Goal: Information Seeking & Learning: Stay updated

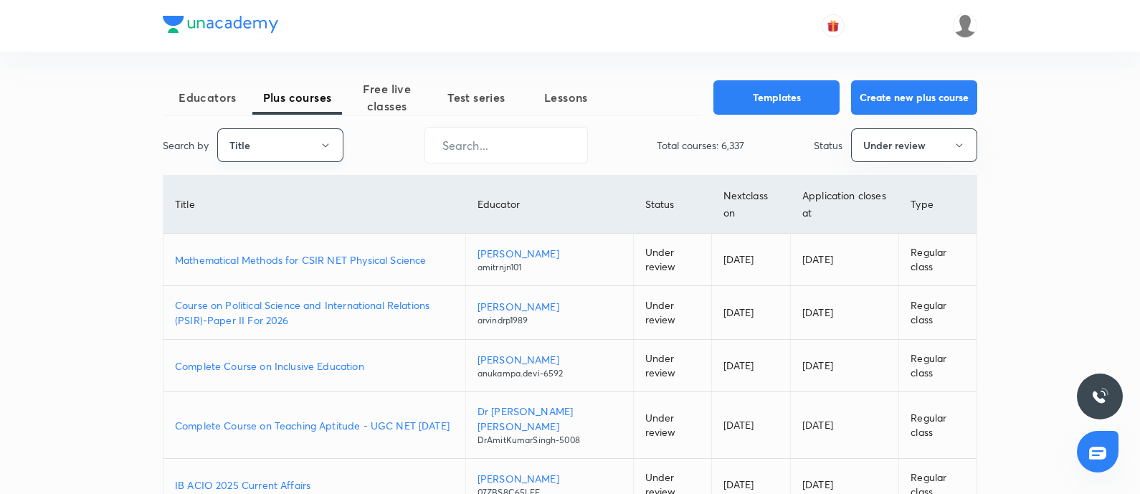
click at [290, 151] on button "Title" at bounding box center [280, 145] width 126 height 34
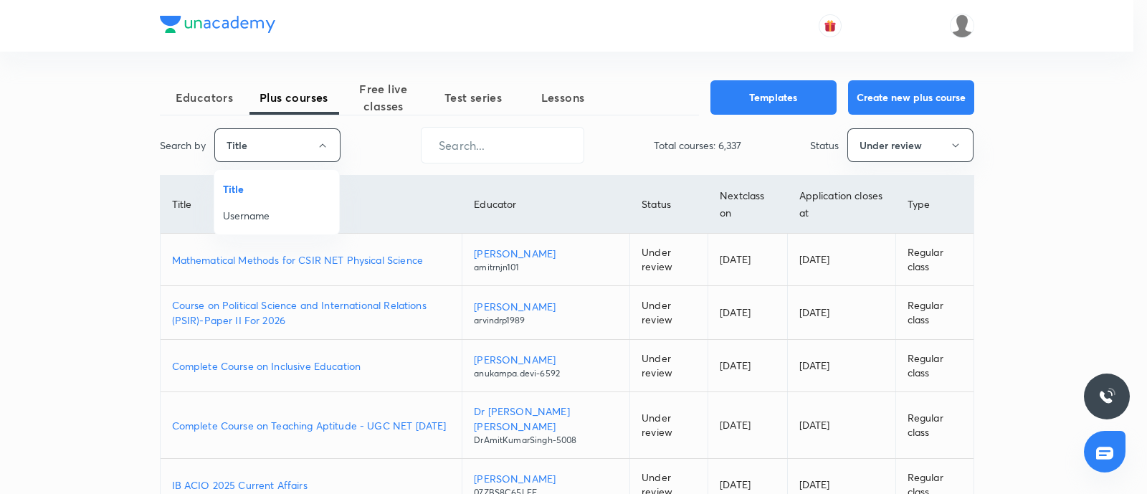
click at [255, 217] on span "Username" at bounding box center [277, 215] width 108 height 15
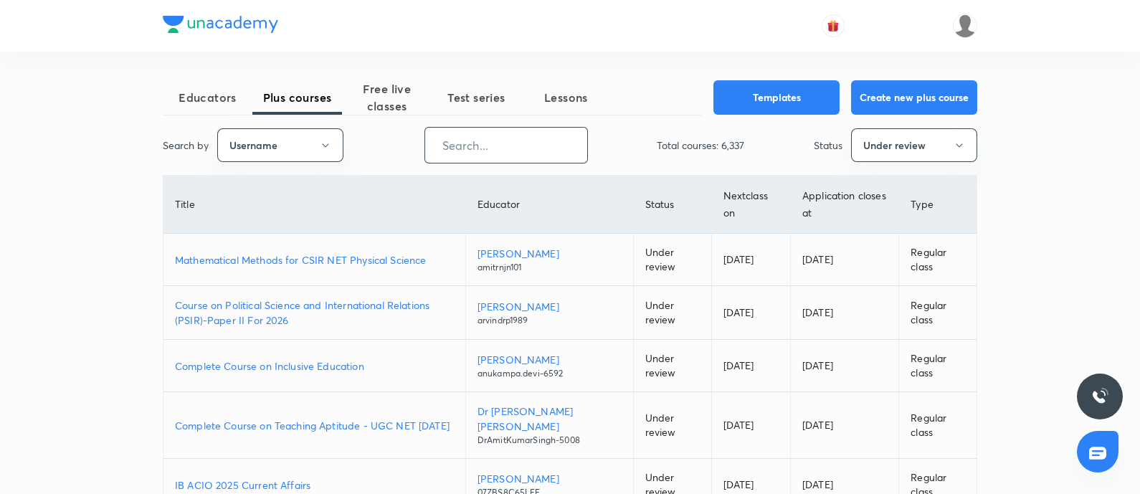
click at [449, 149] on input "text" at bounding box center [506, 145] width 162 height 37
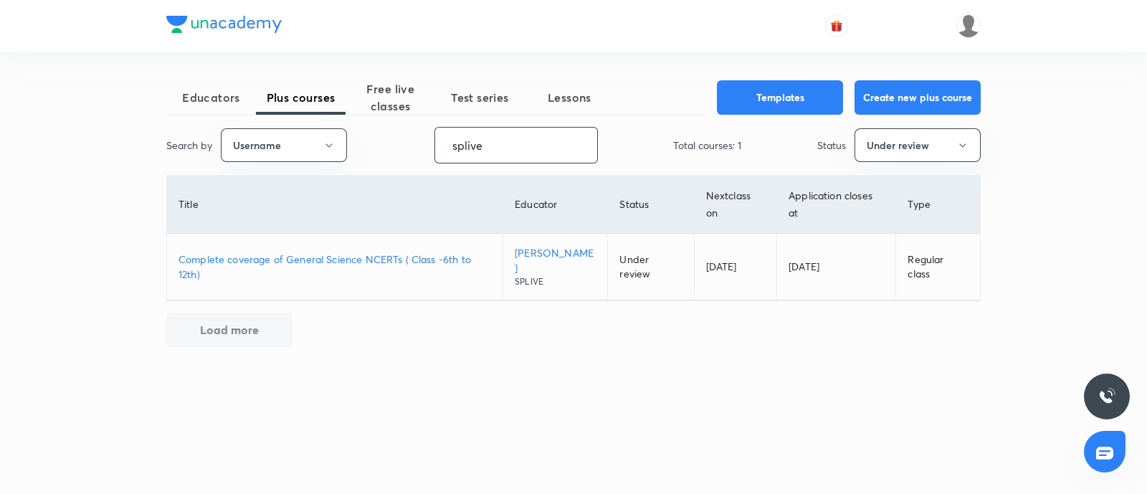
type input "splive"
click at [354, 258] on p "Complete coverage of General Science NCERTs ( Class -6th to 12th)" at bounding box center [335, 267] width 313 height 30
click at [898, 148] on button "Under review" at bounding box center [918, 145] width 126 height 34
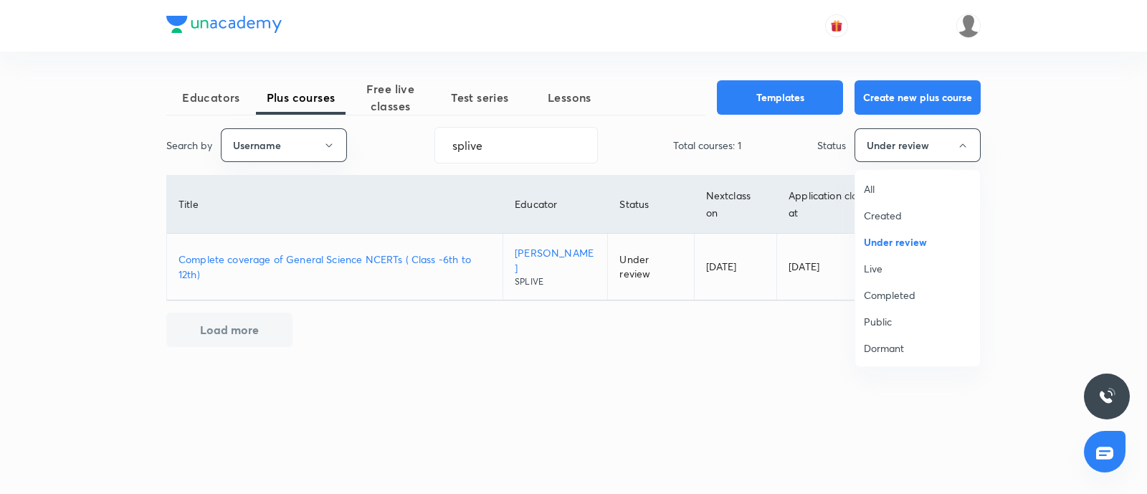
click at [893, 270] on span "Live" at bounding box center [918, 268] width 108 height 15
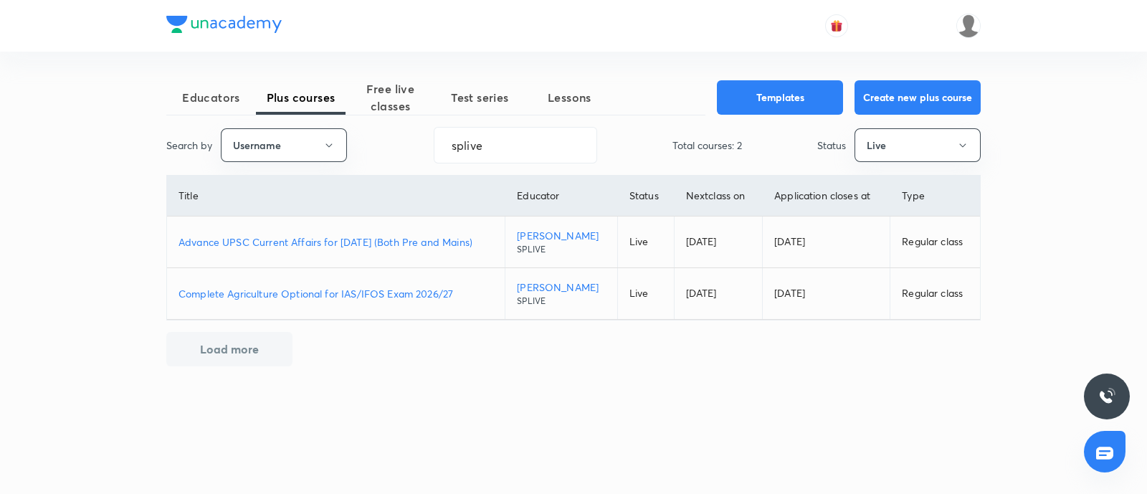
click at [326, 292] on p "Complete Agriculture Optional for IAS/IFOS Exam 2026/27" at bounding box center [336, 293] width 315 height 15
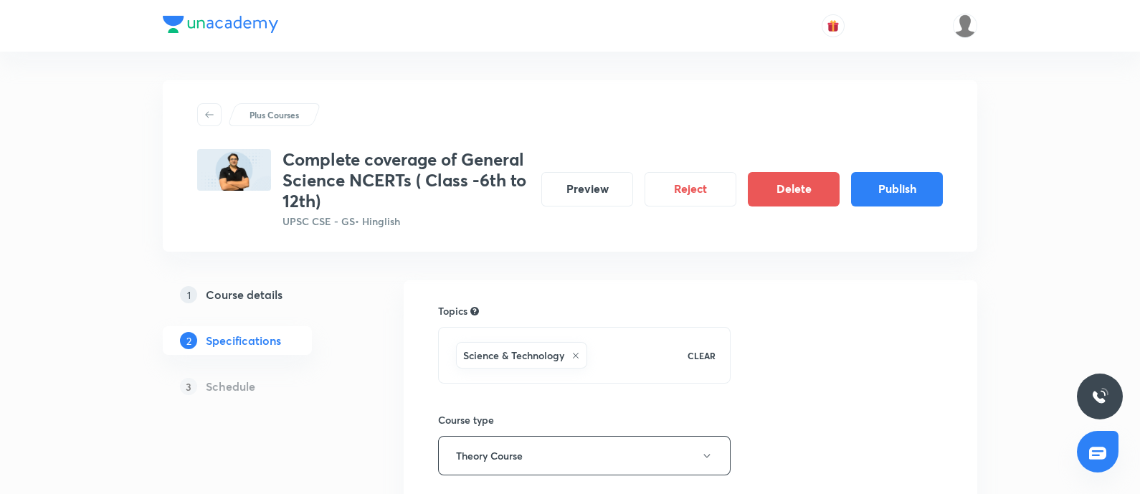
drag, startPoint x: 227, startPoint y: 297, endPoint x: 415, endPoint y: 19, distance: 335.1
click at [228, 297] on h5 "Course details" at bounding box center [244, 294] width 77 height 17
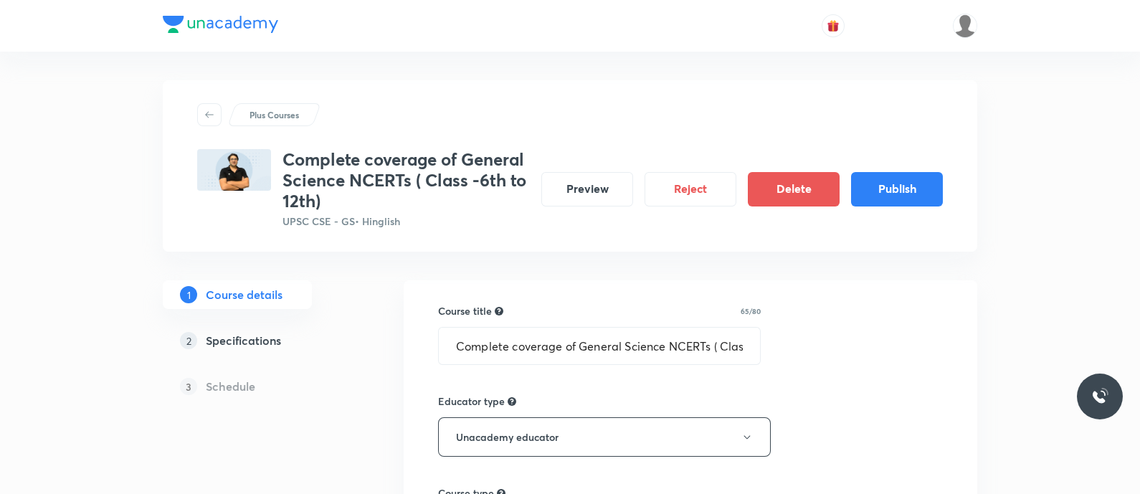
type input "UPSC CSE - GS"
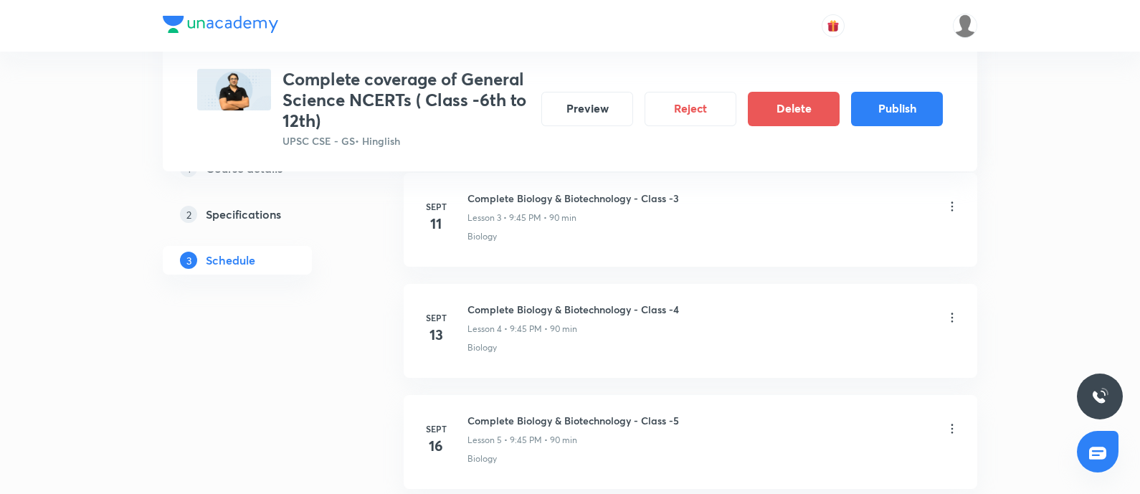
scroll to position [1077, 0]
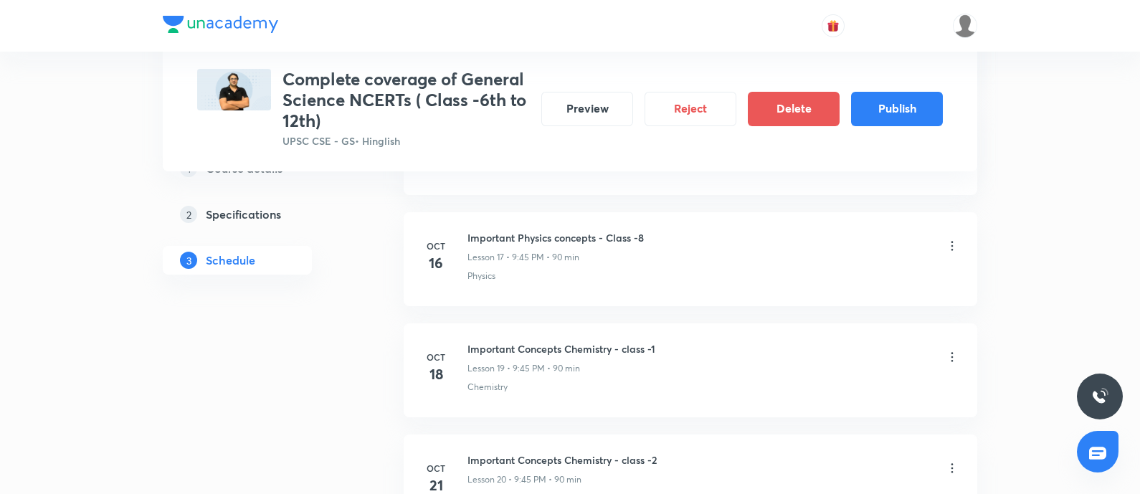
scroll to position [2601, 0]
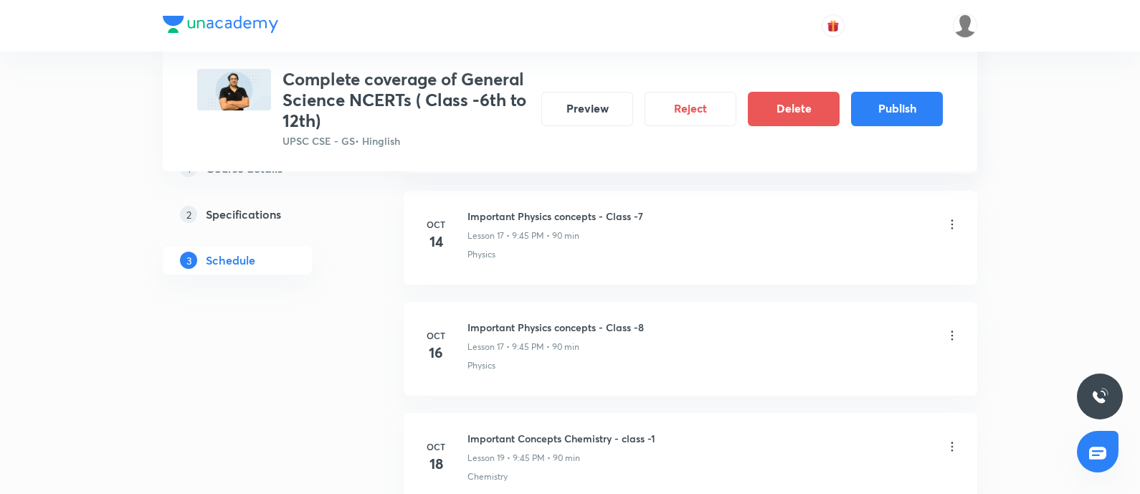
click at [950, 328] on icon at bounding box center [952, 335] width 14 height 14
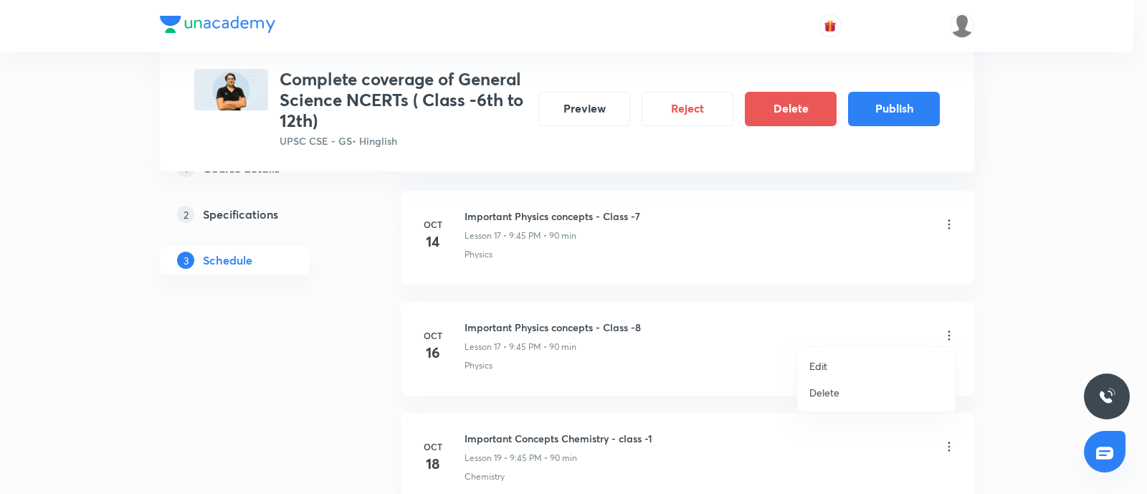
click at [842, 389] on li "Delete" at bounding box center [876, 392] width 157 height 27
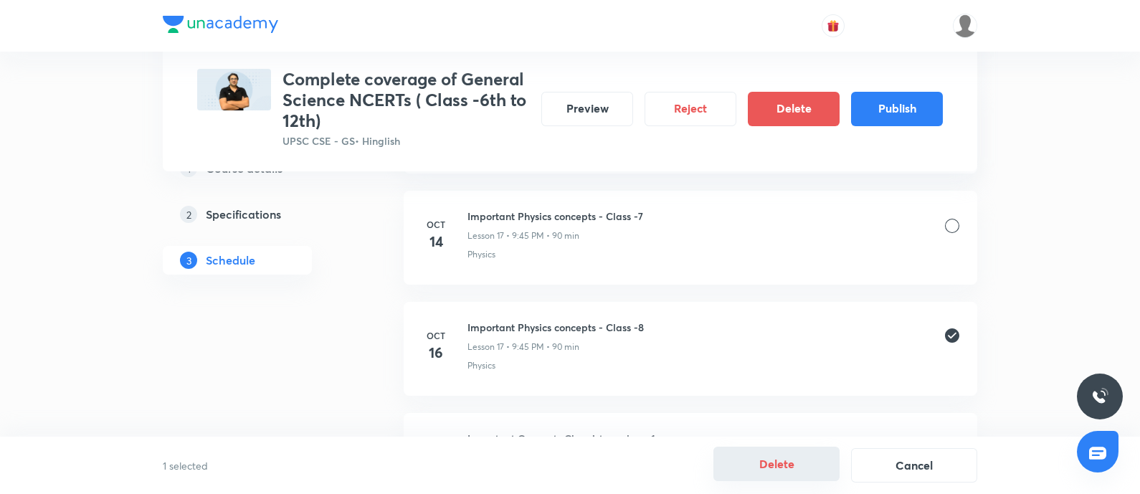
click at [782, 473] on button "Delete" at bounding box center [777, 464] width 126 height 34
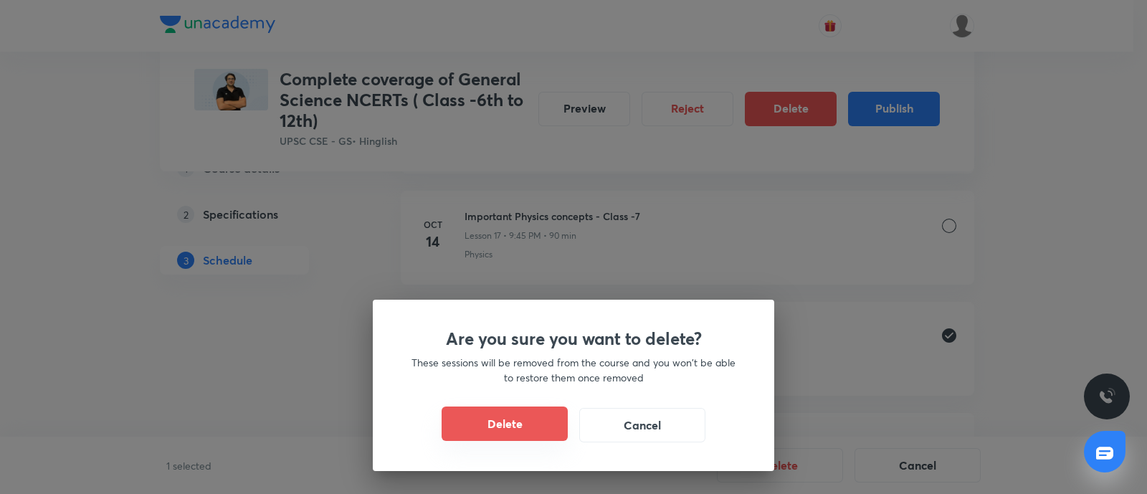
click at [533, 416] on button "Delete" at bounding box center [505, 424] width 126 height 34
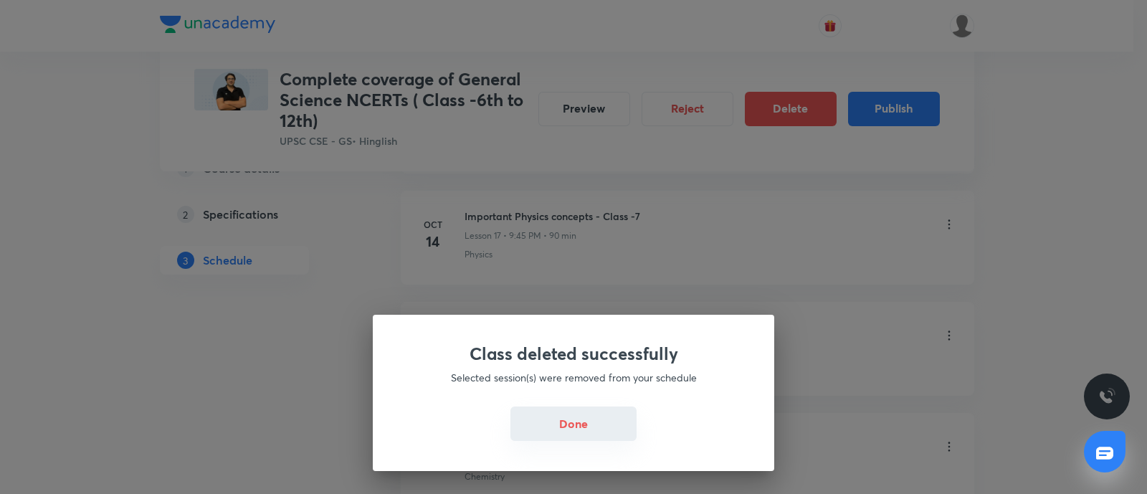
click at [591, 423] on button "Done" at bounding box center [574, 424] width 126 height 34
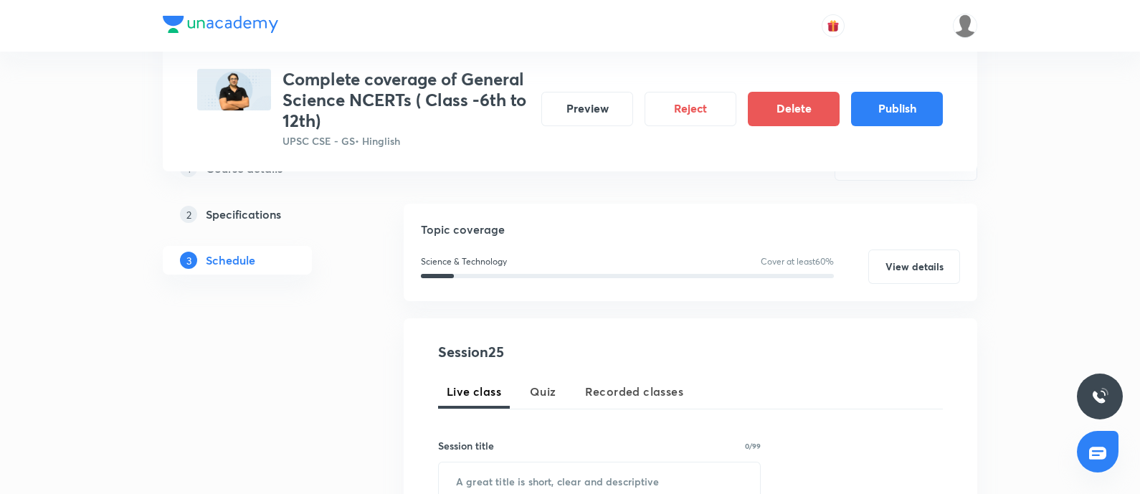
scroll to position [0, 0]
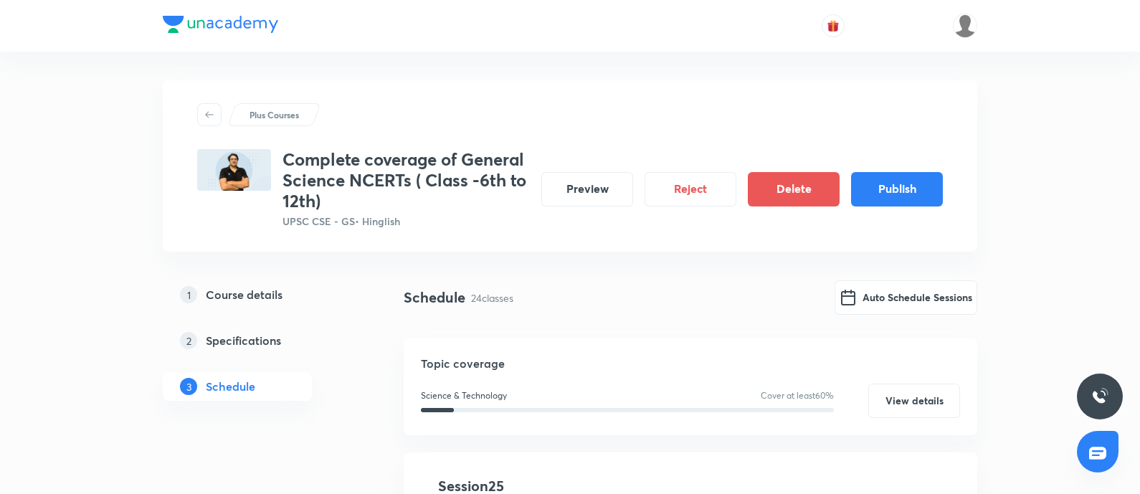
click at [924, 333] on div "Schedule 24 classes Auto Schedule Sessions" at bounding box center [691, 308] width 574 height 57
click at [903, 303] on button "Auto Schedule Sessions" at bounding box center [906, 296] width 143 height 34
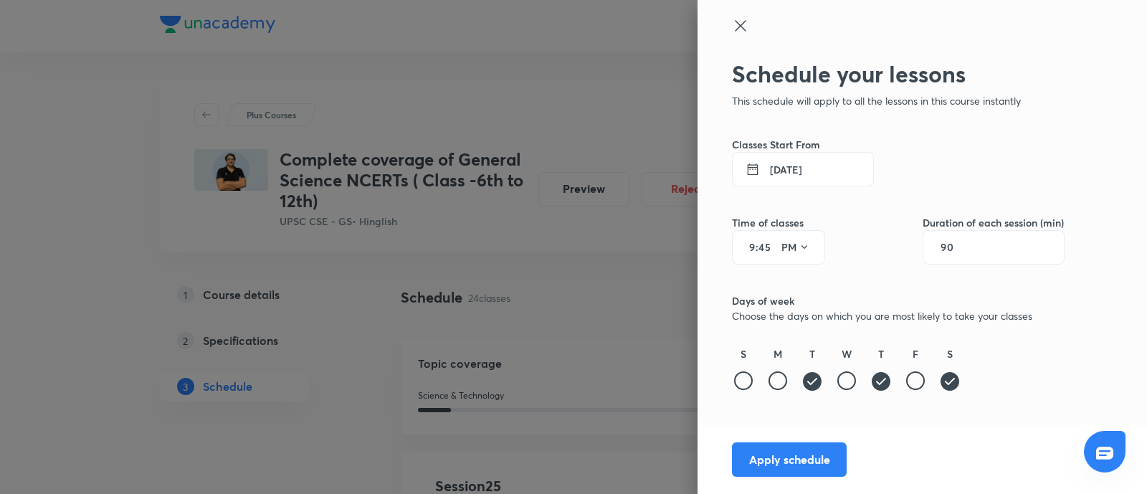
drag, startPoint x: 753, startPoint y: 242, endPoint x: 787, endPoint y: 421, distance: 181.8
click at [752, 244] on input "9" at bounding box center [747, 247] width 17 height 11
type input "10"
click at [800, 245] on icon at bounding box center [804, 247] width 11 height 11
click at [802, 278] on div "AM" at bounding box center [797, 284] width 52 height 34
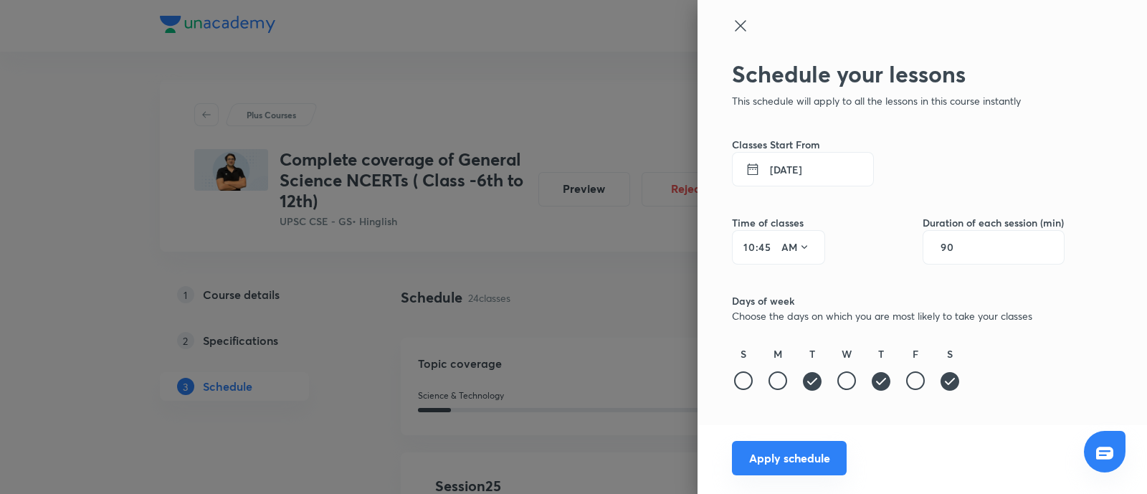
click at [805, 460] on button "Apply schedule" at bounding box center [789, 458] width 115 height 34
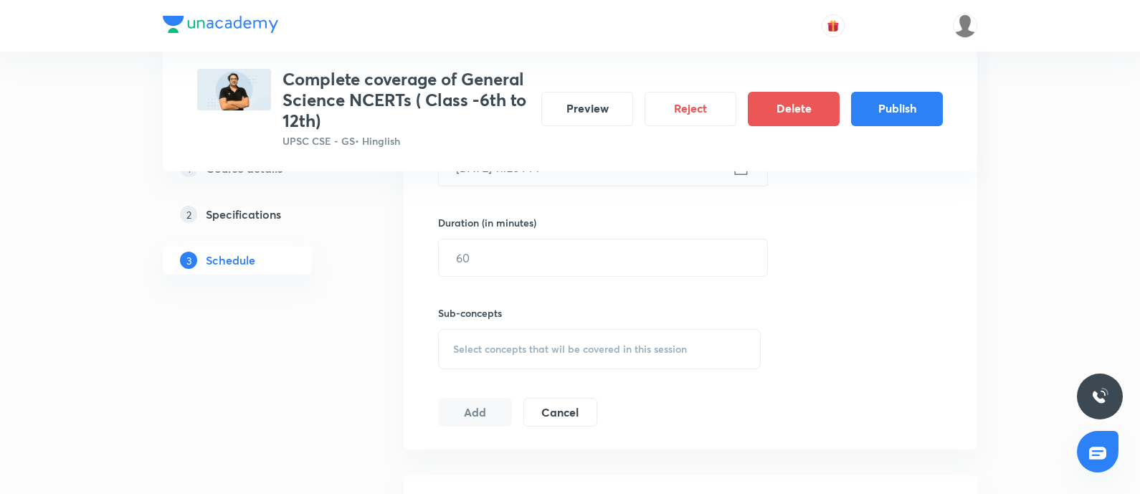
scroll to position [807, 0]
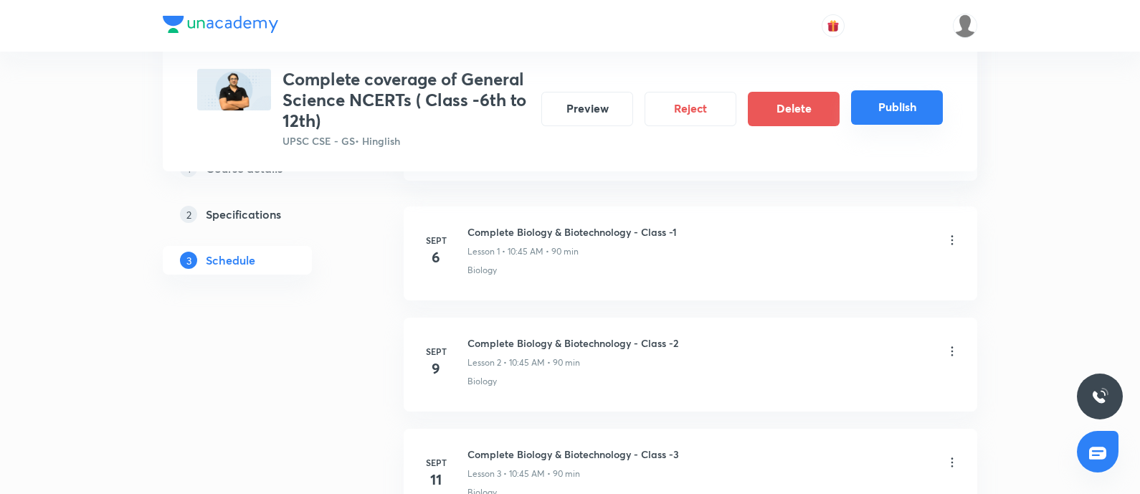
click at [888, 105] on button "Publish" at bounding box center [897, 107] width 92 height 34
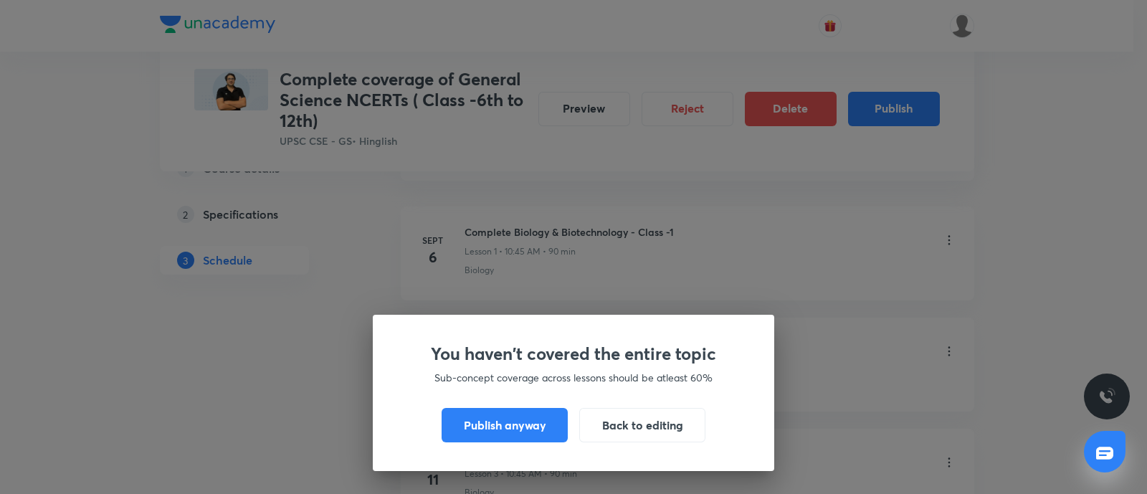
click at [537, 430] on button "Publish anyway" at bounding box center [505, 425] width 126 height 34
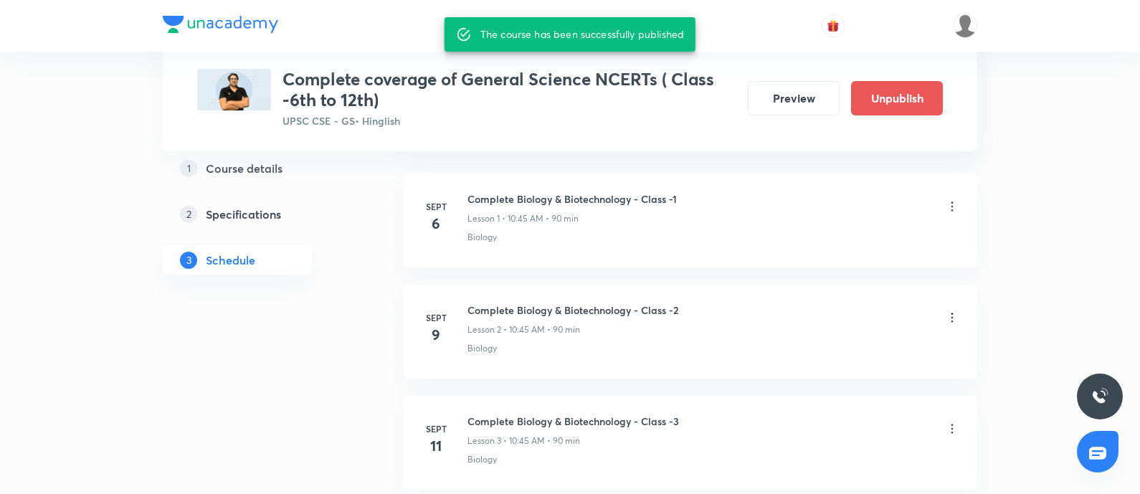
scroll to position [785, 0]
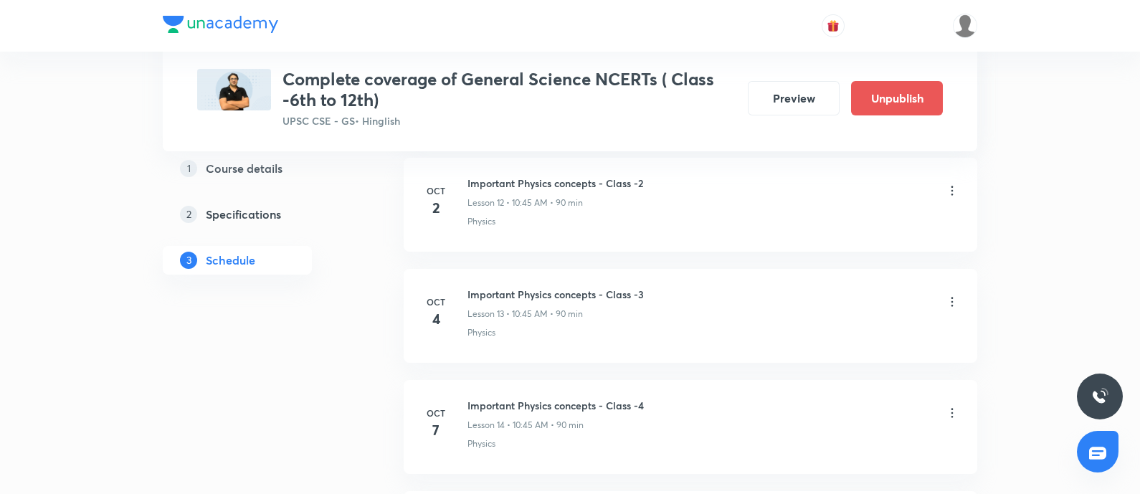
scroll to position [1597, 0]
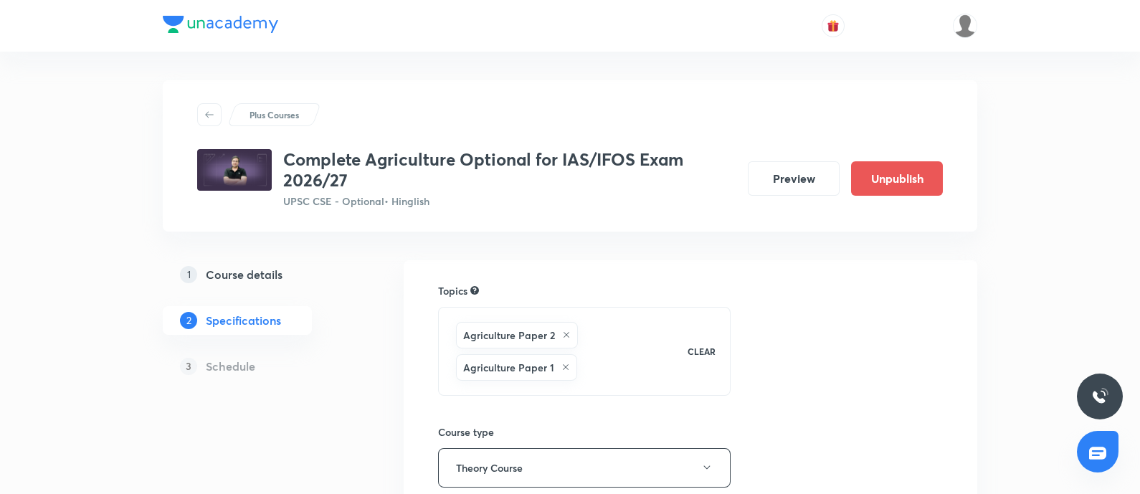
drag, startPoint x: 222, startPoint y: 275, endPoint x: 373, endPoint y: 27, distance: 291.2
click at [222, 275] on h5 "Course details" at bounding box center [244, 274] width 77 height 17
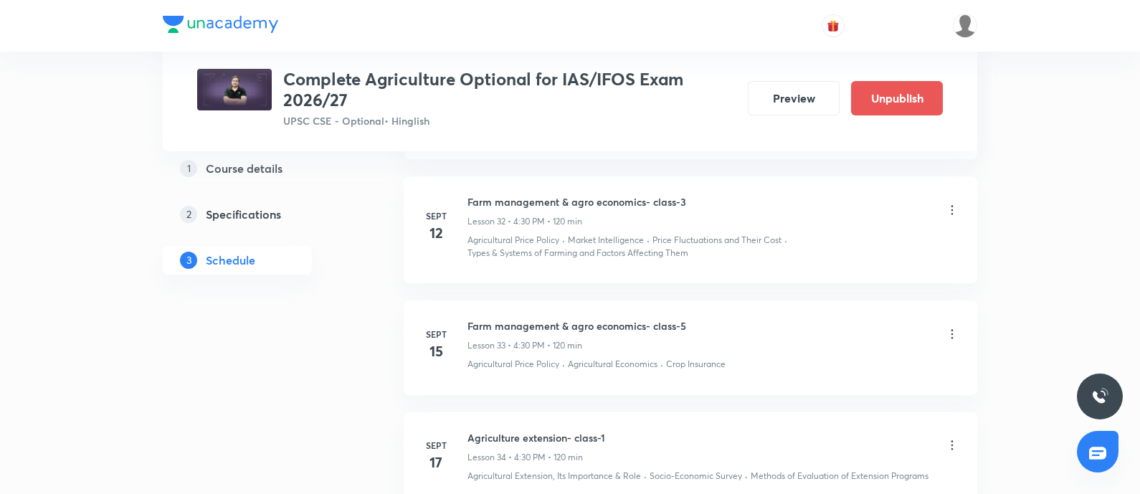
scroll to position [4392, 0]
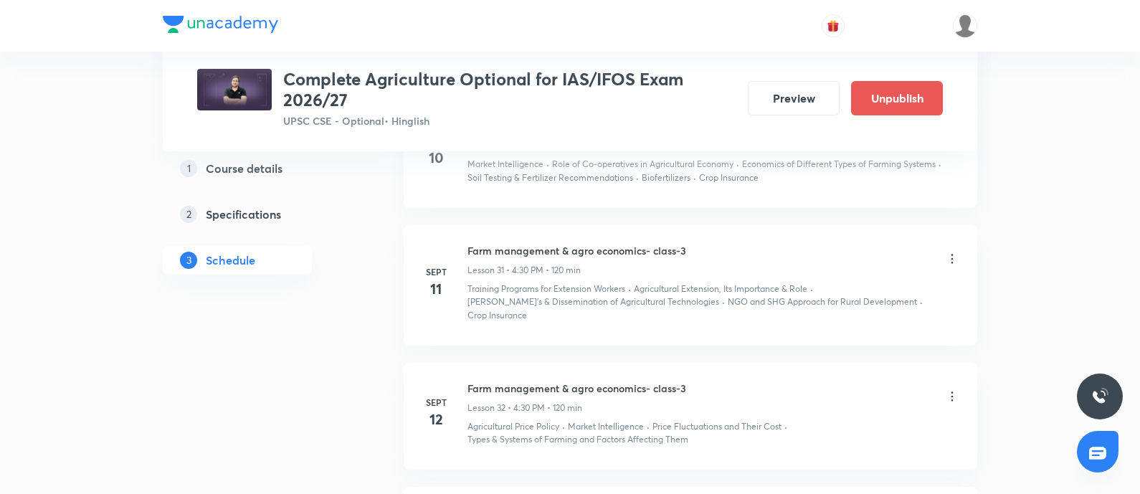
scroll to position [4174, 0]
click at [945, 262] on icon at bounding box center [952, 259] width 14 height 14
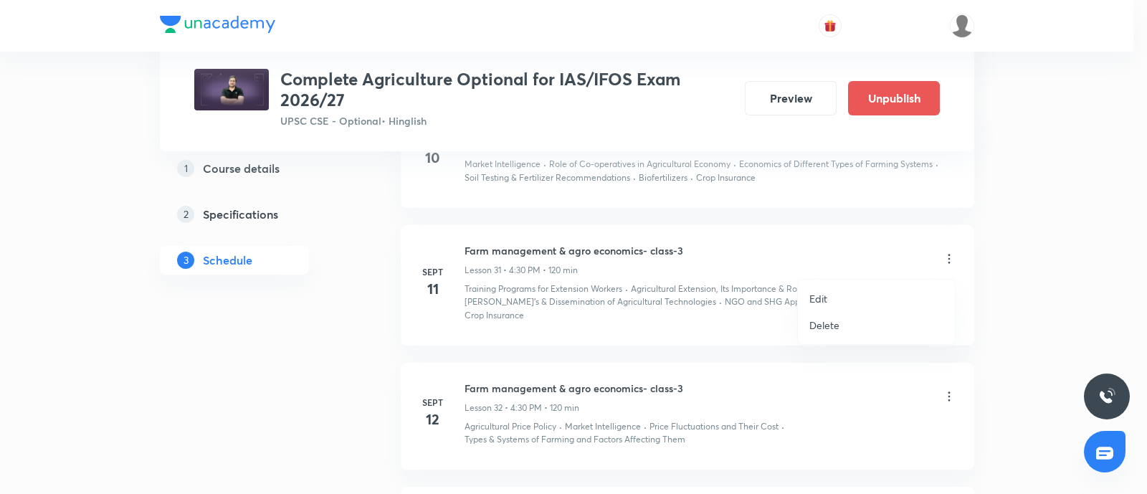
click at [812, 321] on p "Delete" at bounding box center [825, 325] width 30 height 15
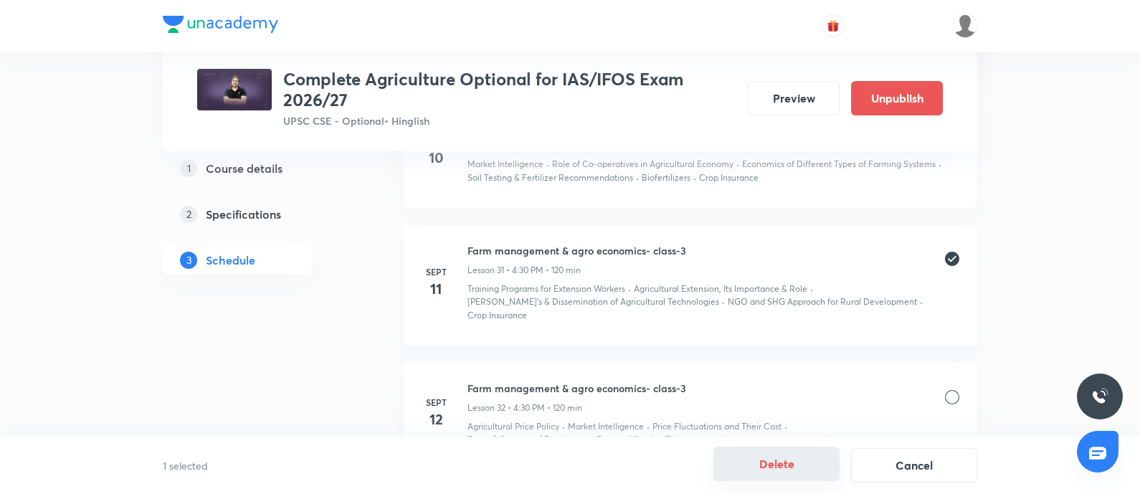
click at [762, 478] on button "Delete" at bounding box center [777, 464] width 126 height 34
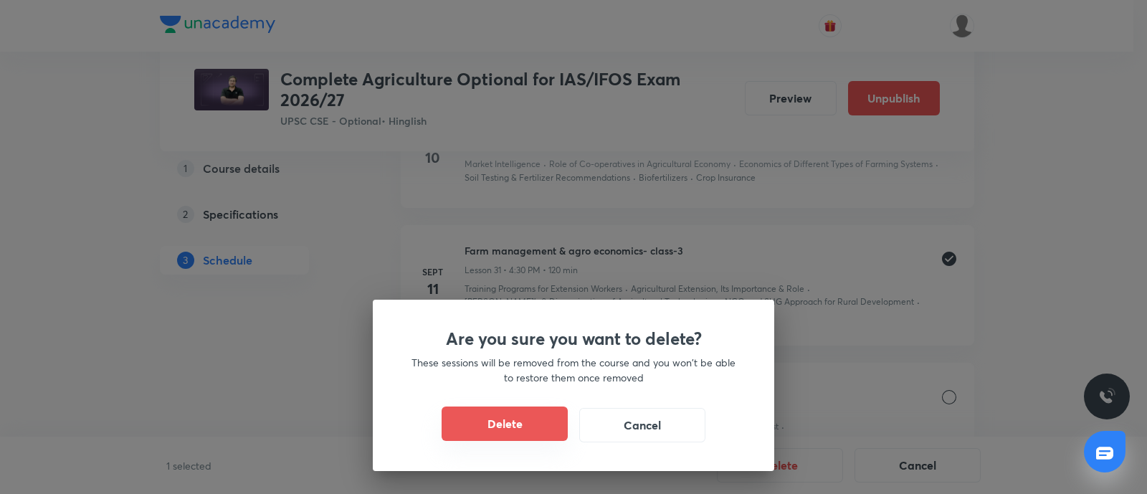
click at [511, 417] on button "Delete" at bounding box center [505, 424] width 126 height 34
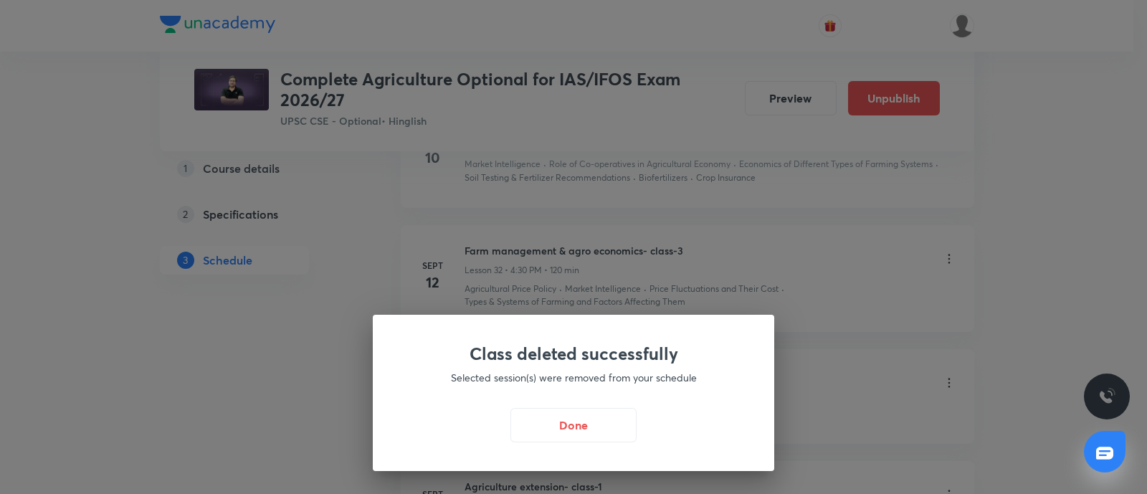
click at [556, 419] on button "Done" at bounding box center [574, 425] width 126 height 34
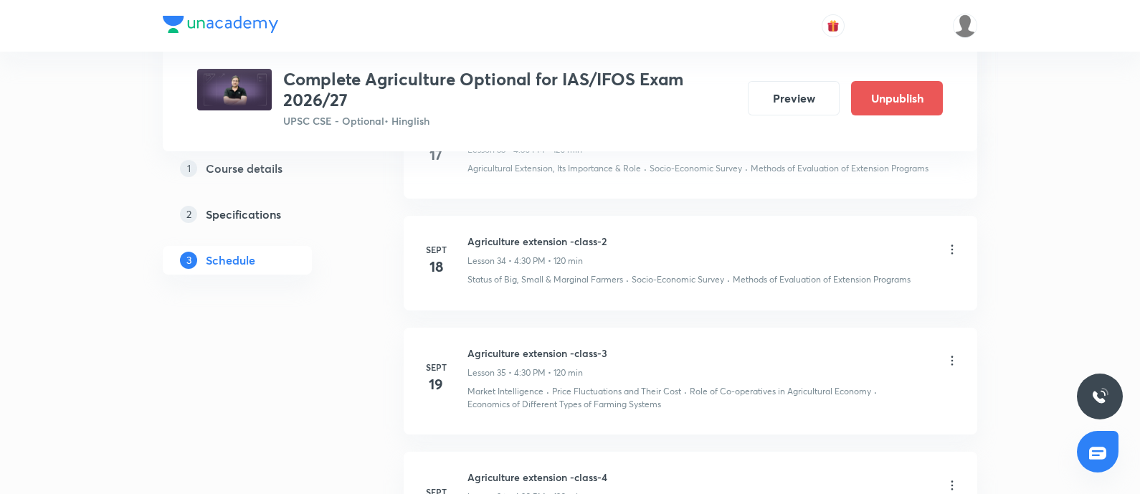
scroll to position [4532, 0]
click at [946, 252] on icon at bounding box center [952, 247] width 14 height 14
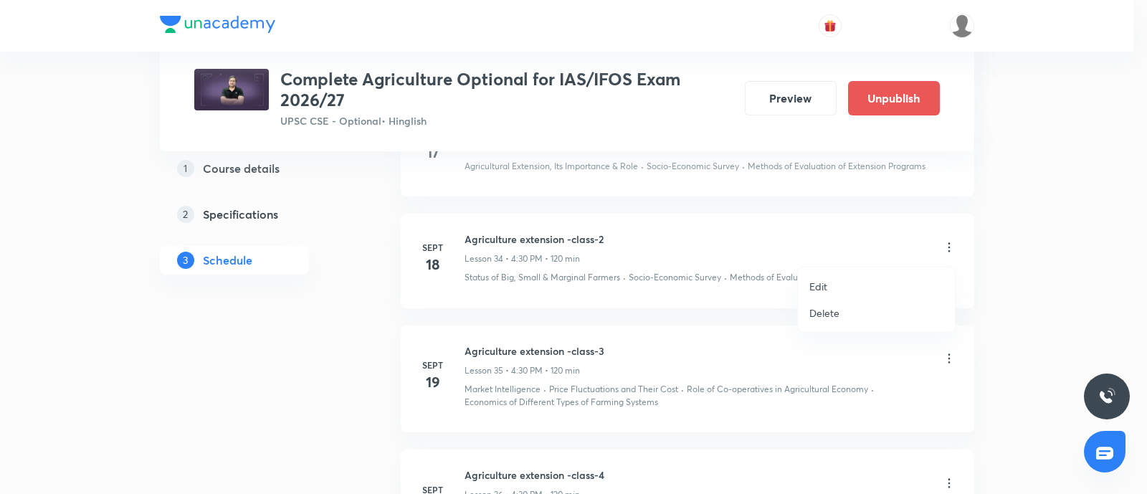
click at [811, 307] on p "Delete" at bounding box center [825, 312] width 30 height 15
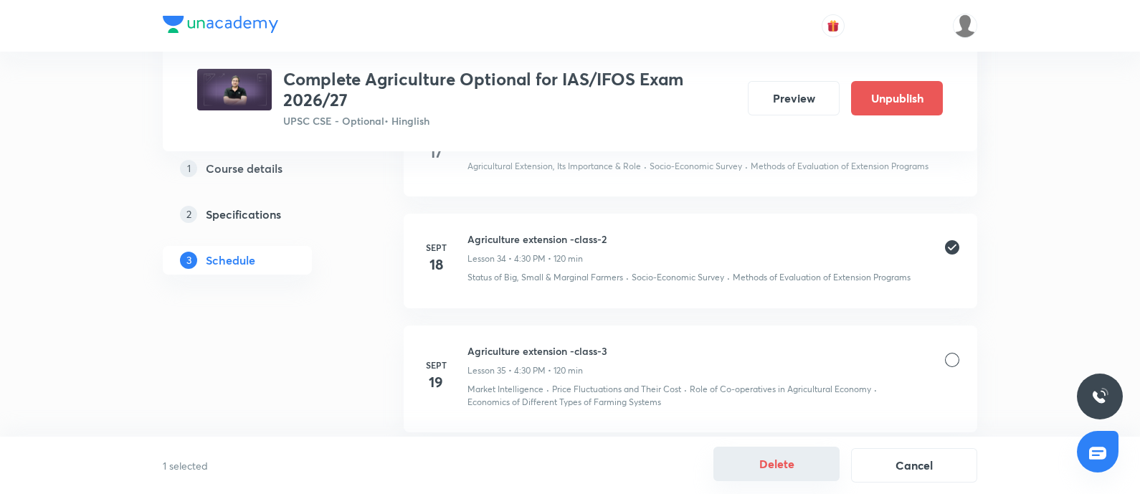
click at [767, 455] on button "Delete" at bounding box center [777, 464] width 126 height 34
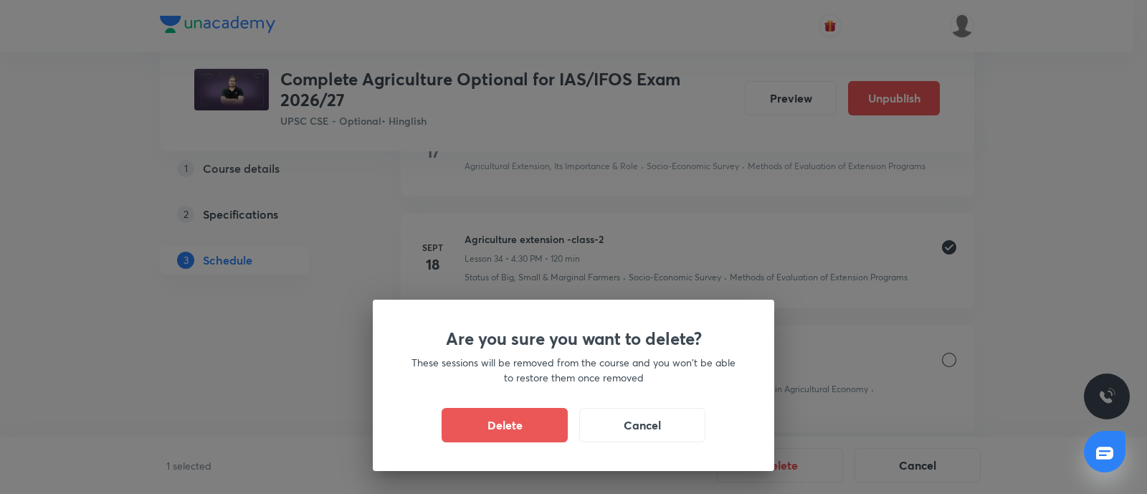
drag, startPoint x: 466, startPoint y: 413, endPoint x: 381, endPoint y: 200, distance: 229.4
click at [466, 412] on button "Delete" at bounding box center [505, 425] width 126 height 34
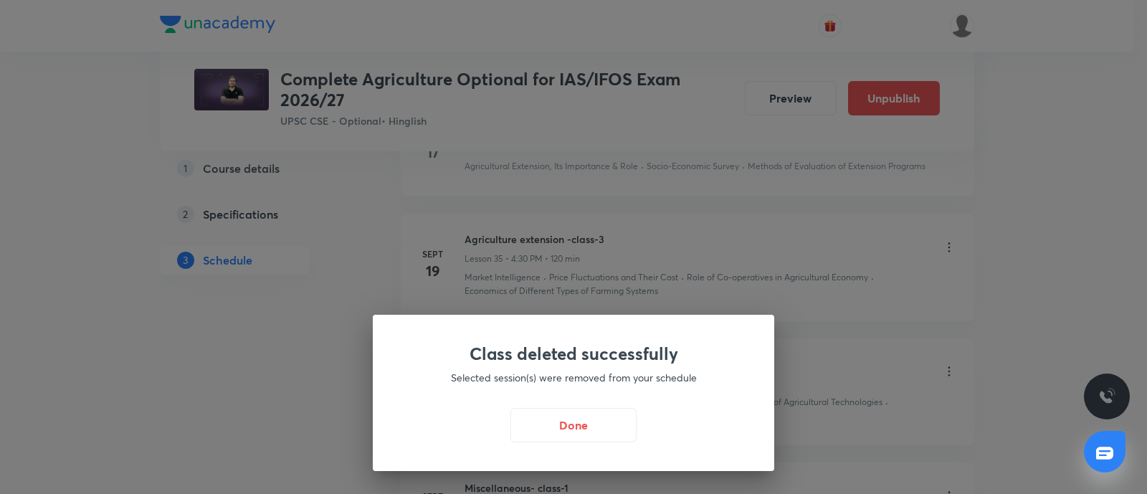
drag, startPoint x: 581, startPoint y: 428, endPoint x: 506, endPoint y: 347, distance: 110.6
click at [581, 427] on button "Done" at bounding box center [574, 425] width 126 height 34
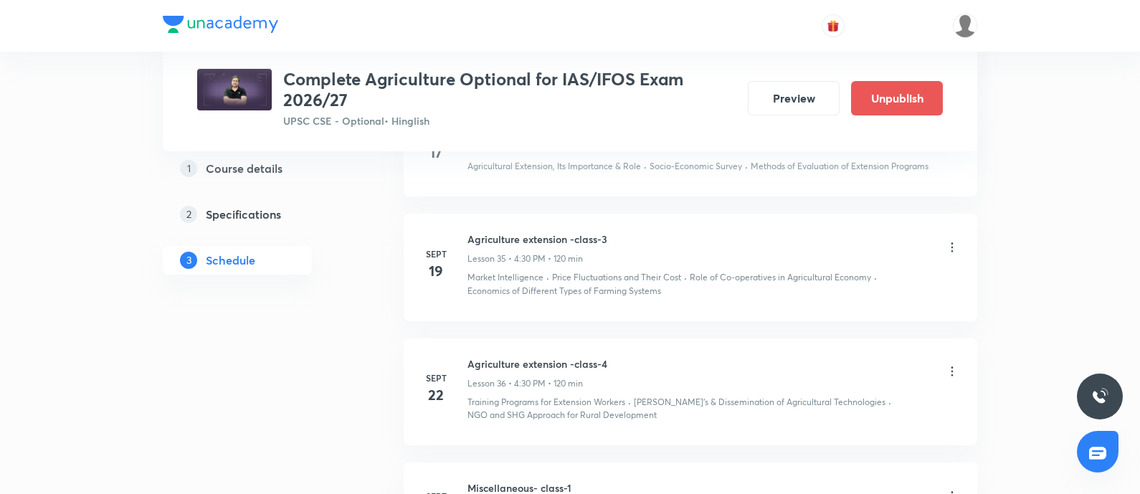
click at [954, 248] on icon at bounding box center [952, 247] width 14 height 14
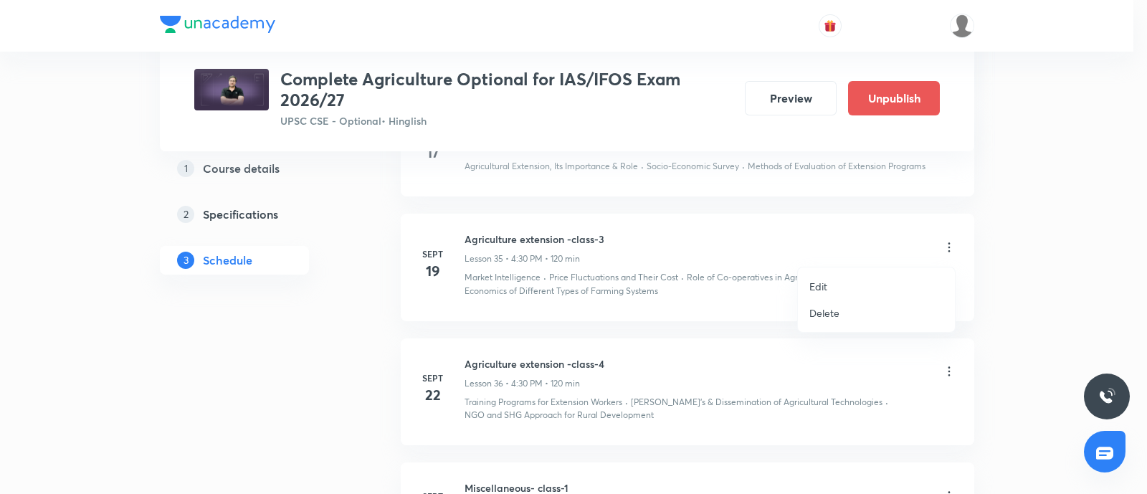
click at [816, 289] on p "Edit" at bounding box center [819, 286] width 18 height 15
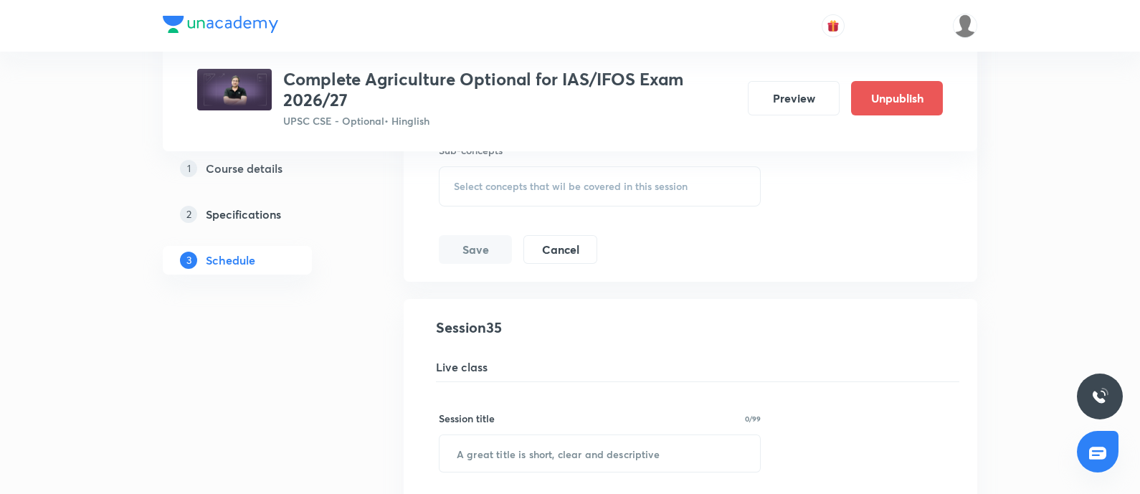
scroll to position [4442, 0]
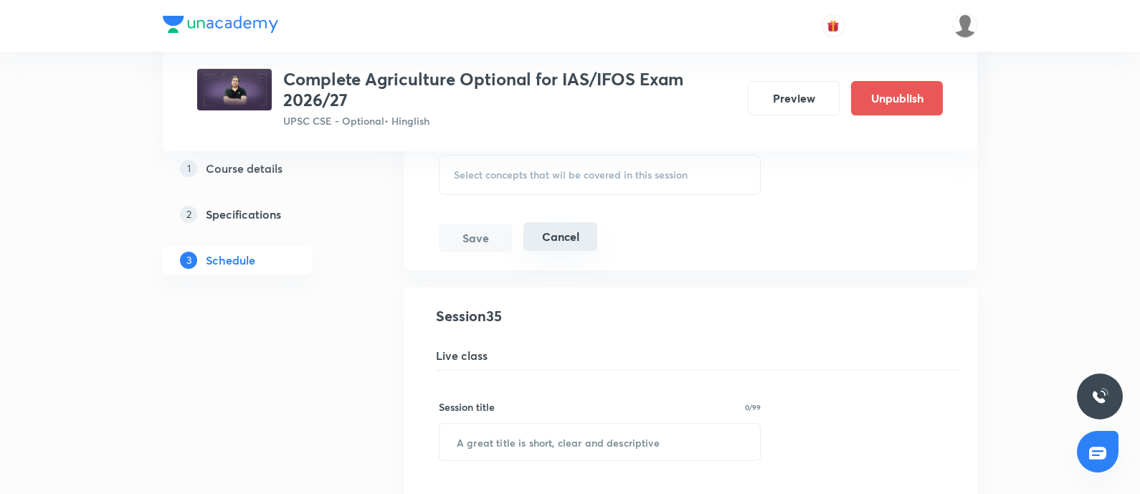
click at [547, 243] on button "Cancel" at bounding box center [560, 236] width 74 height 29
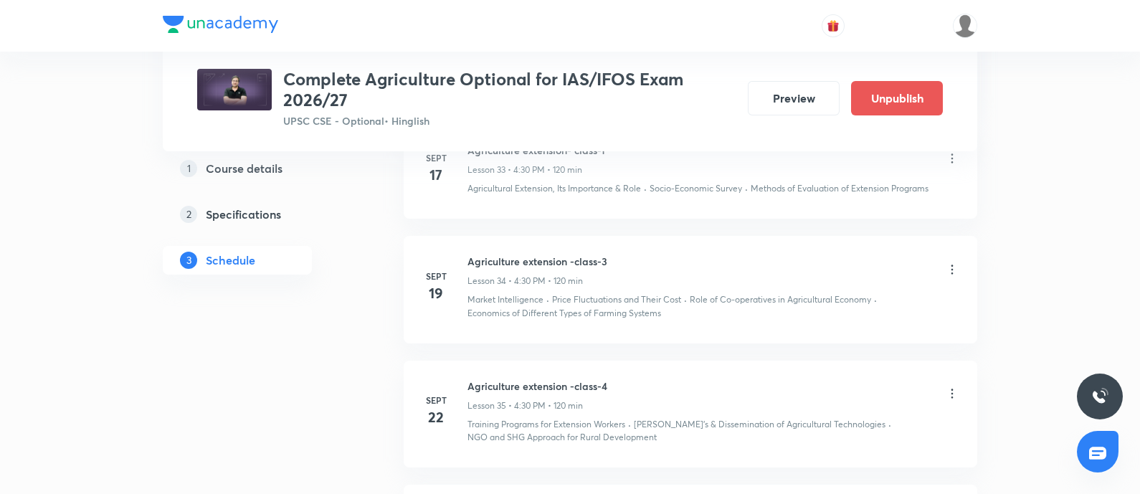
scroll to position [3994, 0]
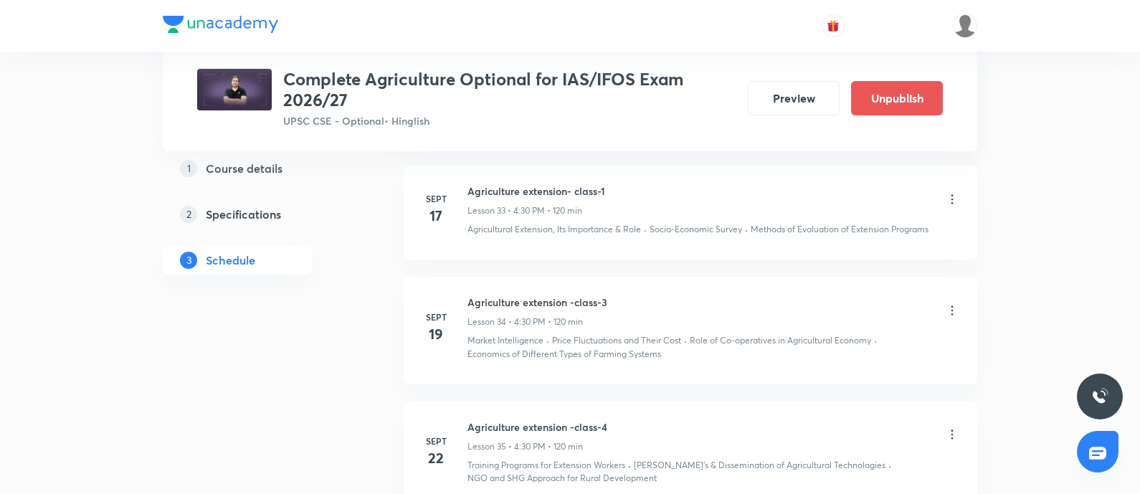
click at [949, 317] on icon at bounding box center [952, 310] width 14 height 14
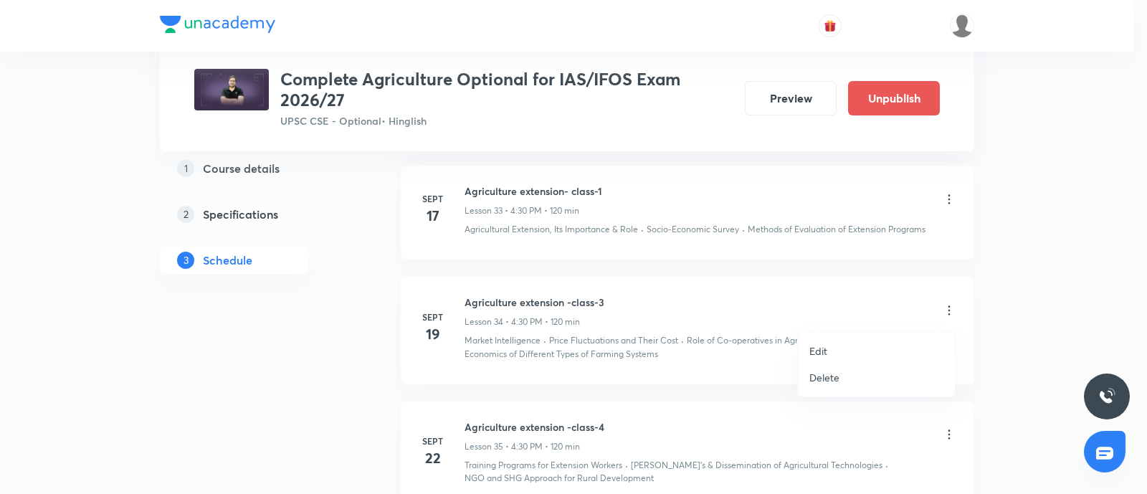
click at [824, 351] on p "Edit" at bounding box center [819, 350] width 18 height 15
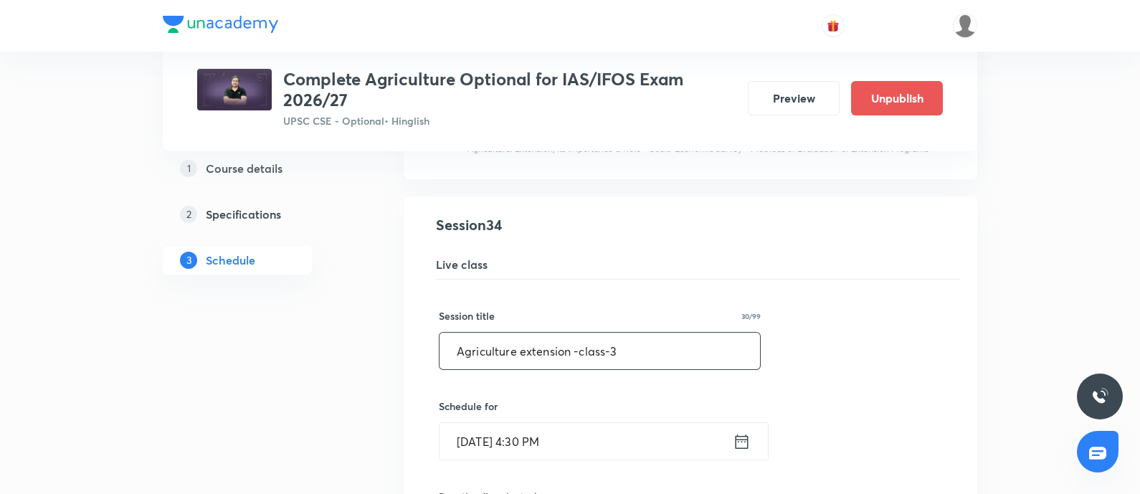
click at [626, 362] on input "Agriculture extension -class-3" at bounding box center [600, 351] width 321 height 37
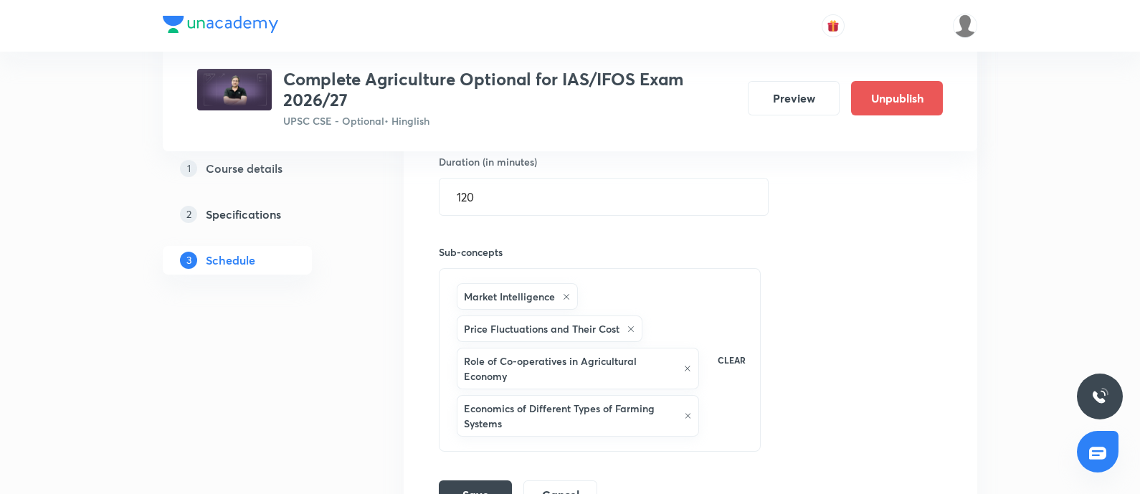
scroll to position [4353, 0]
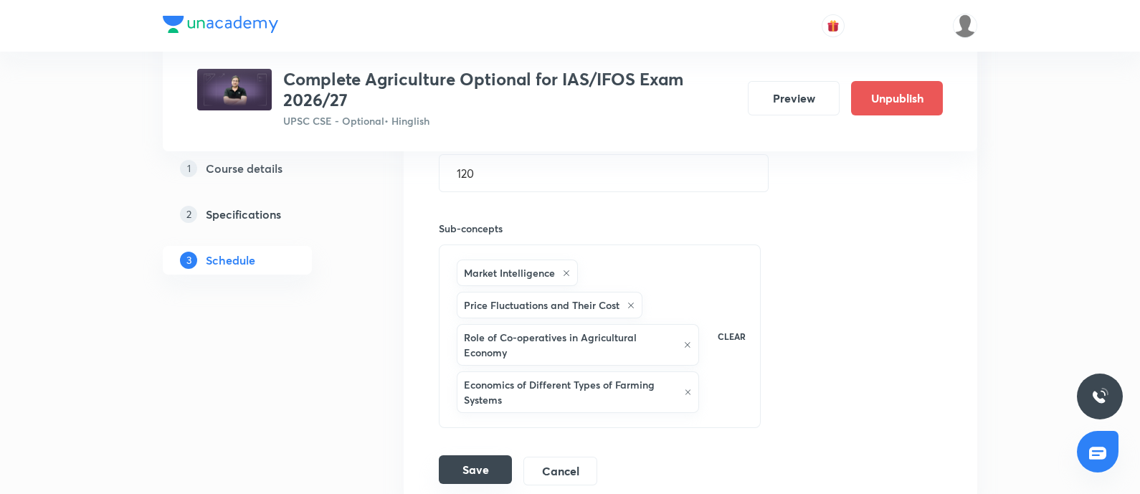
type input "Agriculture extension -class-2"
drag, startPoint x: 473, startPoint y: 468, endPoint x: 1037, endPoint y: 335, distance: 579.2
click at [473, 464] on button "Save" at bounding box center [475, 471] width 73 height 29
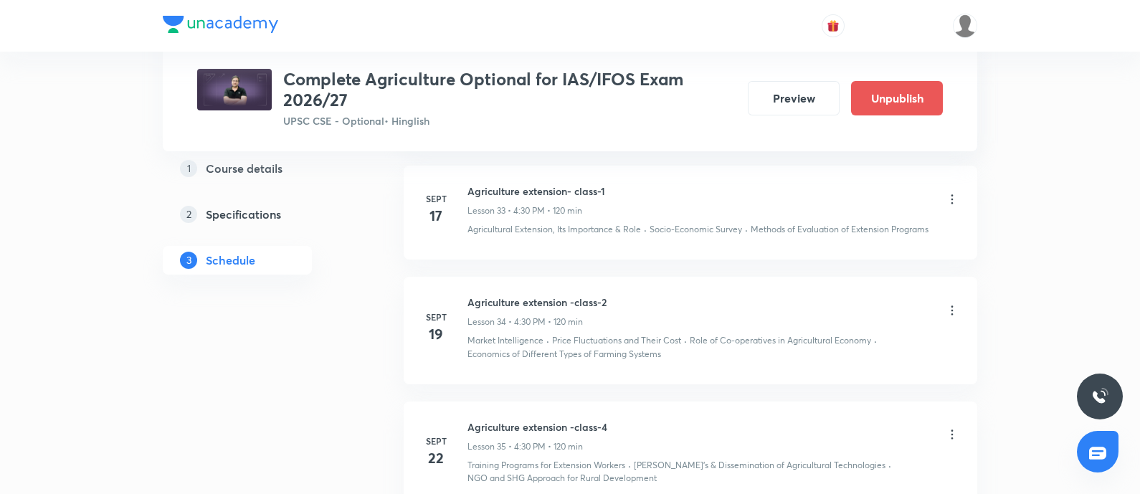
scroll to position [4084, 0]
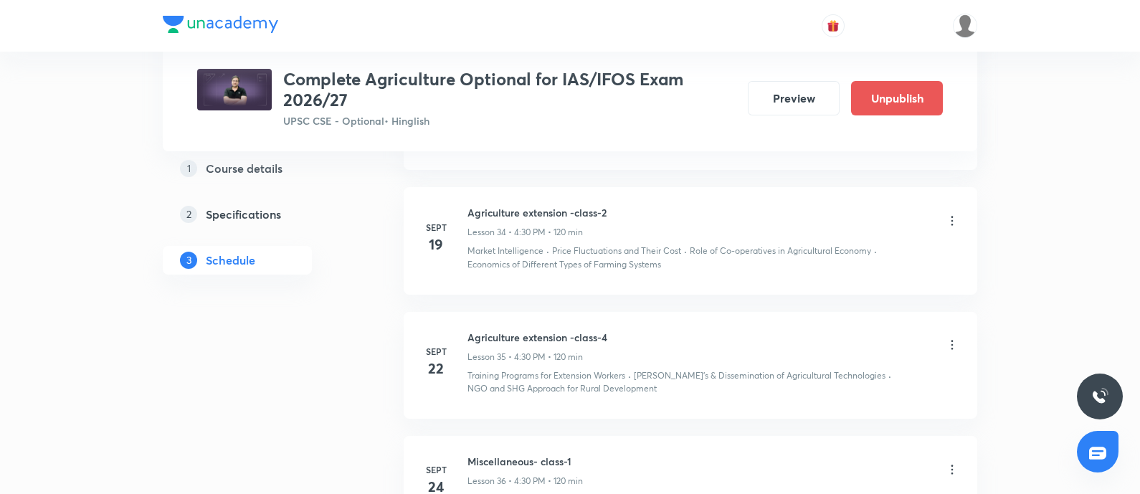
click at [951, 346] on icon at bounding box center [952, 345] width 14 height 14
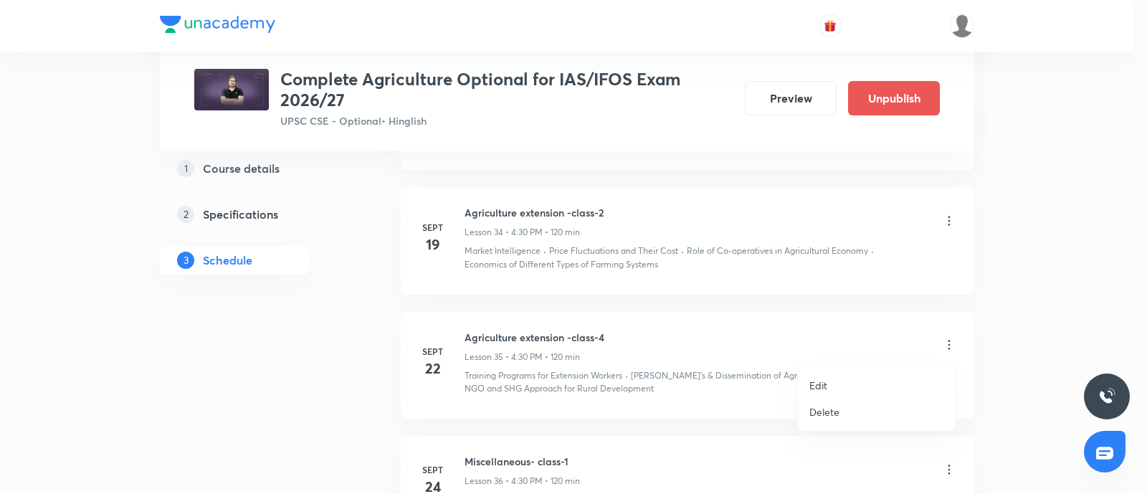
click at [807, 378] on li "Edit" at bounding box center [876, 385] width 157 height 27
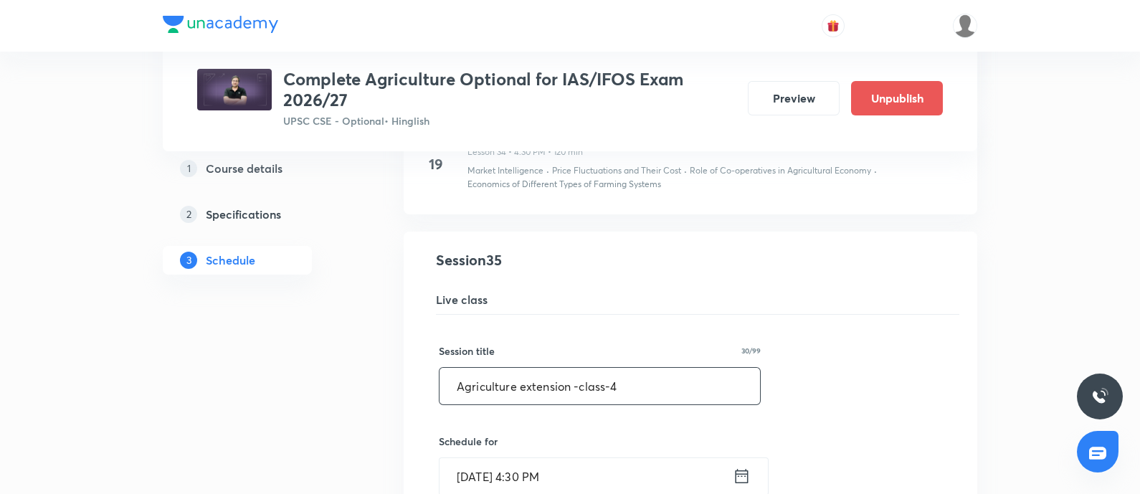
click at [643, 399] on input "Agriculture extension -class-4" at bounding box center [600, 386] width 321 height 37
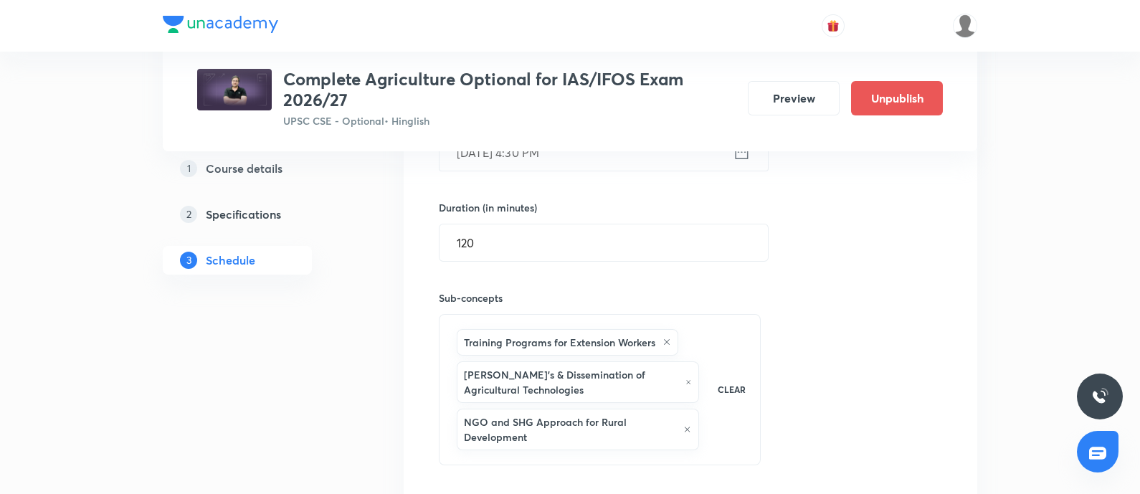
scroll to position [4442, 0]
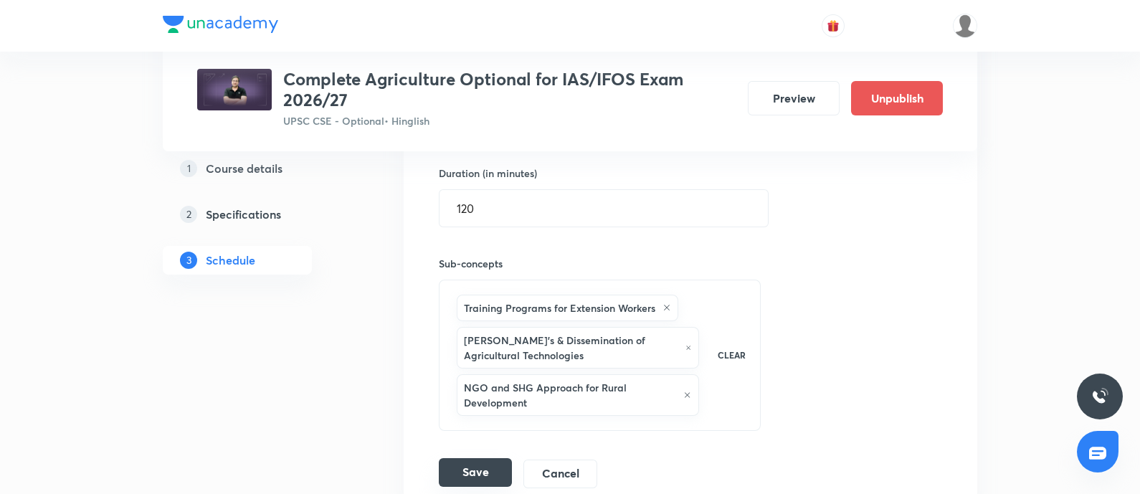
type input "Agriculture extension -class-3"
click at [475, 473] on button "Save" at bounding box center [475, 472] width 73 height 29
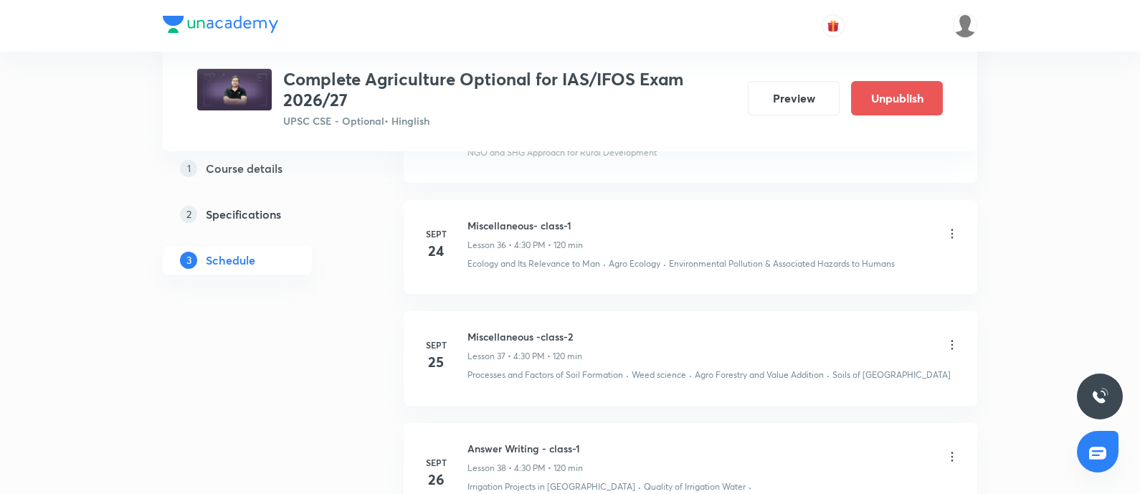
scroll to position [4353, 0]
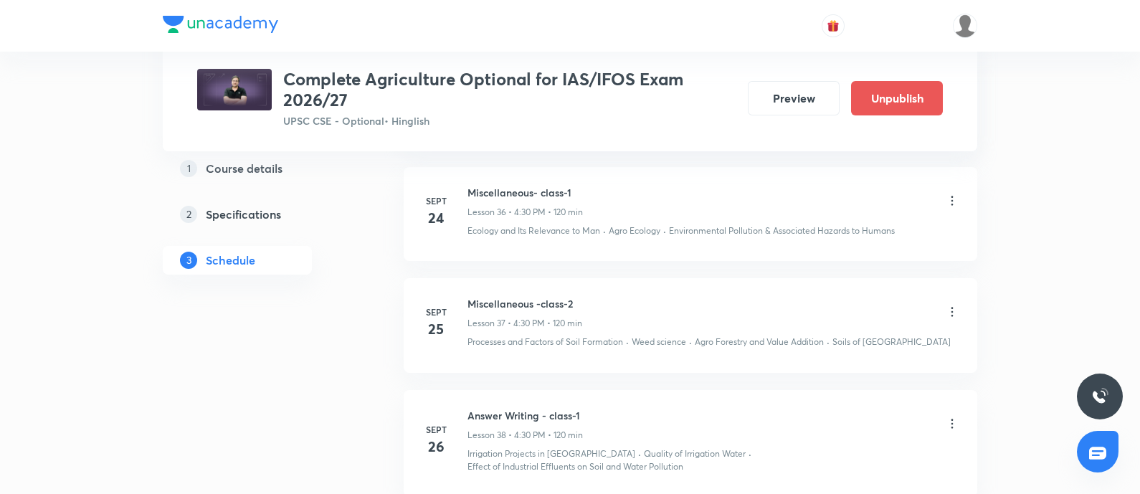
click at [950, 313] on icon at bounding box center [952, 312] width 14 height 14
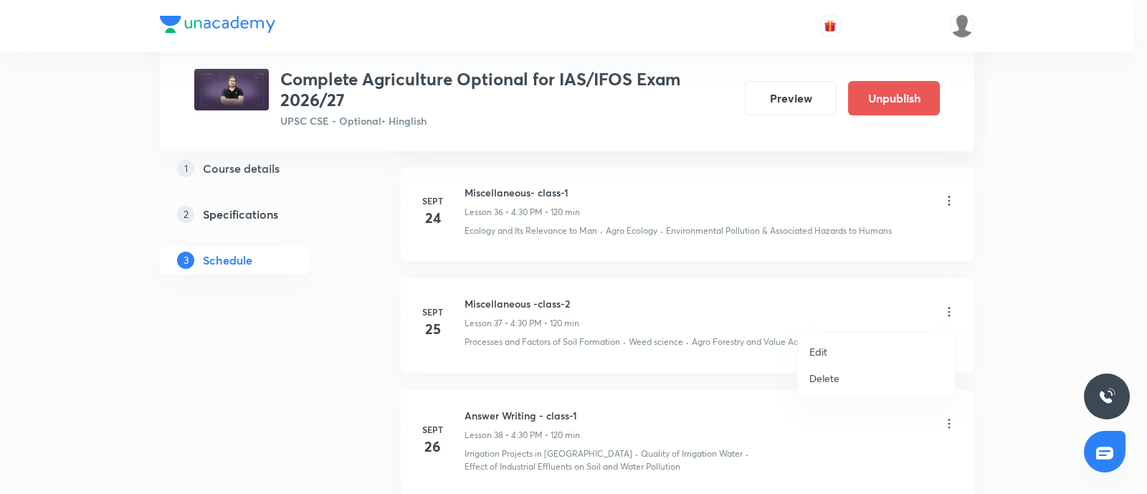
click at [828, 376] on p "Delete" at bounding box center [825, 378] width 30 height 15
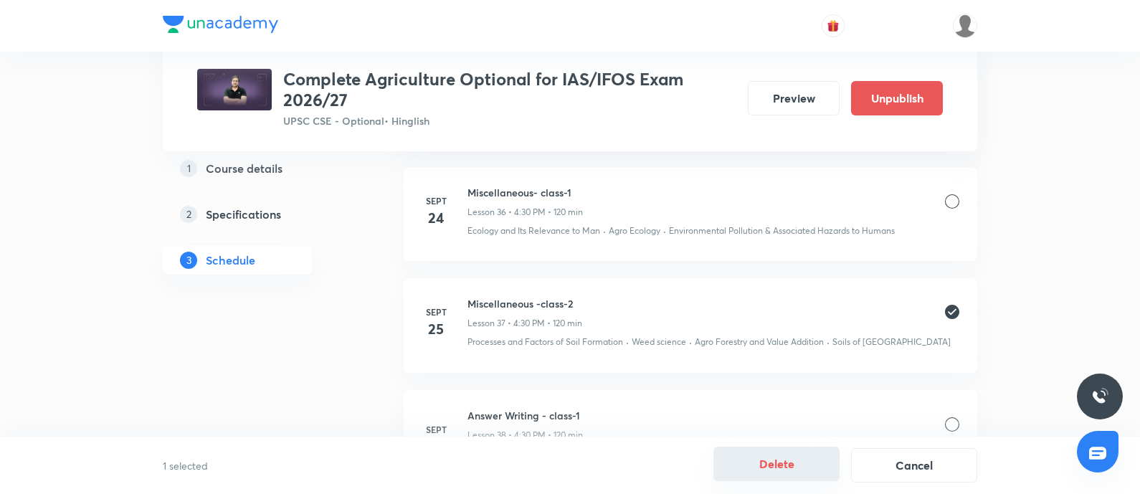
click at [776, 461] on button "Delete" at bounding box center [777, 464] width 126 height 34
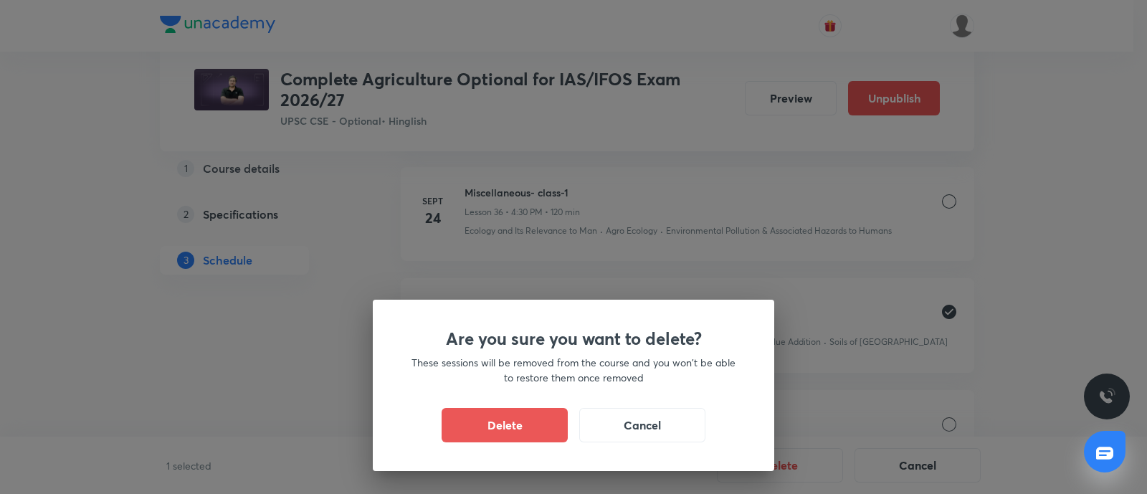
click at [548, 422] on button "Delete" at bounding box center [505, 425] width 126 height 34
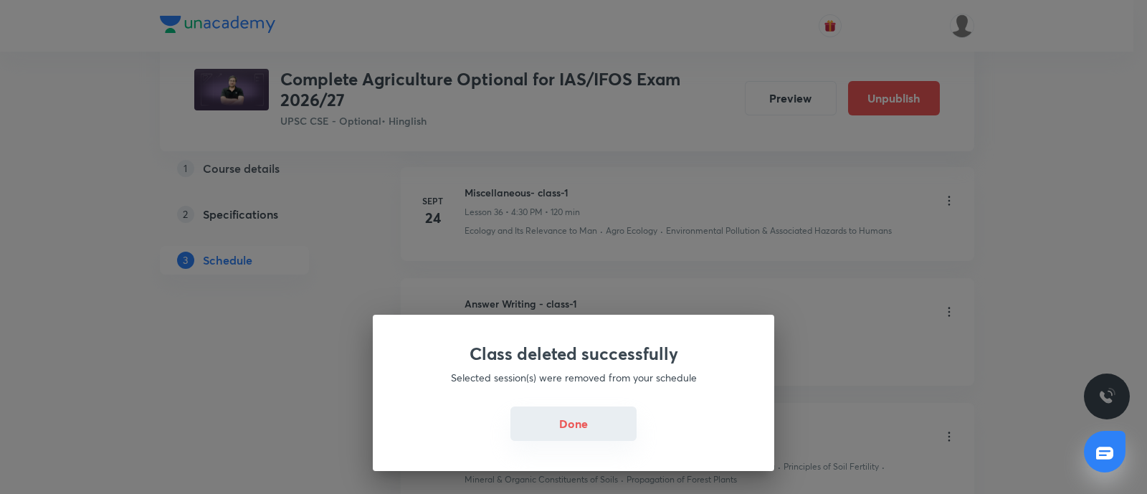
click at [538, 423] on button "Done" at bounding box center [574, 424] width 126 height 34
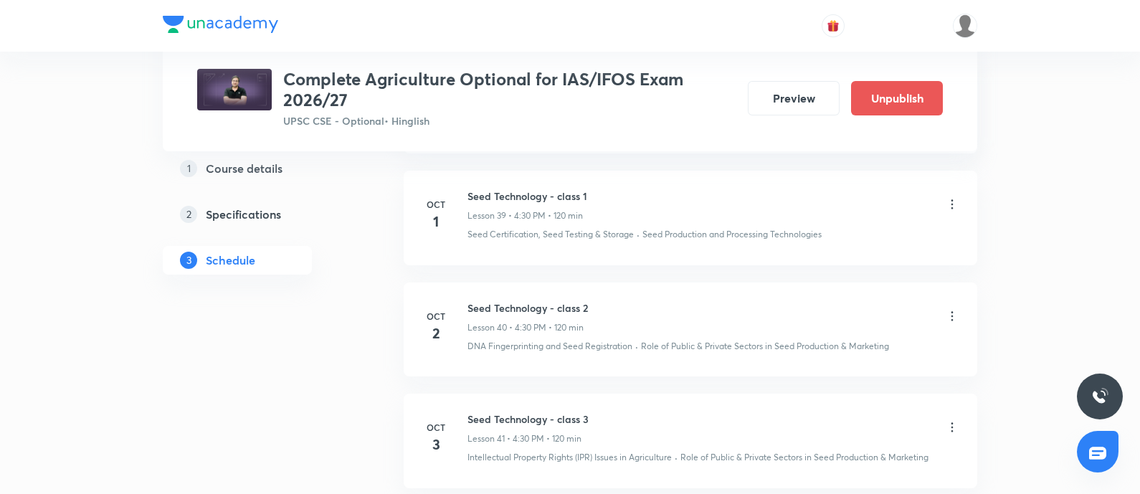
scroll to position [4711, 0]
click at [945, 307] on icon at bounding box center [952, 314] width 14 height 14
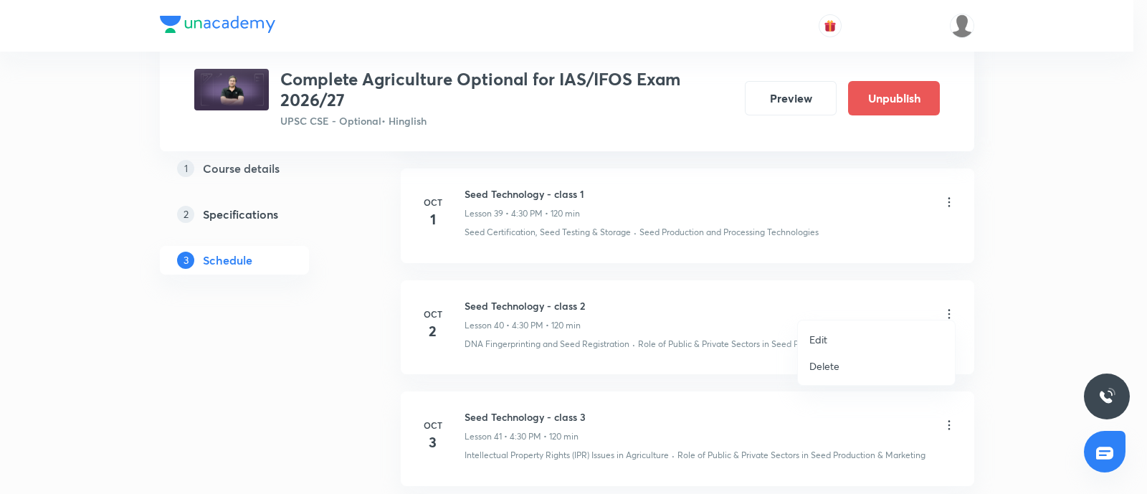
click at [810, 365] on p "Delete" at bounding box center [825, 366] width 30 height 15
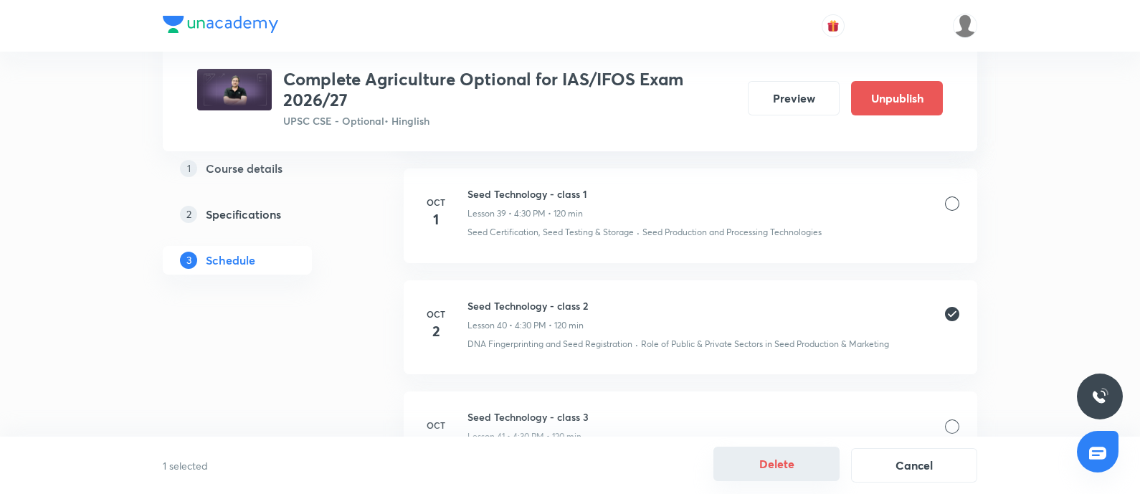
click at [790, 452] on button "Delete" at bounding box center [777, 464] width 126 height 34
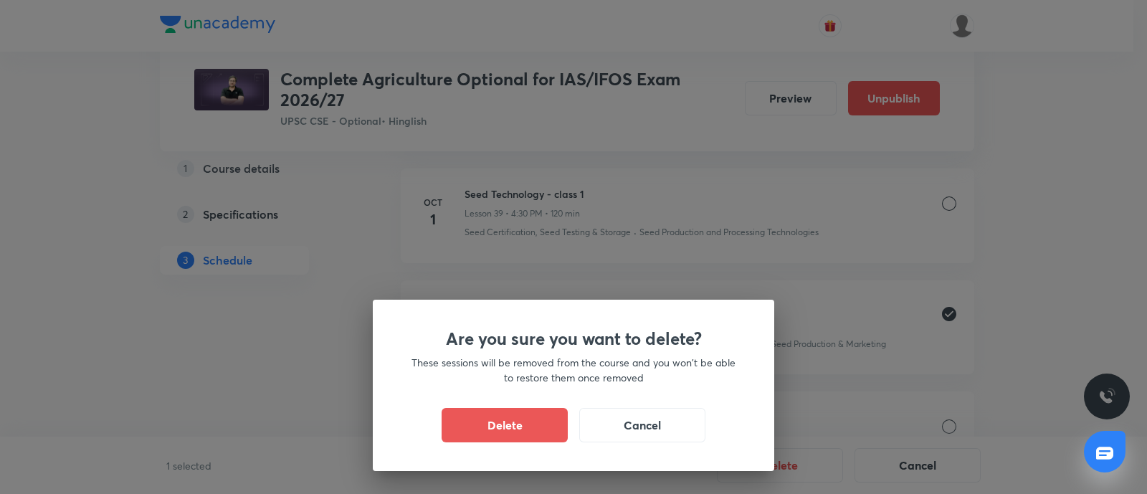
drag, startPoint x: 495, startPoint y: 410, endPoint x: 600, endPoint y: 25, distance: 399.2
click at [495, 410] on button "Delete" at bounding box center [505, 425] width 126 height 34
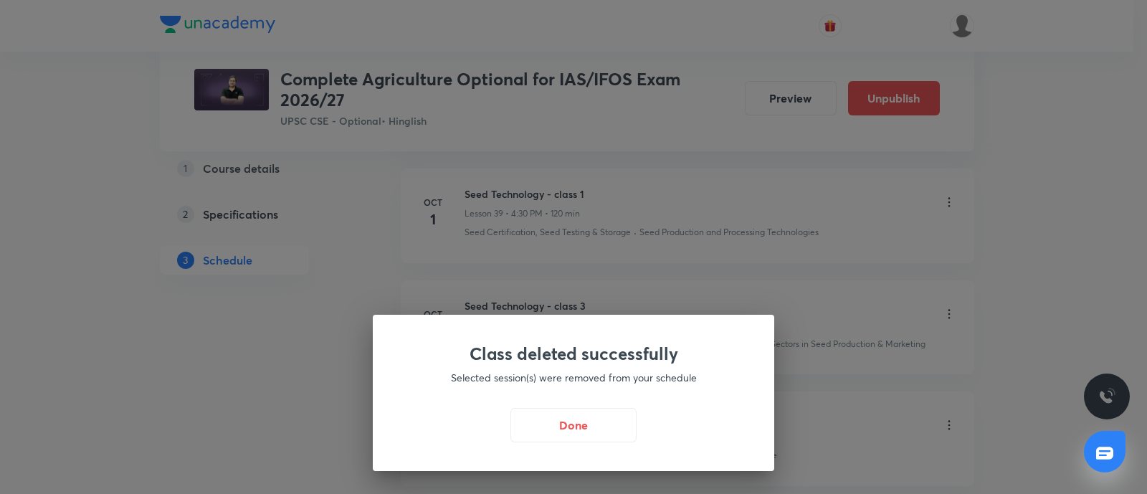
drag, startPoint x: 546, startPoint y: 425, endPoint x: 500, endPoint y: 179, distance: 249.5
click at [546, 423] on button "Done" at bounding box center [574, 425] width 126 height 34
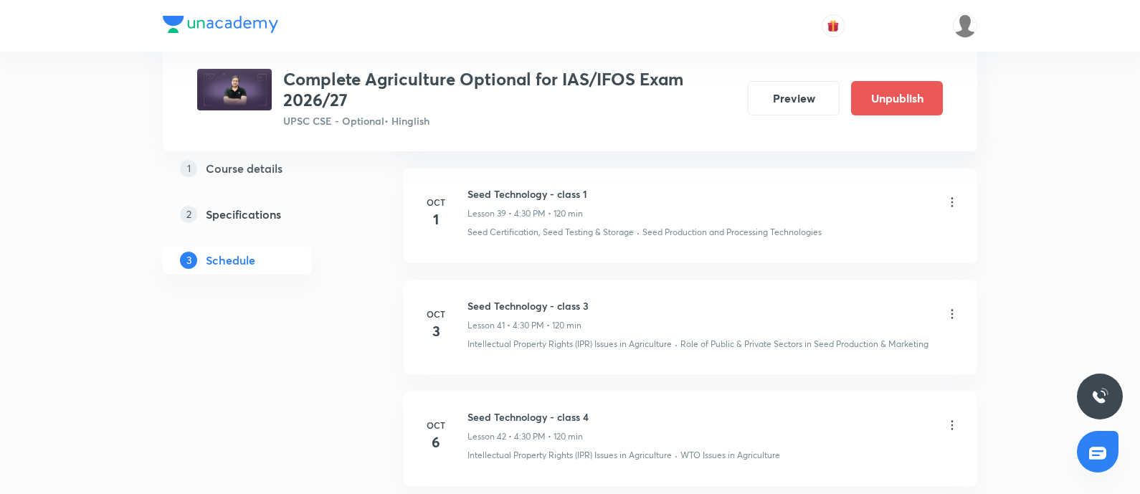
click at [952, 309] on icon at bounding box center [953, 313] width 2 height 9
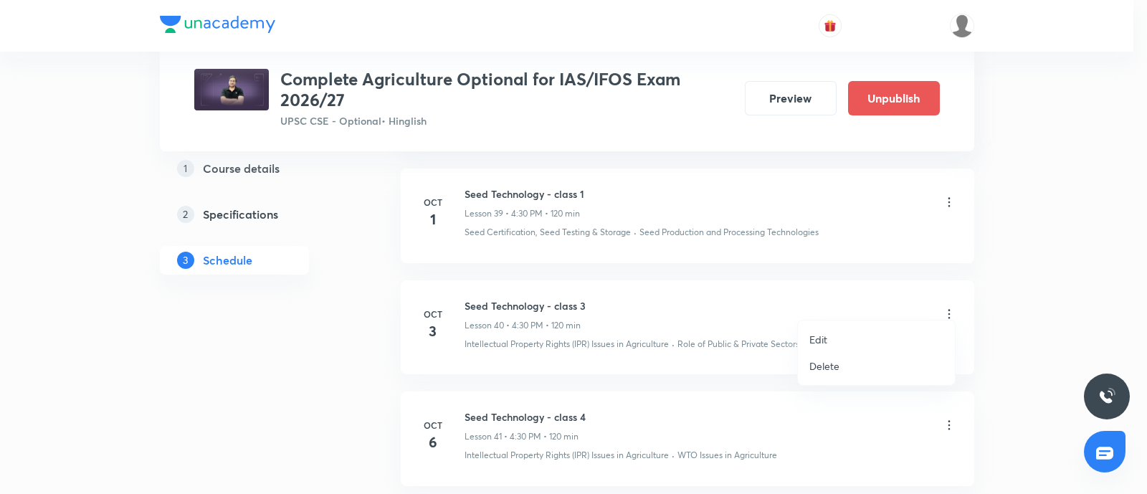
click at [817, 335] on p "Edit" at bounding box center [819, 339] width 18 height 15
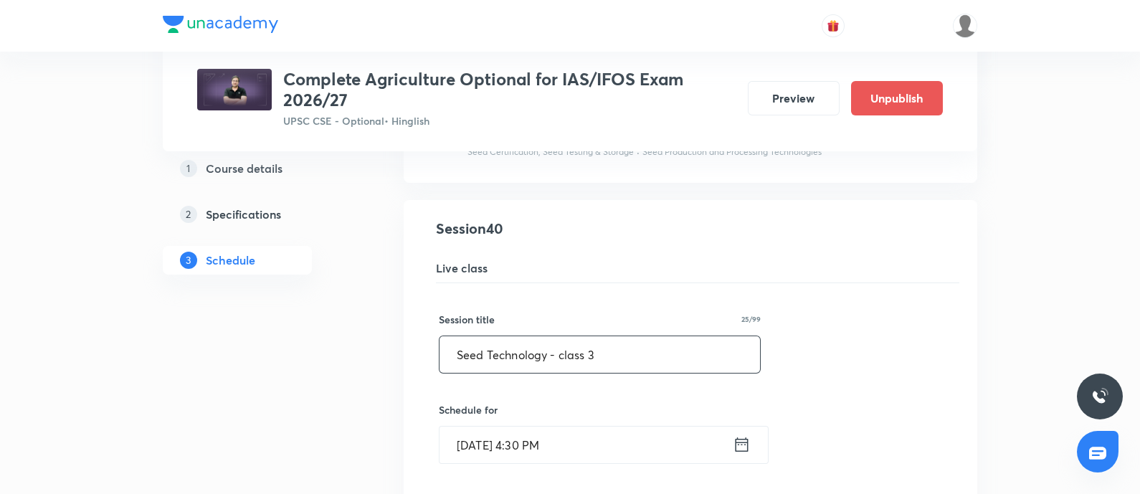
click at [648, 341] on input "Seed Technology - class 3" at bounding box center [600, 354] width 321 height 37
type input "Seed Technology - class 2"
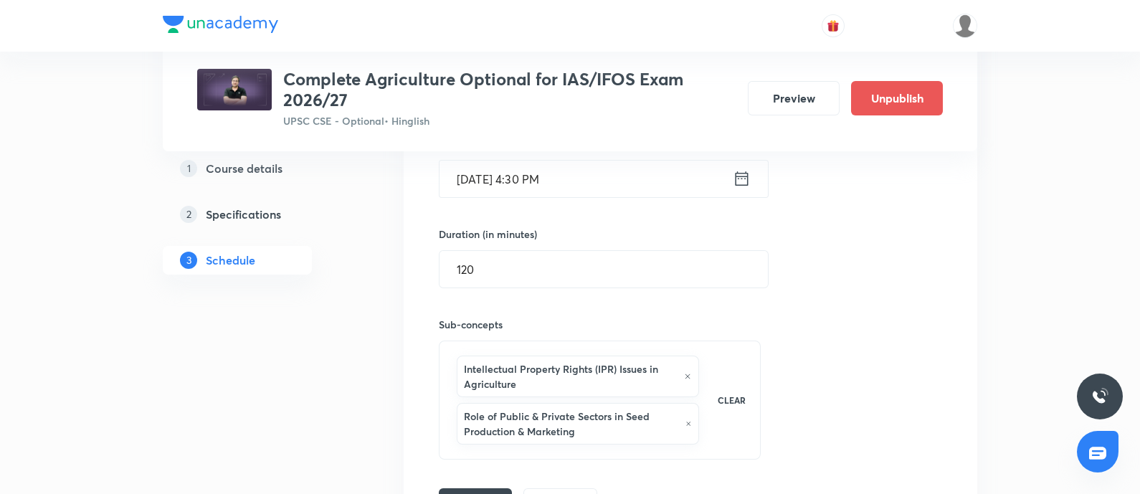
scroll to position [4980, 0]
click at [478, 484] on button "Save" at bounding box center [475, 498] width 73 height 29
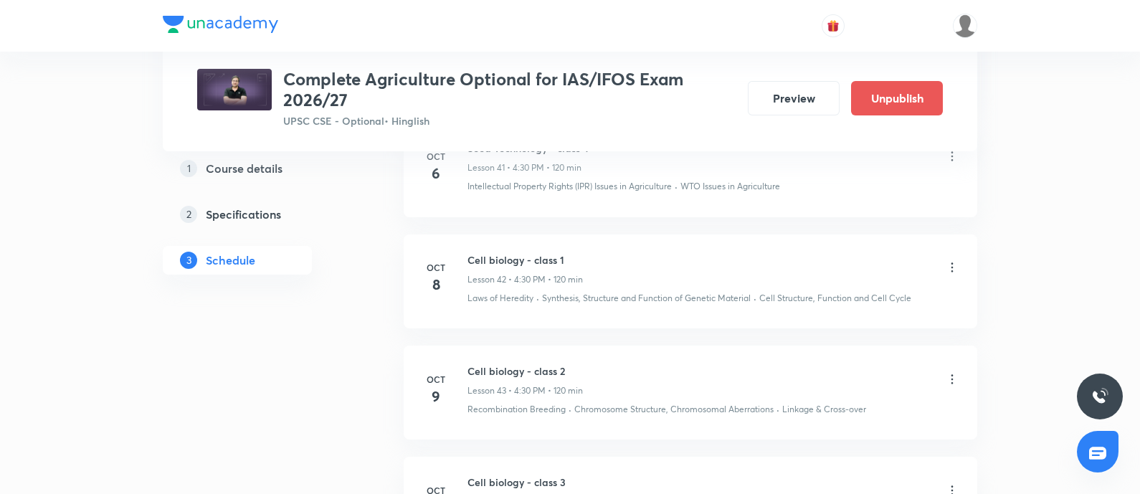
scroll to position [5070, 0]
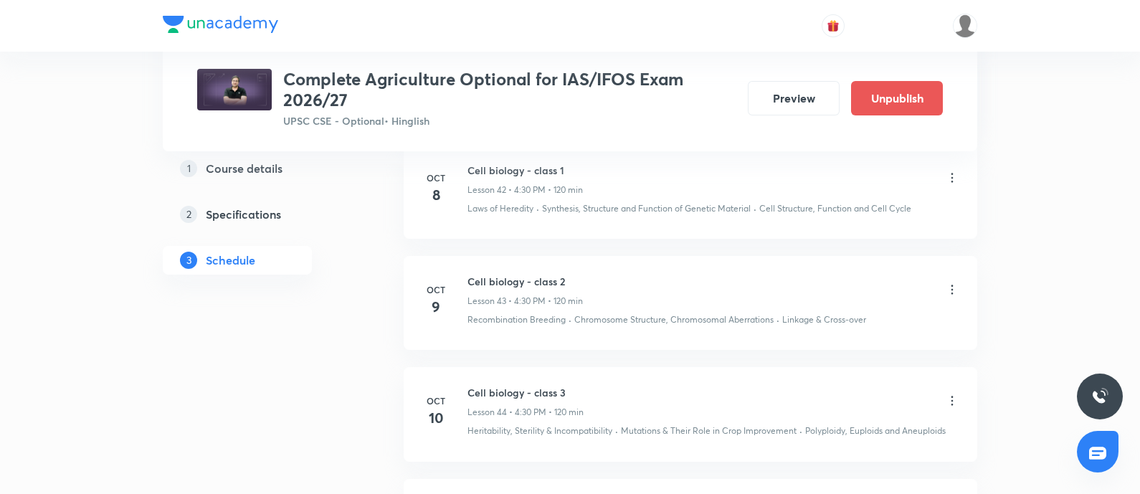
click at [947, 283] on icon at bounding box center [952, 290] width 14 height 14
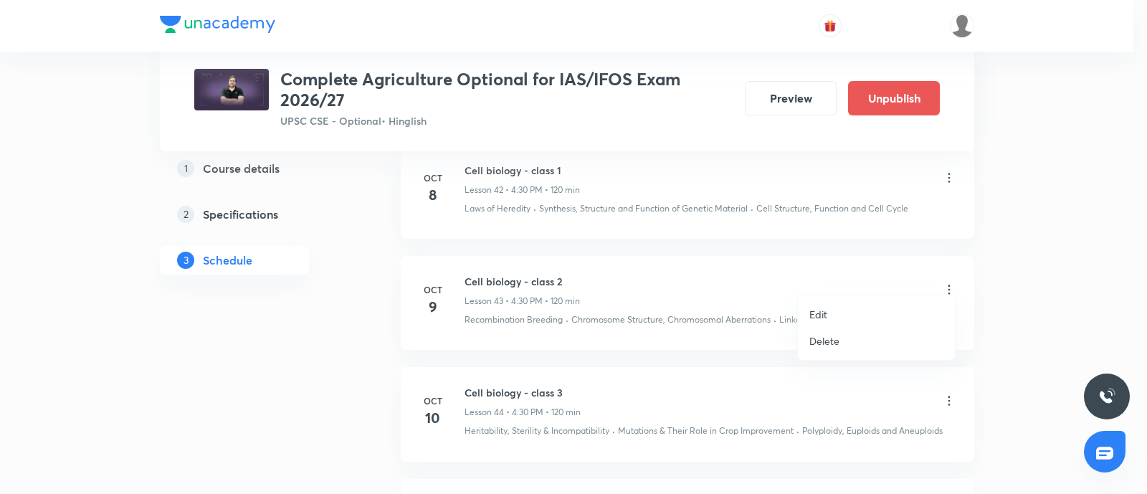
click at [831, 338] on p "Delete" at bounding box center [825, 340] width 30 height 15
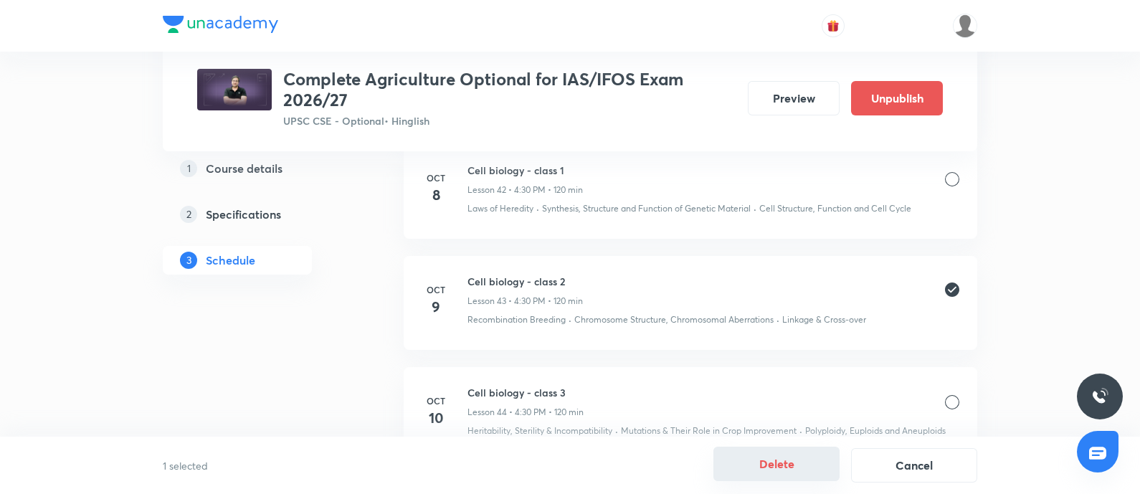
click at [754, 451] on button "Delete" at bounding box center [777, 464] width 126 height 34
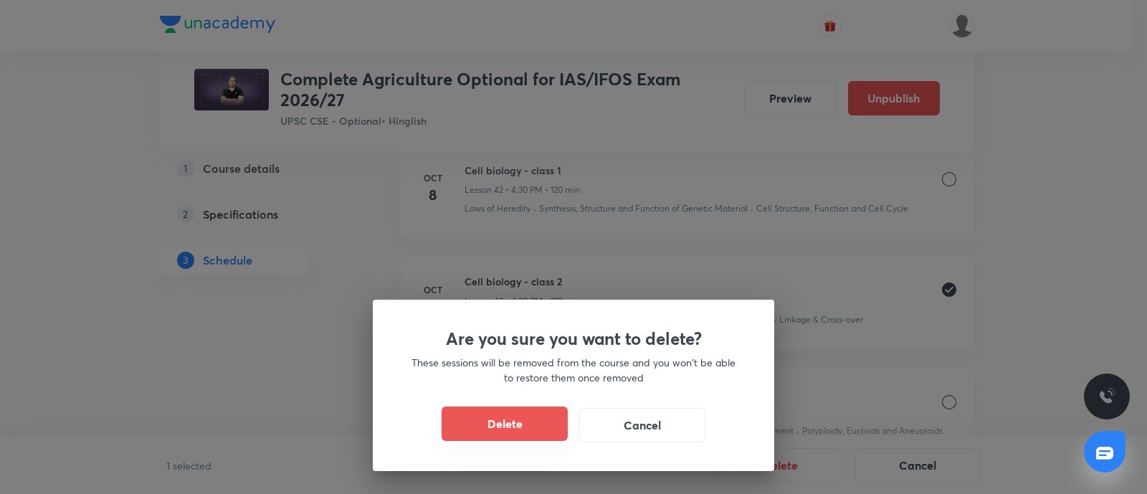
click at [448, 423] on button "Delete" at bounding box center [505, 424] width 126 height 34
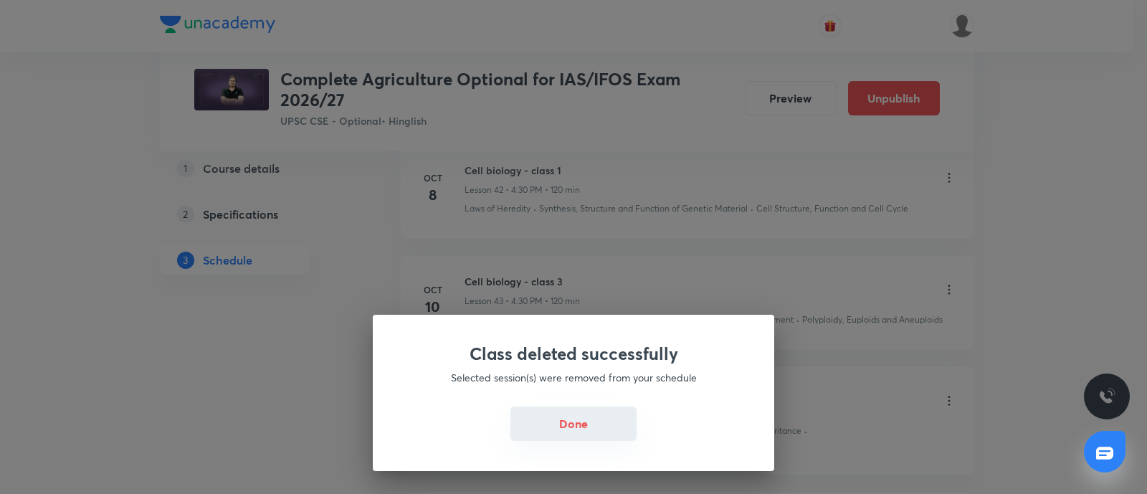
click at [596, 430] on button "Done" at bounding box center [574, 424] width 126 height 34
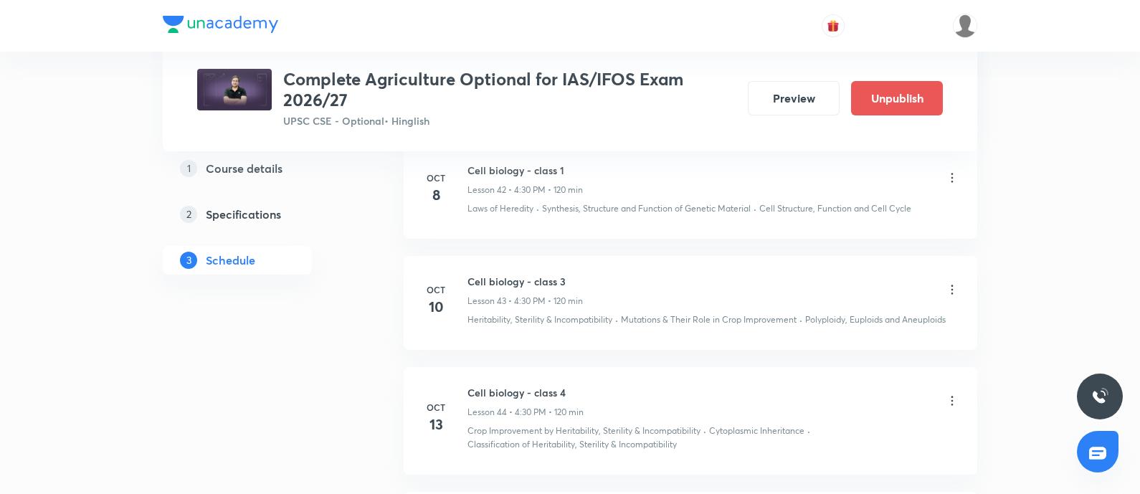
click at [955, 283] on icon at bounding box center [952, 290] width 14 height 14
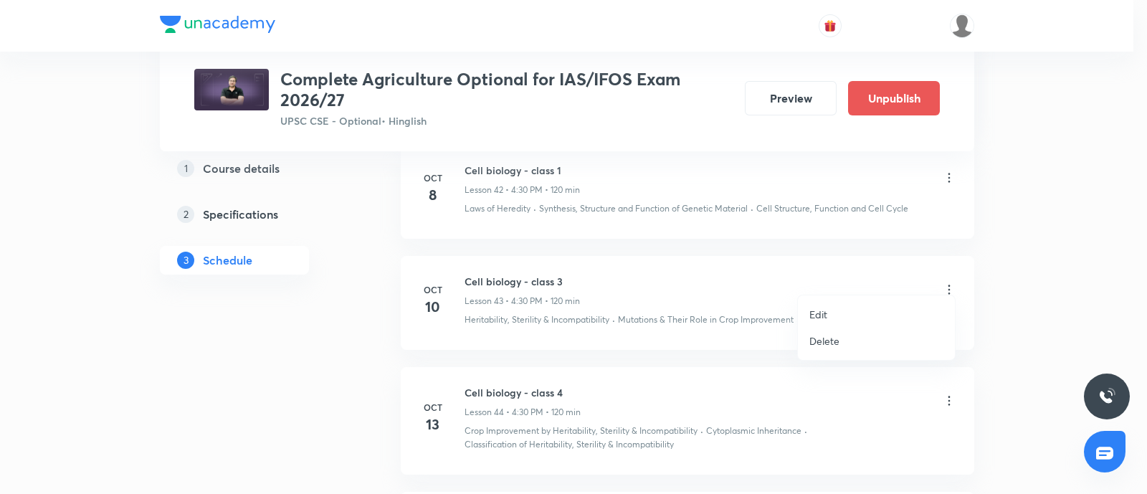
drag, startPoint x: 814, startPoint y: 318, endPoint x: 382, endPoint y: 407, distance: 440.6
click at [814, 318] on p "Edit" at bounding box center [819, 314] width 18 height 15
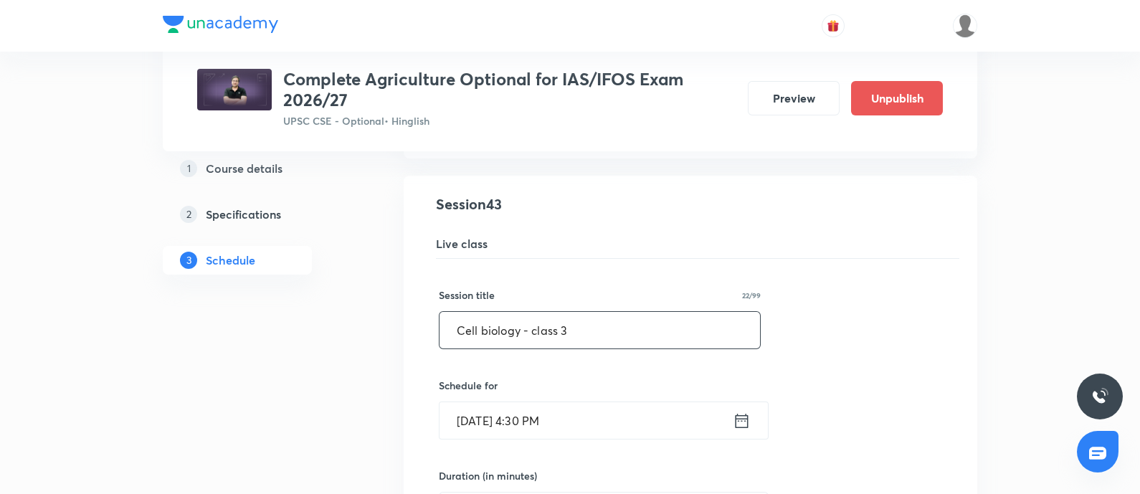
click at [589, 318] on input "Cell biology - class 3" at bounding box center [600, 330] width 321 height 37
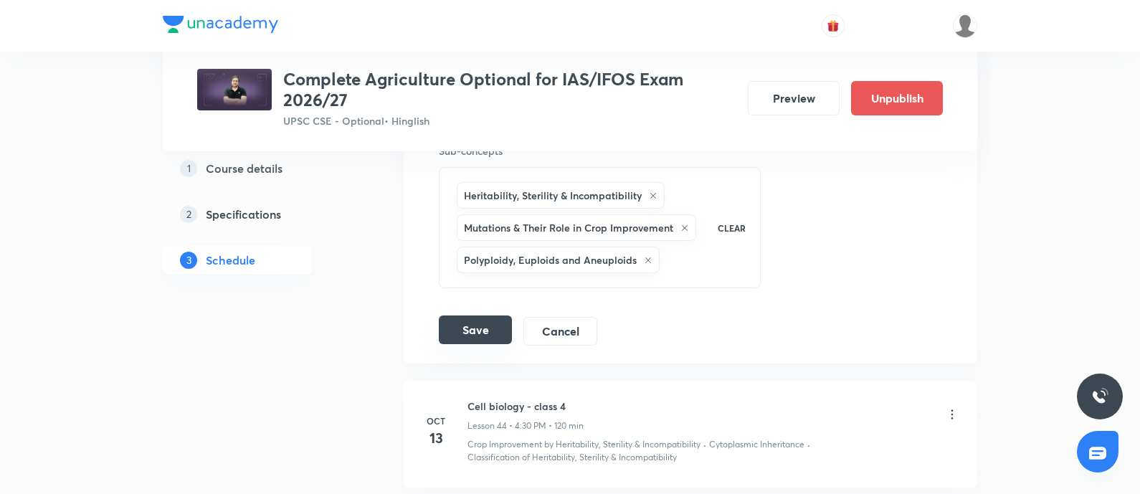
scroll to position [5518, 0]
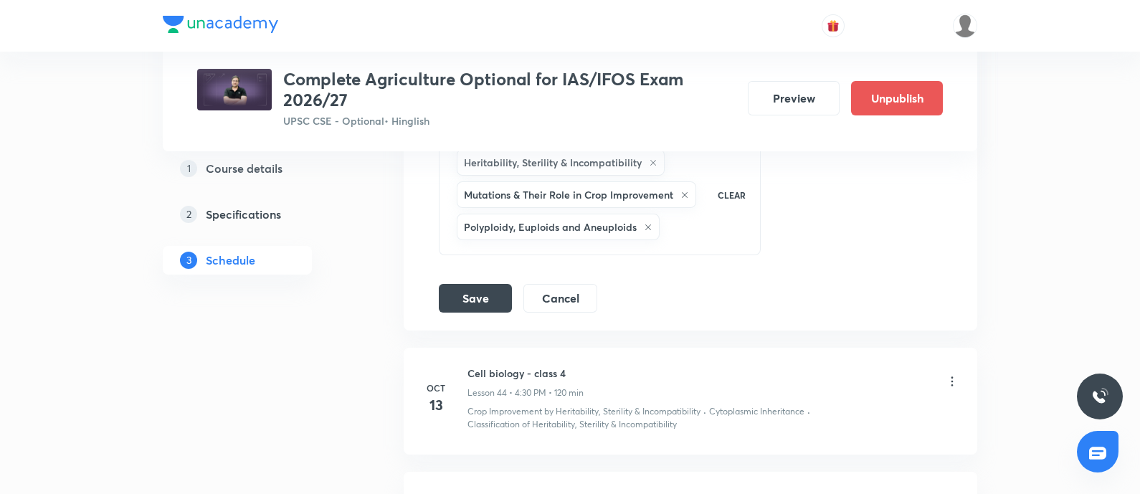
type input "Cell biology - class 2"
click at [470, 260] on div "Session title 22/99 Cell biology - class 2 ​ Schedule for Oct 10, 2025, 4:30 PM…" at bounding box center [690, 62] width 503 height 502
click at [469, 283] on button "Save" at bounding box center [475, 297] width 73 height 29
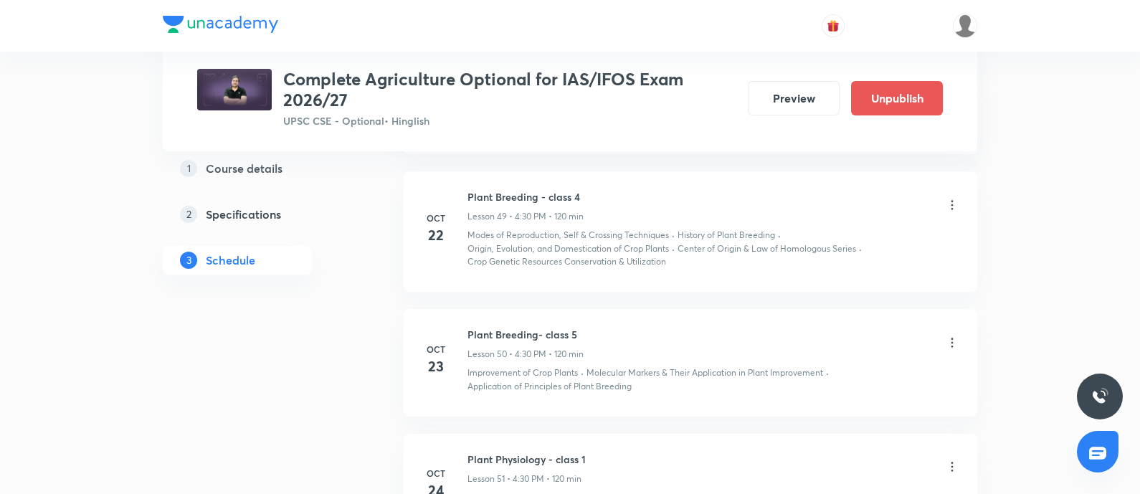
scroll to position [5877, 0]
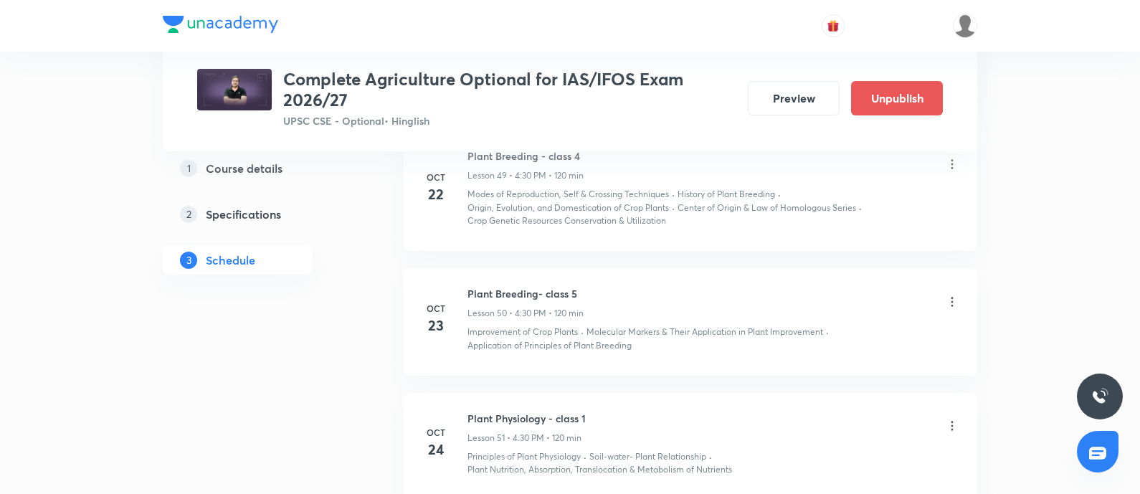
click at [949, 301] on icon at bounding box center [952, 302] width 14 height 14
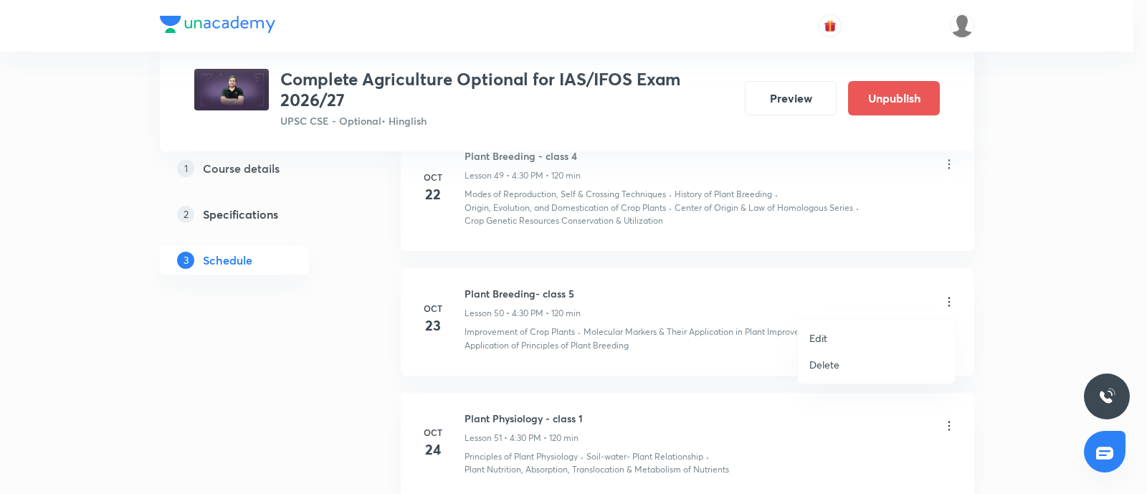
click at [817, 355] on li "Delete" at bounding box center [876, 364] width 157 height 27
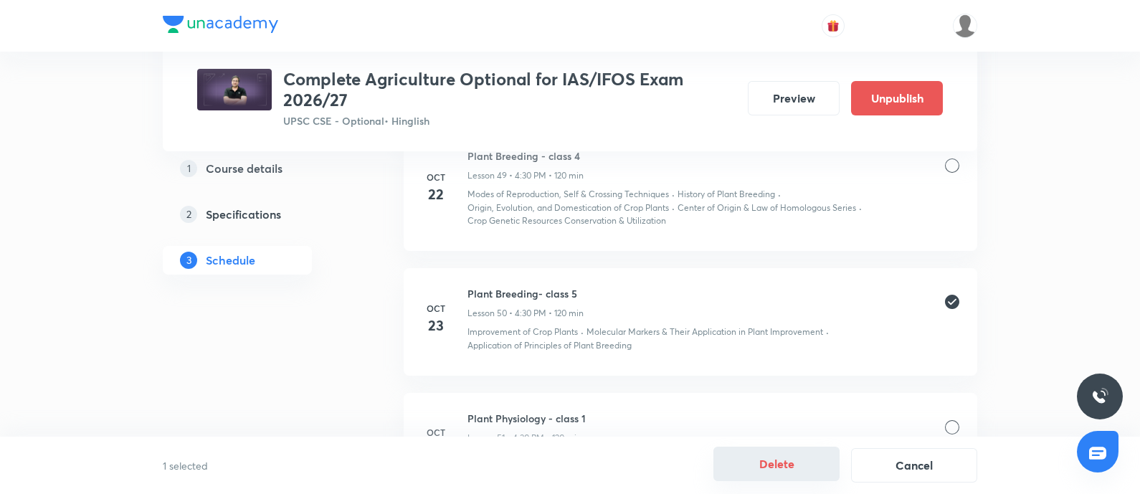
click at [807, 465] on button "Delete" at bounding box center [777, 464] width 126 height 34
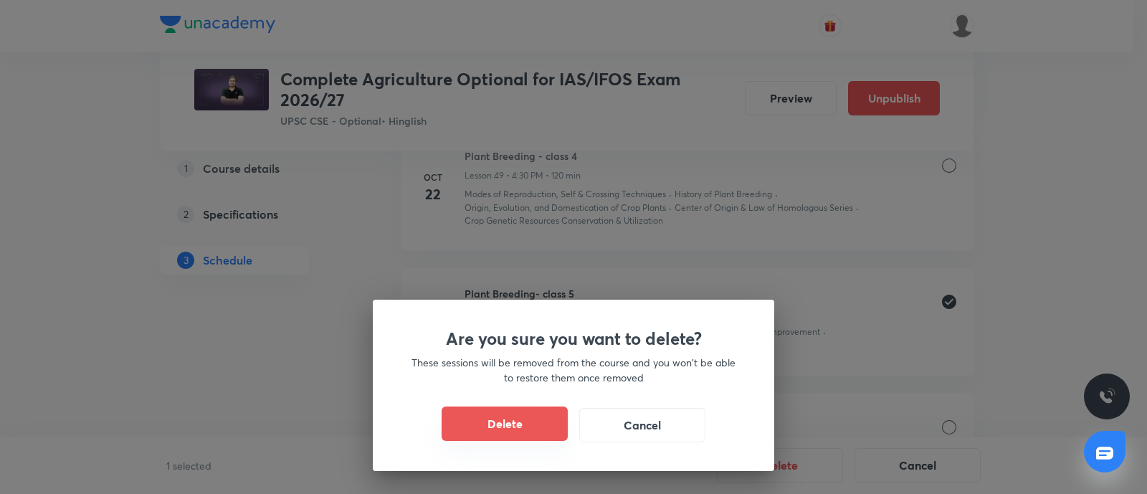
click at [507, 418] on button "Delete" at bounding box center [505, 424] width 126 height 34
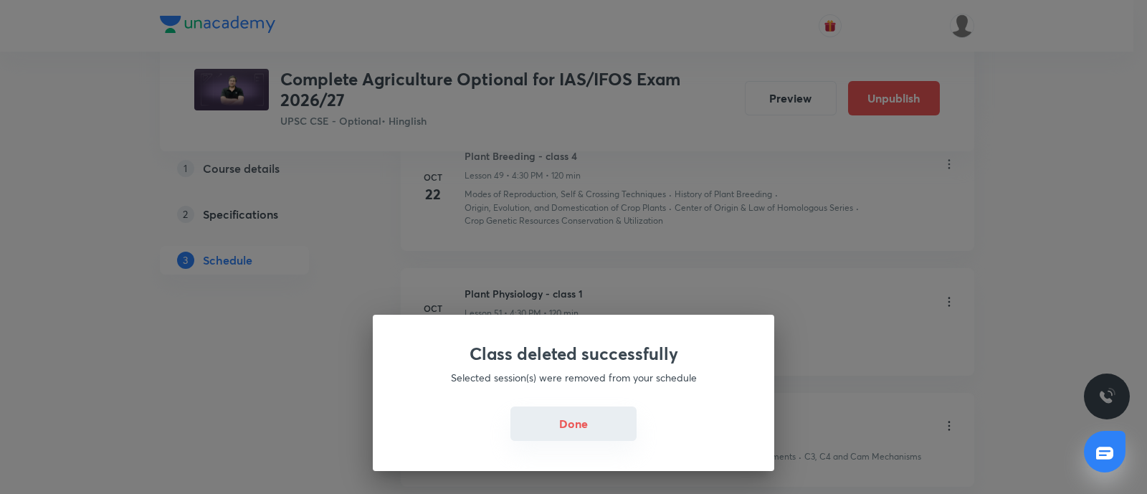
click at [587, 433] on button "Done" at bounding box center [574, 424] width 126 height 34
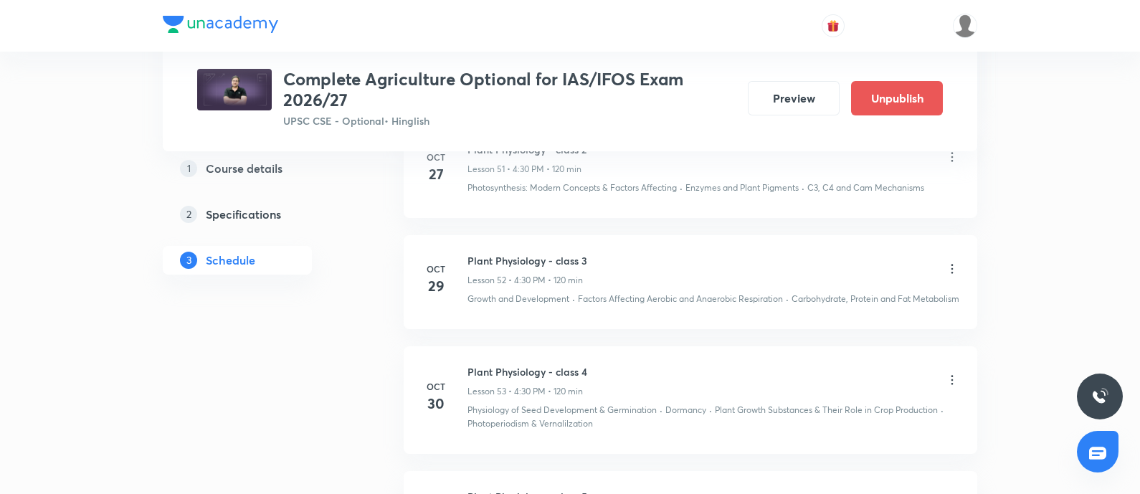
scroll to position [6235, 0]
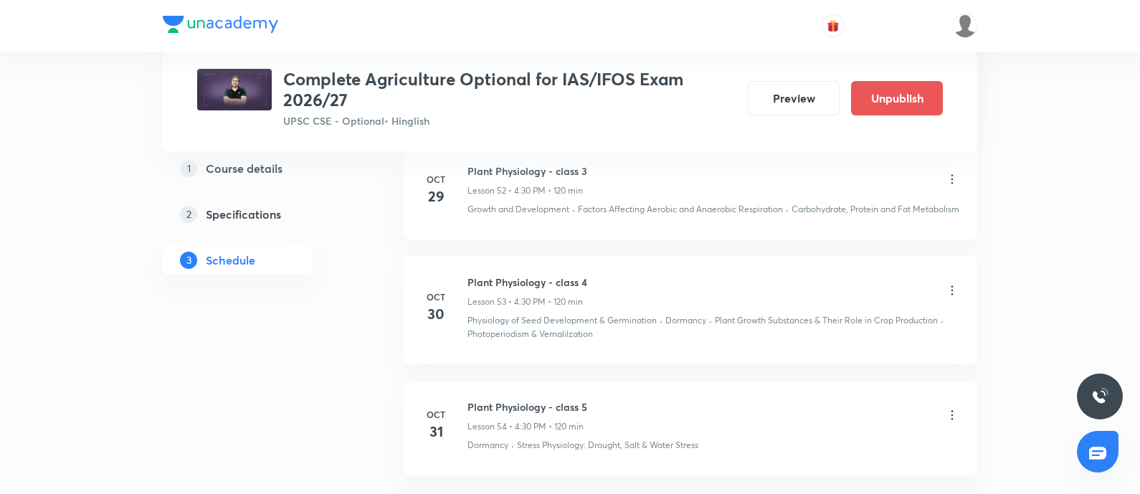
click at [954, 298] on icon at bounding box center [952, 290] width 14 height 14
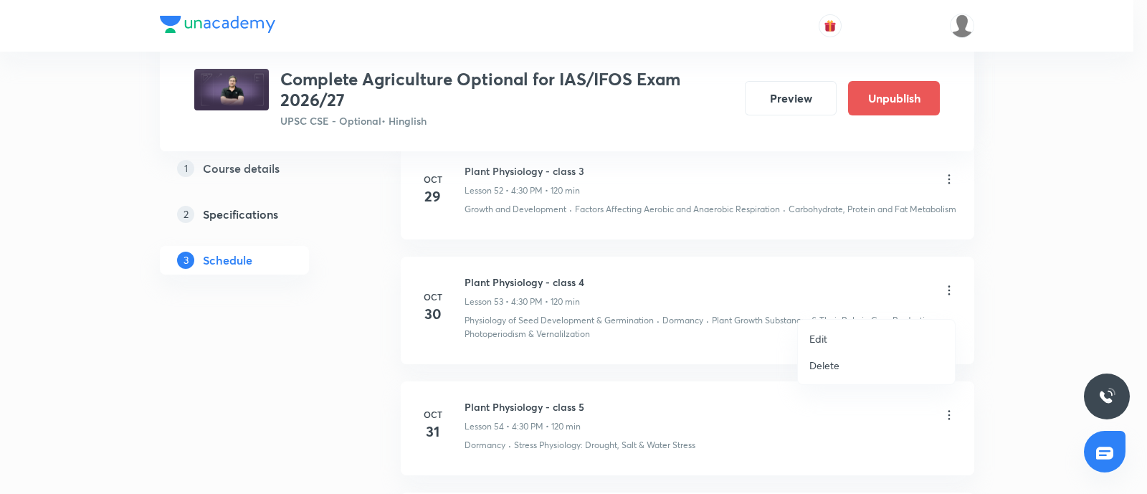
click at [818, 361] on p "Delete" at bounding box center [825, 365] width 30 height 15
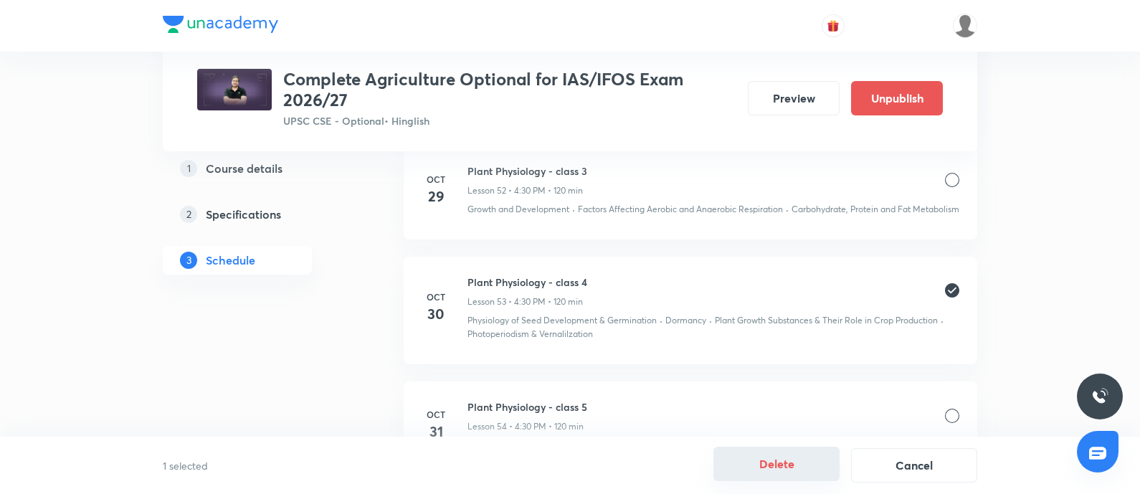
click at [797, 458] on button "Delete" at bounding box center [777, 464] width 126 height 34
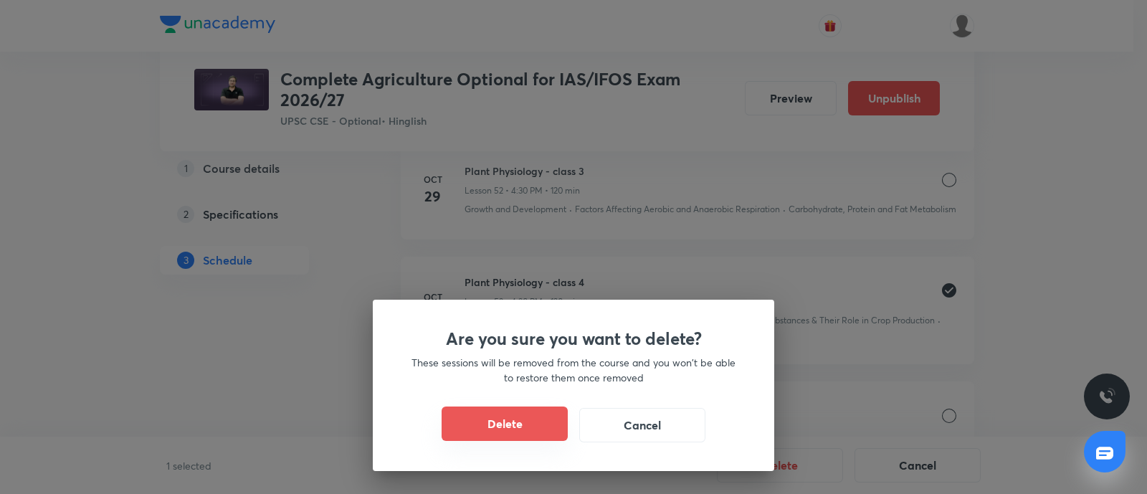
click at [554, 417] on button "Delete" at bounding box center [505, 424] width 126 height 34
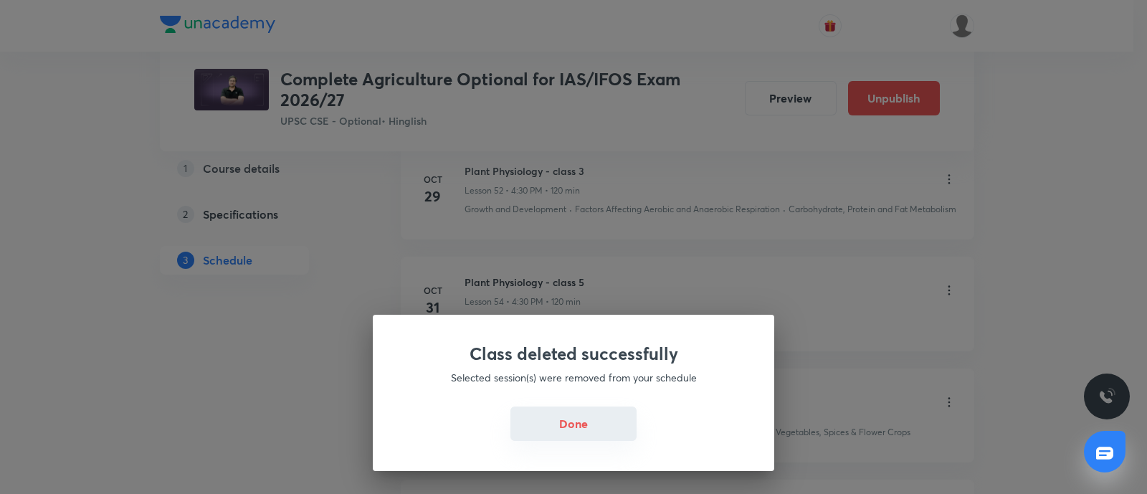
click at [560, 437] on button "Done" at bounding box center [574, 424] width 126 height 34
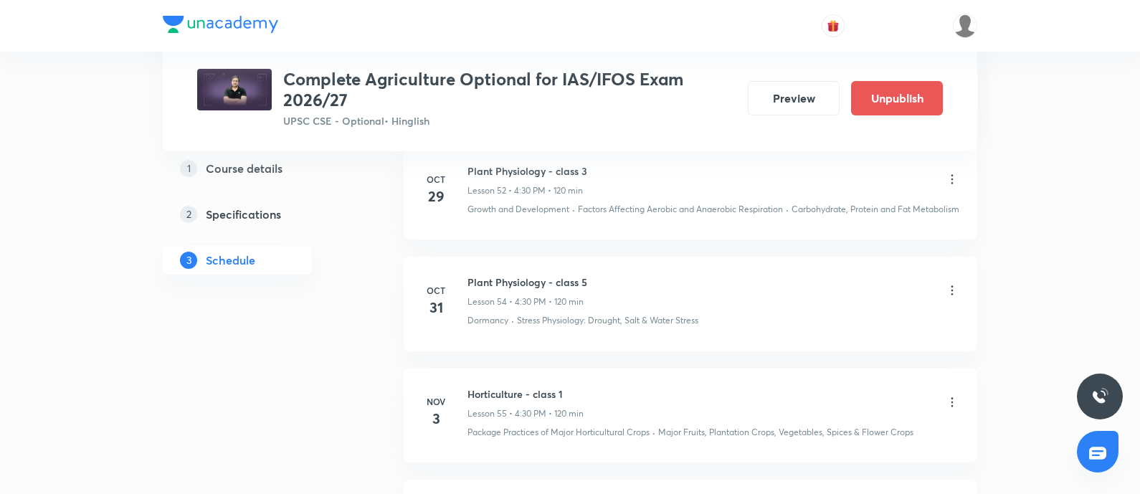
click at [949, 297] on icon at bounding box center [952, 290] width 14 height 14
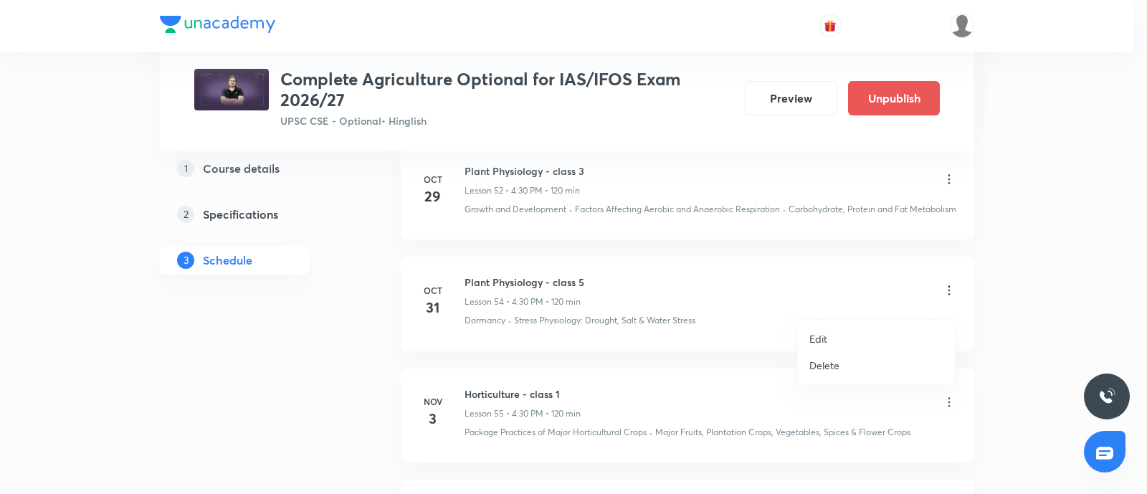
click at [815, 335] on p "Edit" at bounding box center [819, 338] width 18 height 15
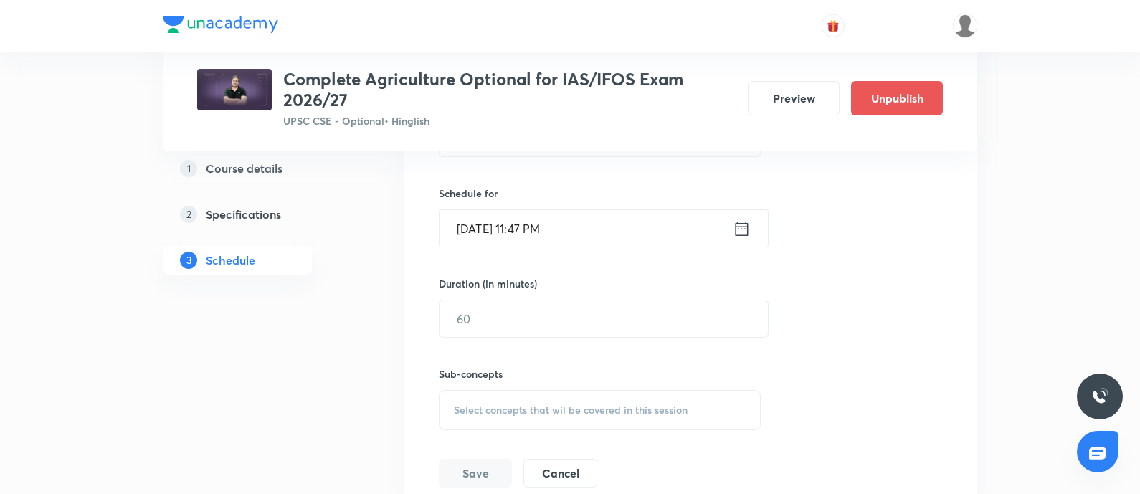
scroll to position [6594, 0]
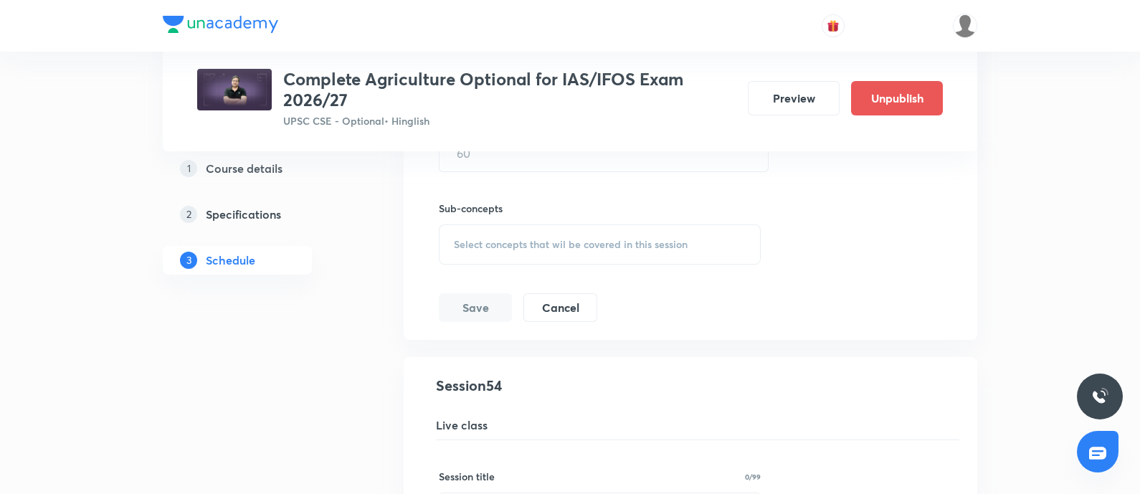
click at [549, 301] on div "Session title 0/99 ​ Schedule for Sept 1, 2025, 11:47 PM ​ Duration (in minutes…" at bounding box center [690, 111] width 503 height 421
click at [549, 307] on button "Cancel" at bounding box center [560, 306] width 74 height 29
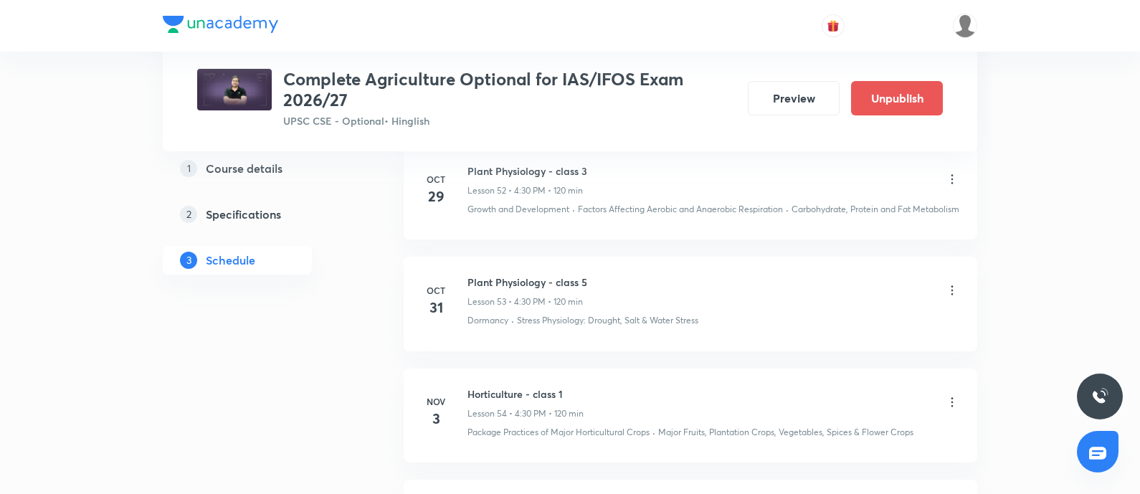
scroll to position [6146, 0]
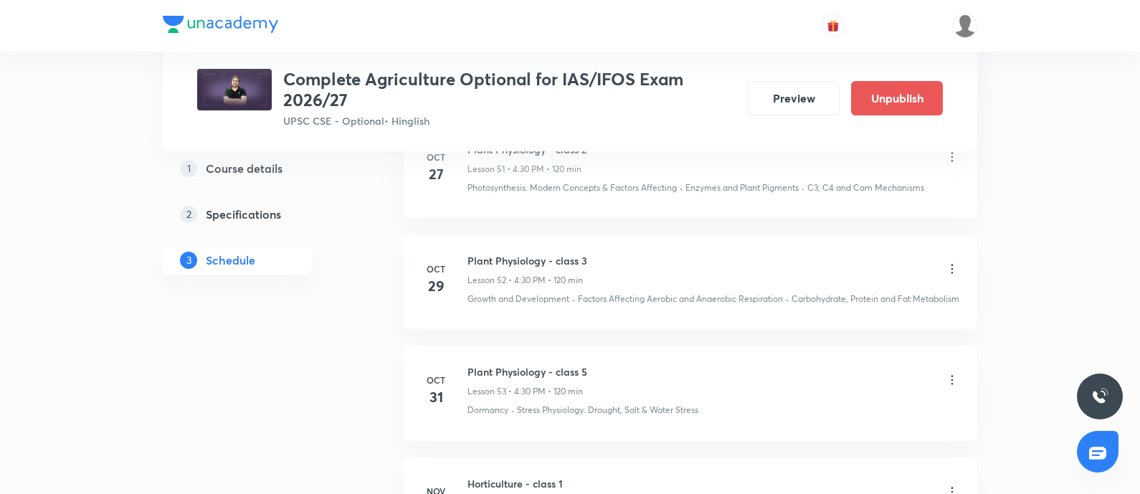
click at [947, 387] on icon at bounding box center [952, 380] width 14 height 14
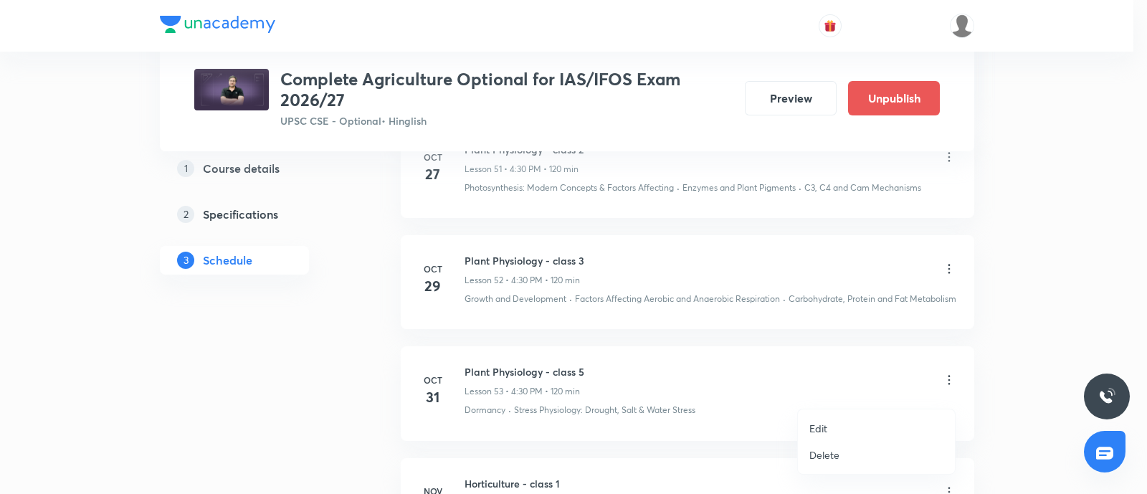
click at [825, 428] on p "Edit" at bounding box center [819, 428] width 18 height 15
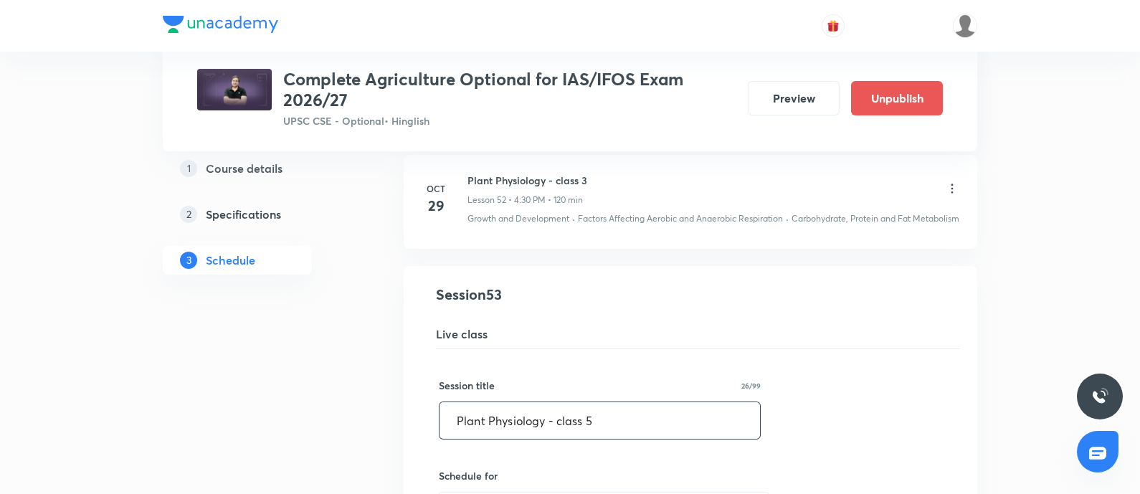
click at [610, 438] on input "Plant Physiology - class 5" at bounding box center [600, 420] width 321 height 37
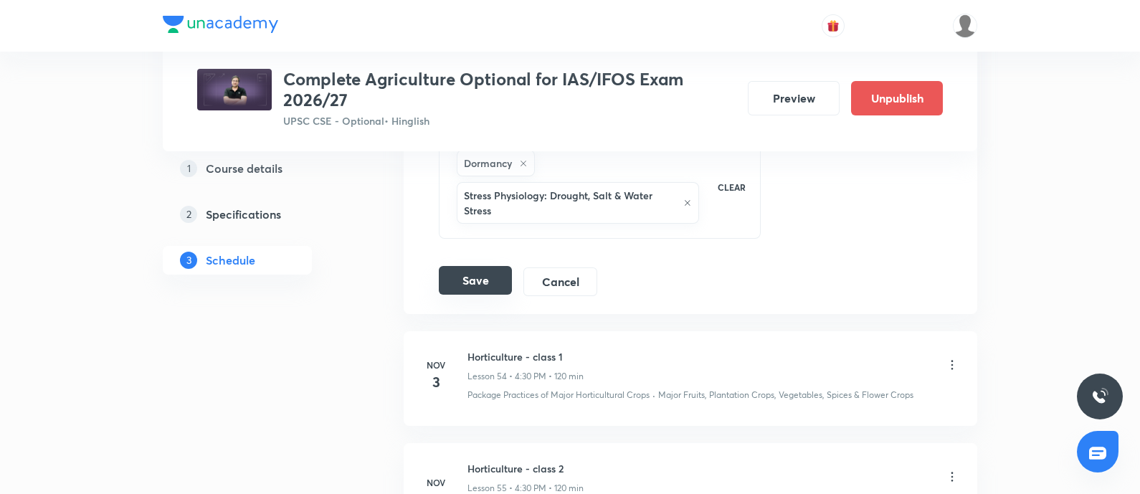
type input "Plant Physiology - class 4"
click at [480, 289] on button "Save" at bounding box center [475, 280] width 73 height 29
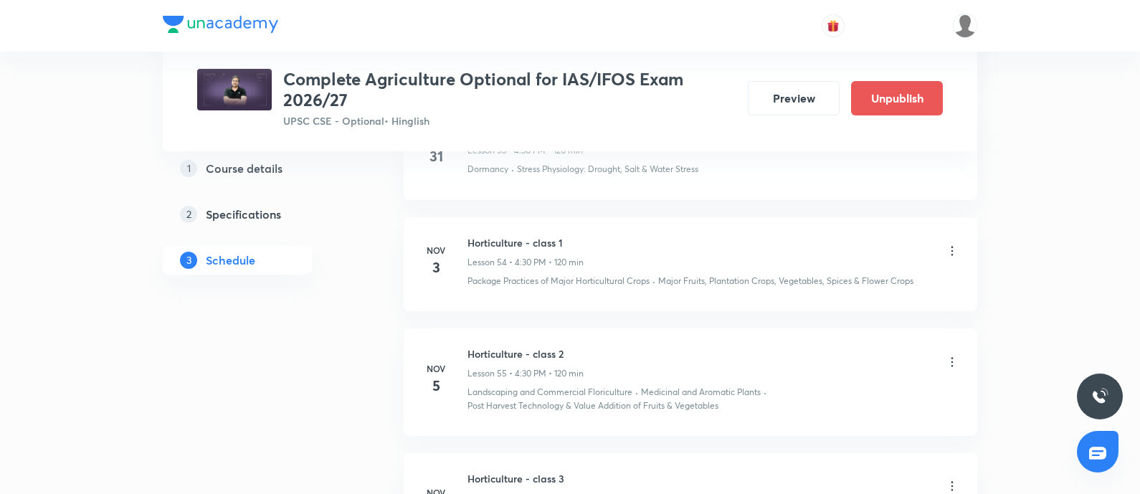
scroll to position [6414, 0]
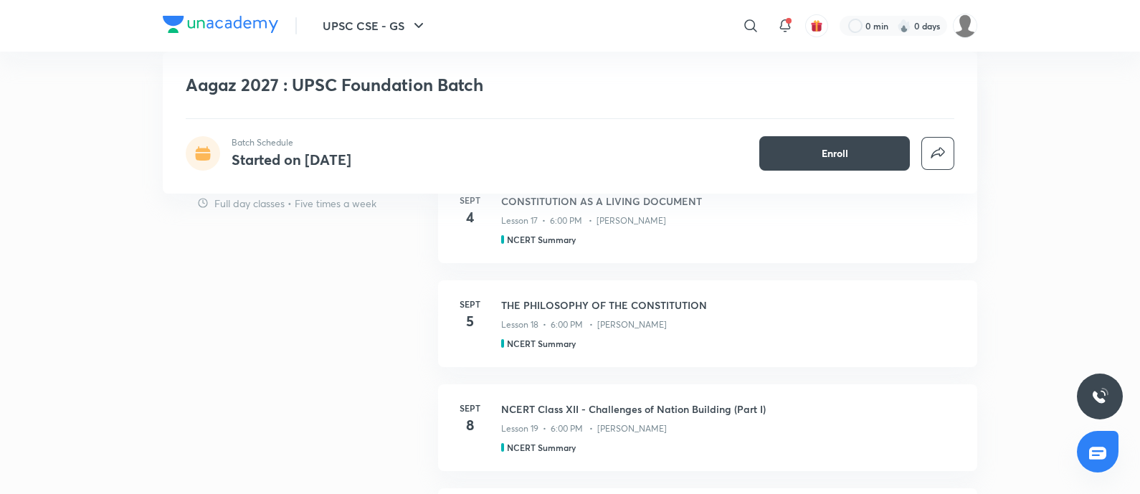
scroll to position [1254, 0]
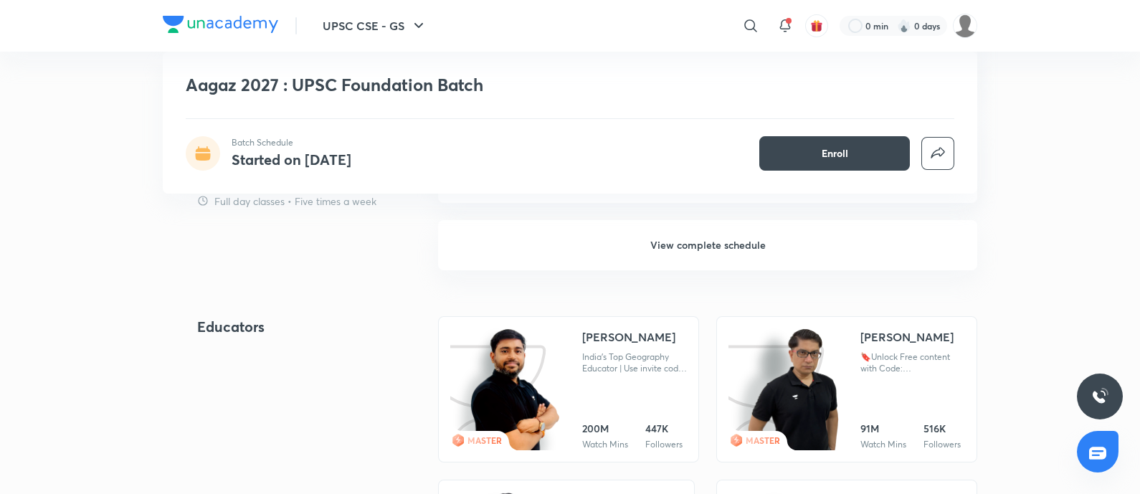
click at [706, 247] on h6 "View complete schedule" at bounding box center [707, 245] width 539 height 50
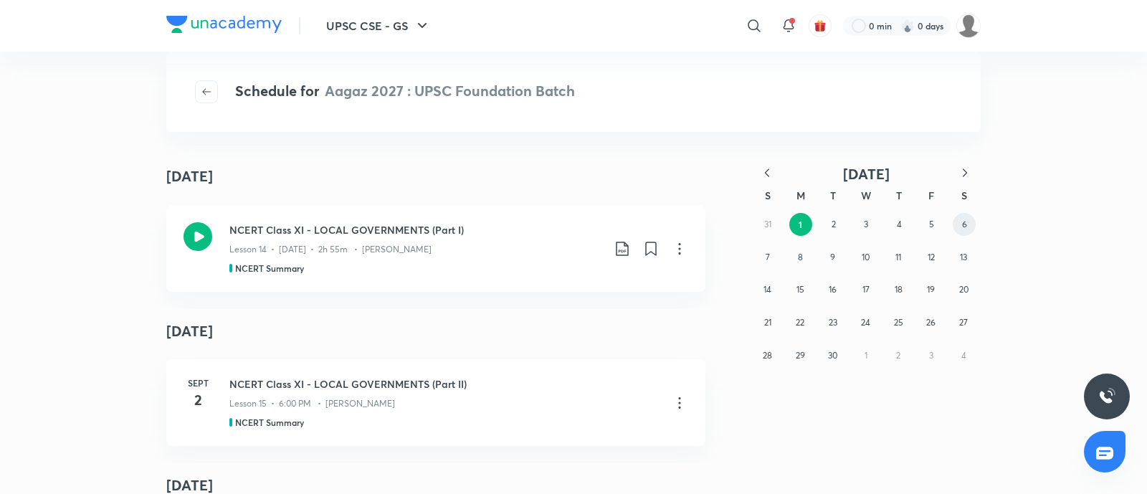
click at [961, 225] on button "6" at bounding box center [964, 224] width 23 height 23
click at [835, 259] on abbr "9" at bounding box center [833, 257] width 5 height 11
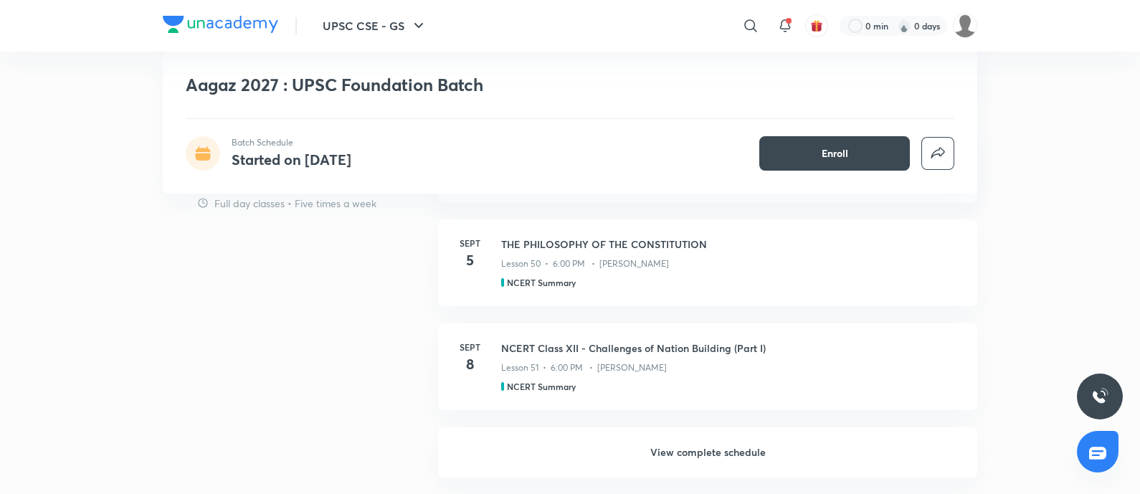
scroll to position [1076, 0]
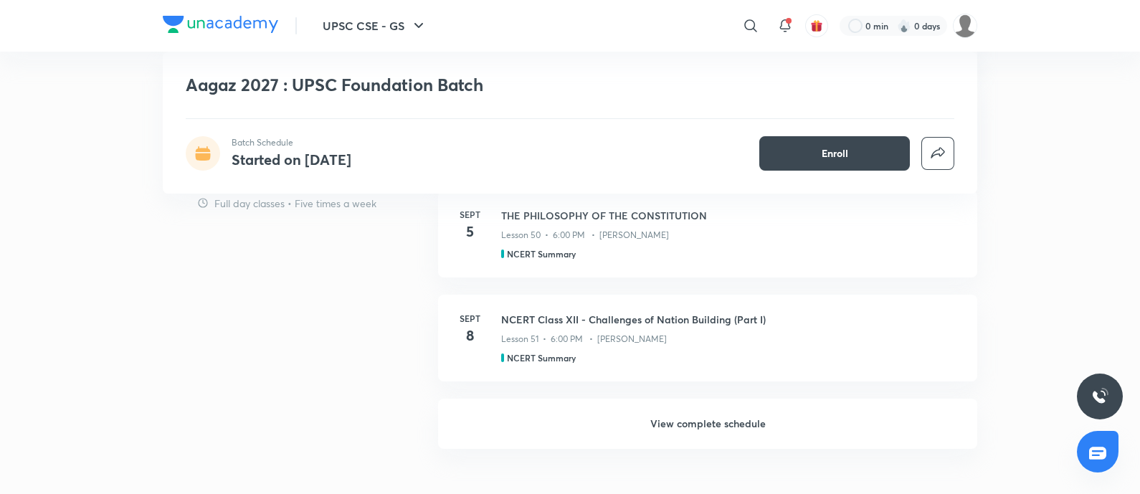
click at [717, 420] on h6 "View complete schedule" at bounding box center [707, 424] width 539 height 50
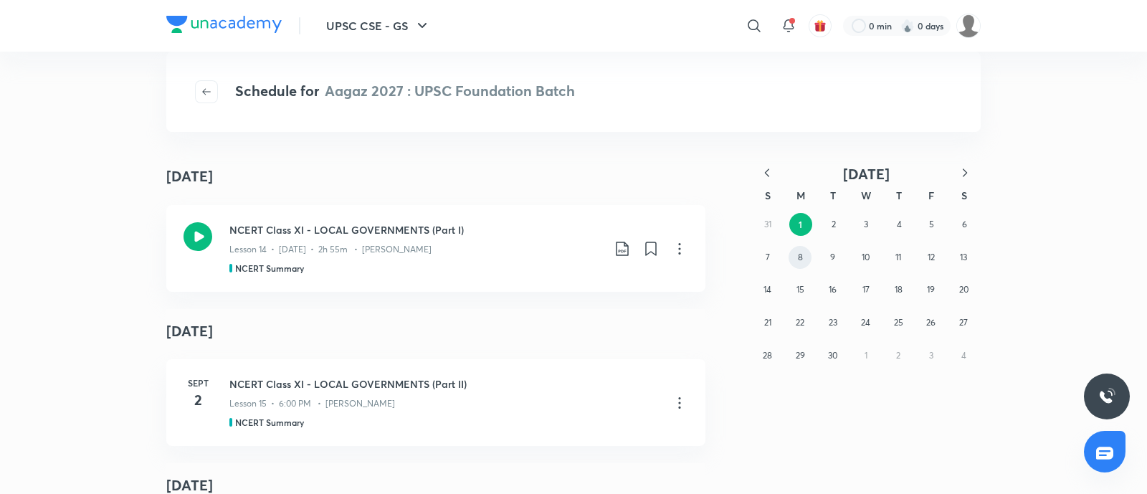
click at [800, 255] on abbr "8" at bounding box center [800, 257] width 5 height 11
click at [800, 293] on abbr "15" at bounding box center [801, 289] width 8 height 11
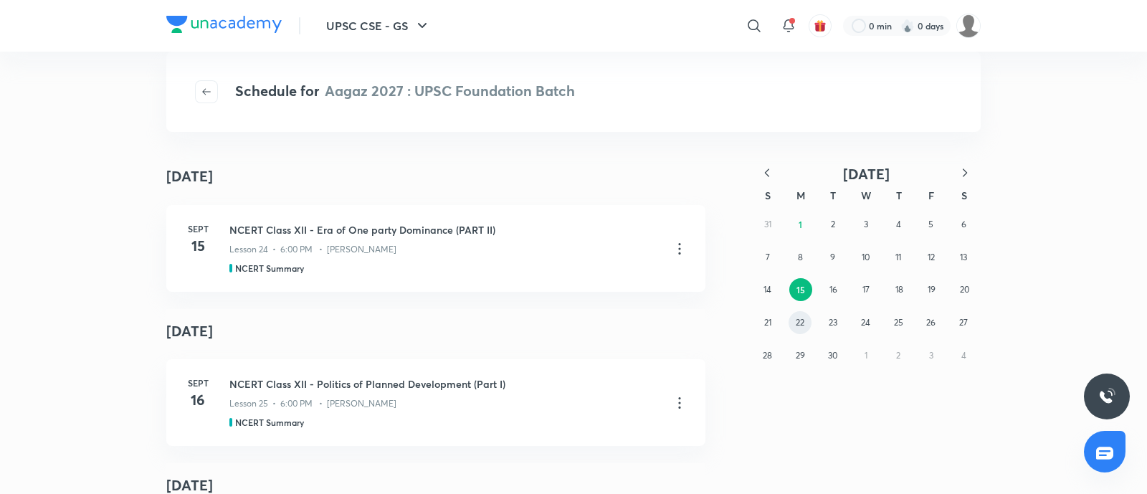
click at [799, 315] on button "22" at bounding box center [800, 322] width 23 height 23
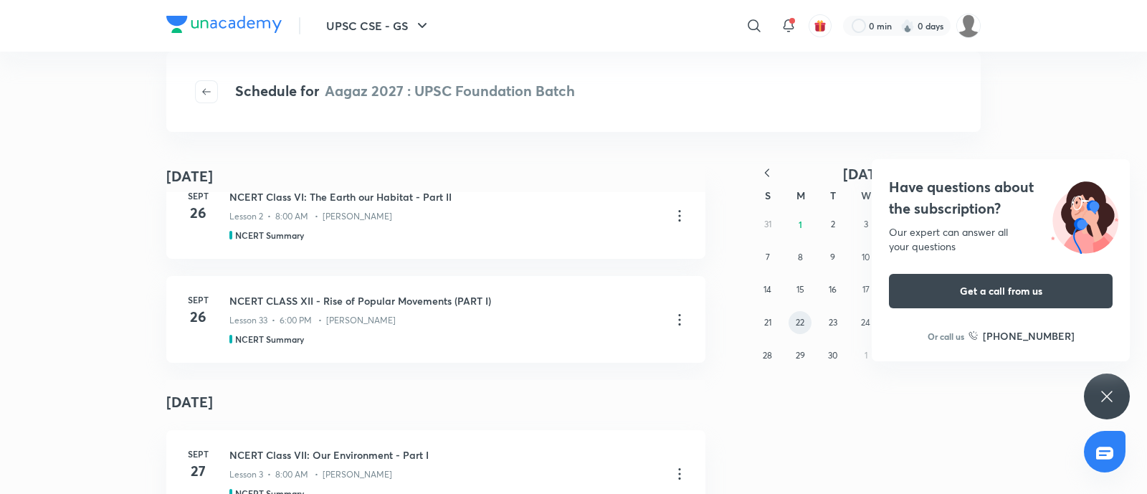
scroll to position [807, 0]
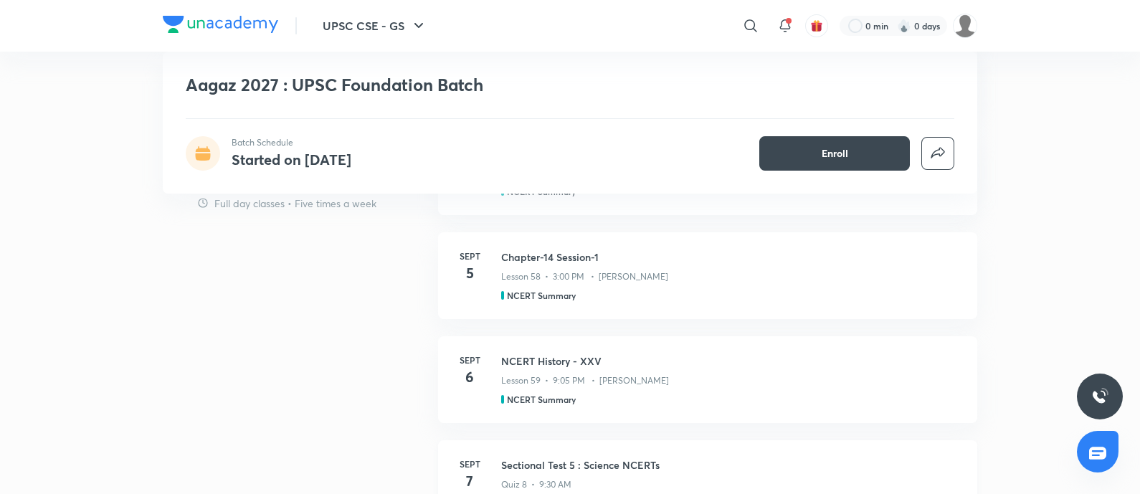
scroll to position [1165, 0]
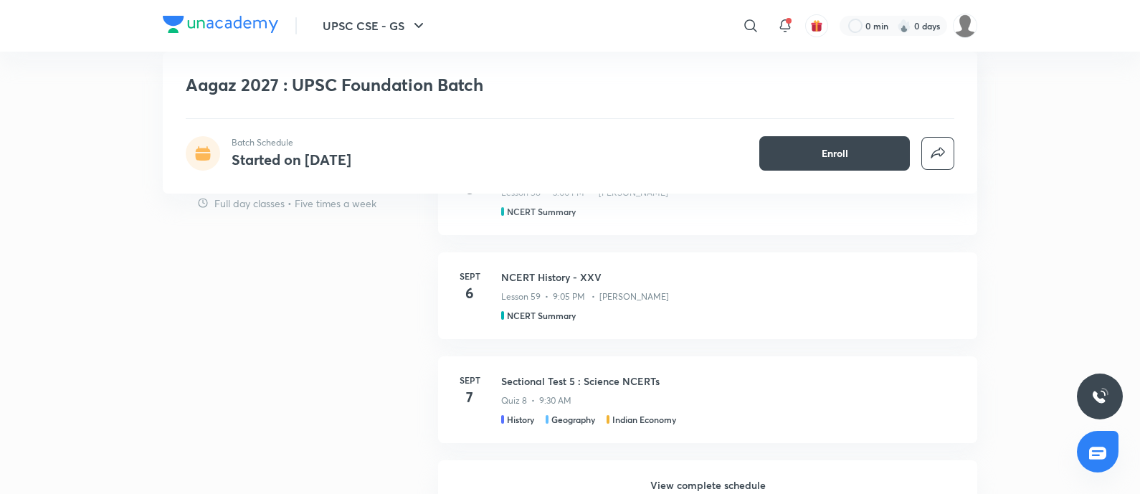
click at [717, 480] on h6 "View complete schedule" at bounding box center [707, 485] width 539 height 50
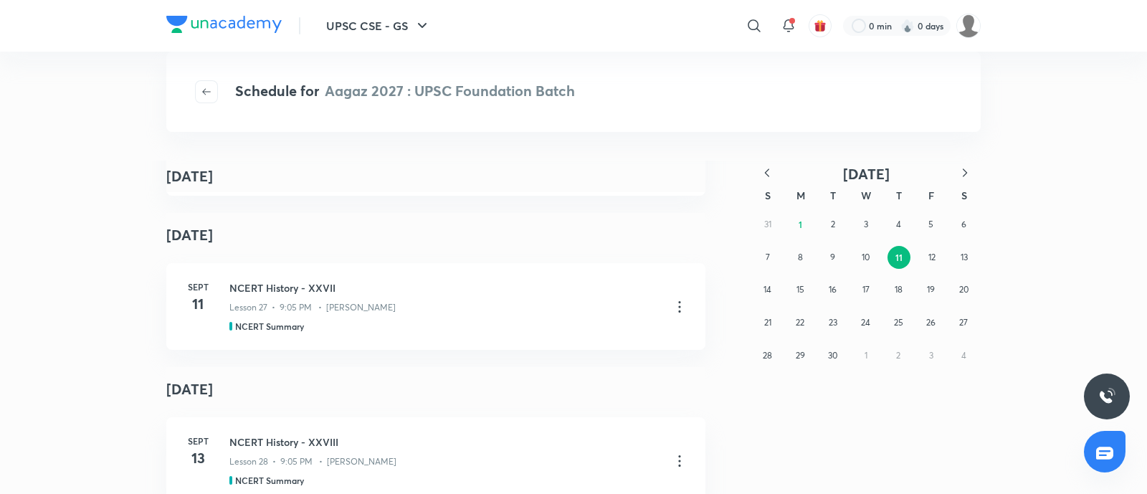
scroll to position [1613, 0]
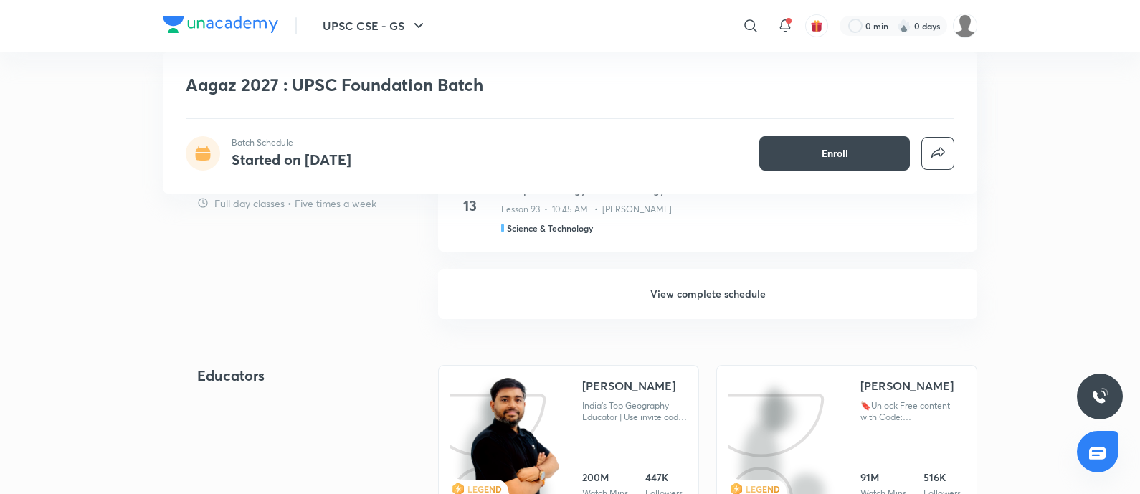
scroll to position [1253, 0]
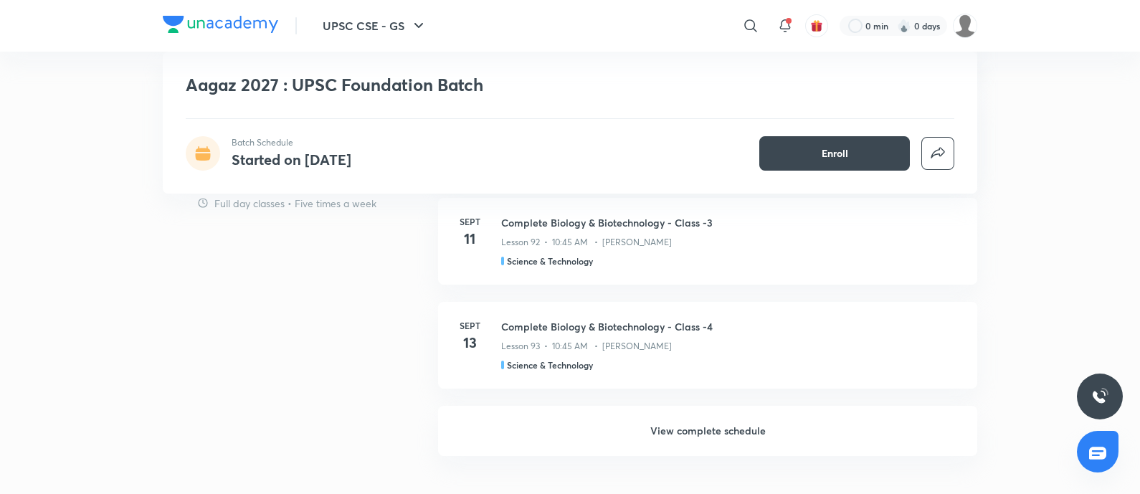
click at [726, 421] on h6 "View complete schedule" at bounding box center [707, 431] width 539 height 50
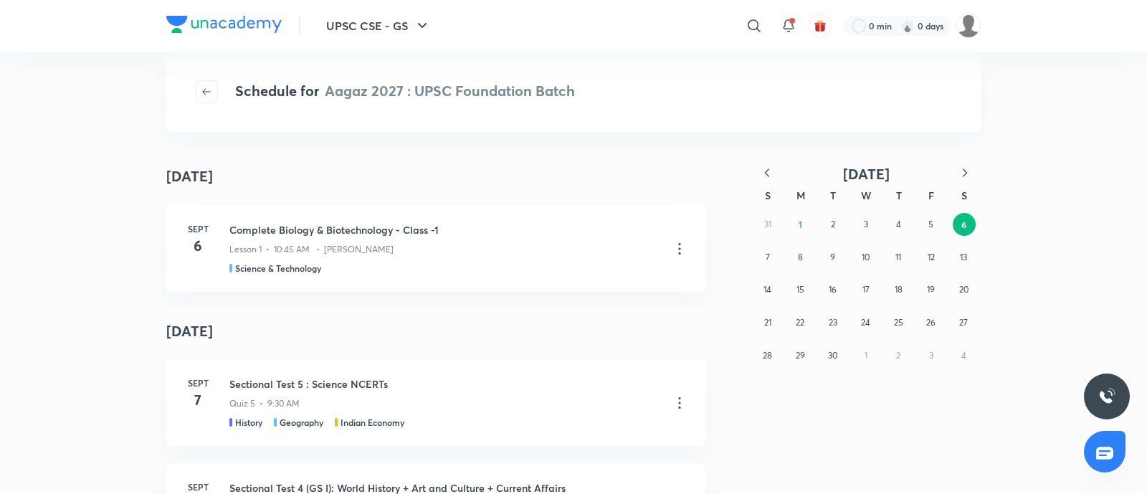
drag, startPoint x: 770, startPoint y: 166, endPoint x: 768, endPoint y: 184, distance: 18.1
click at [770, 166] on icon "button" at bounding box center [767, 173] width 14 height 14
click at [828, 364] on button "26" at bounding box center [833, 355] width 23 height 23
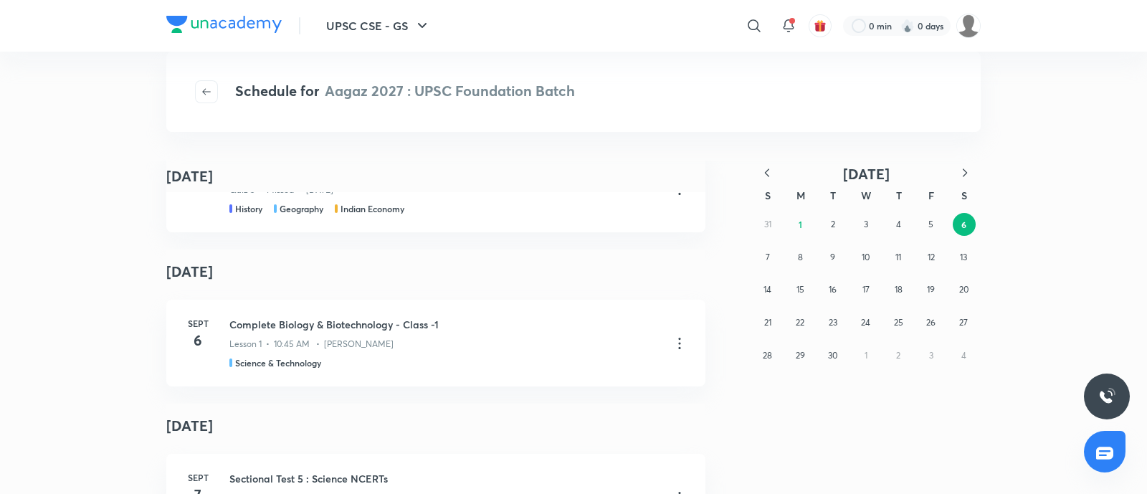
scroll to position [716, 0]
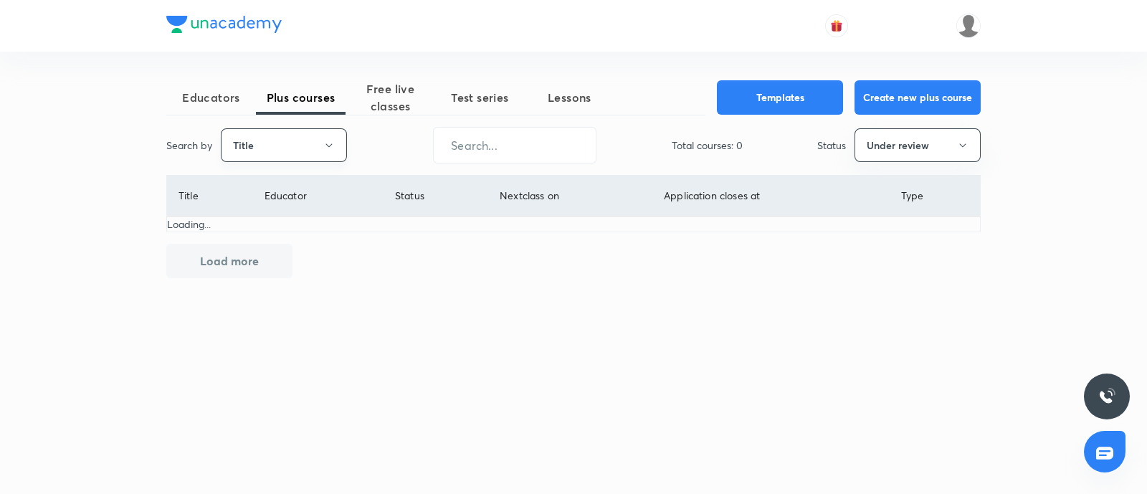
click at [278, 134] on button "Title" at bounding box center [284, 145] width 126 height 34
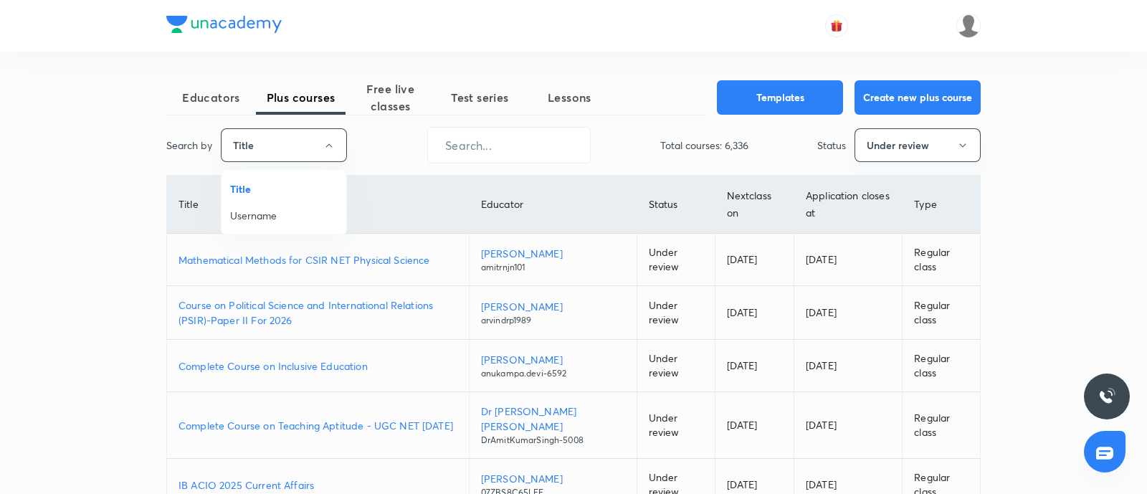
click at [256, 203] on li "Username" at bounding box center [284, 215] width 125 height 27
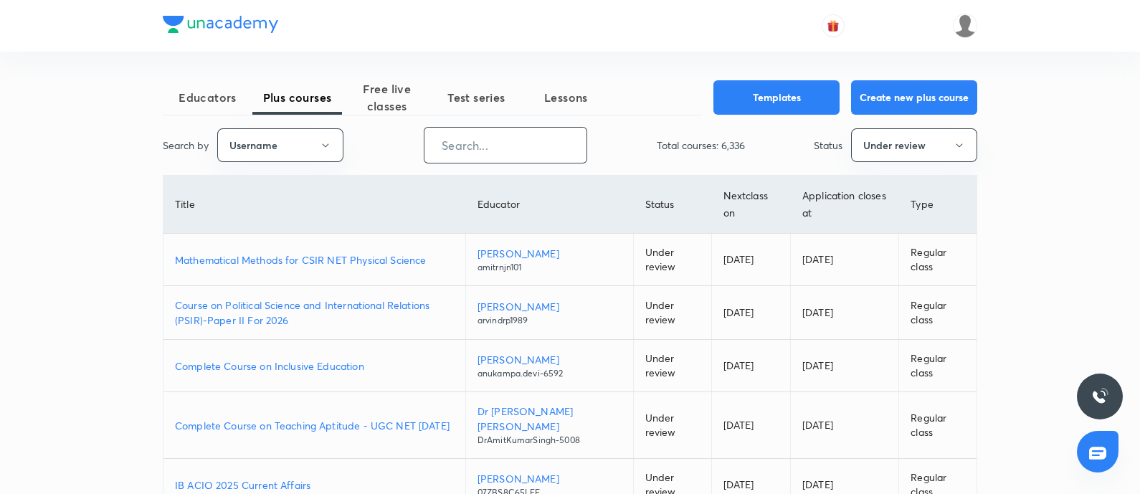
click at [447, 156] on input "text" at bounding box center [506, 145] width 162 height 37
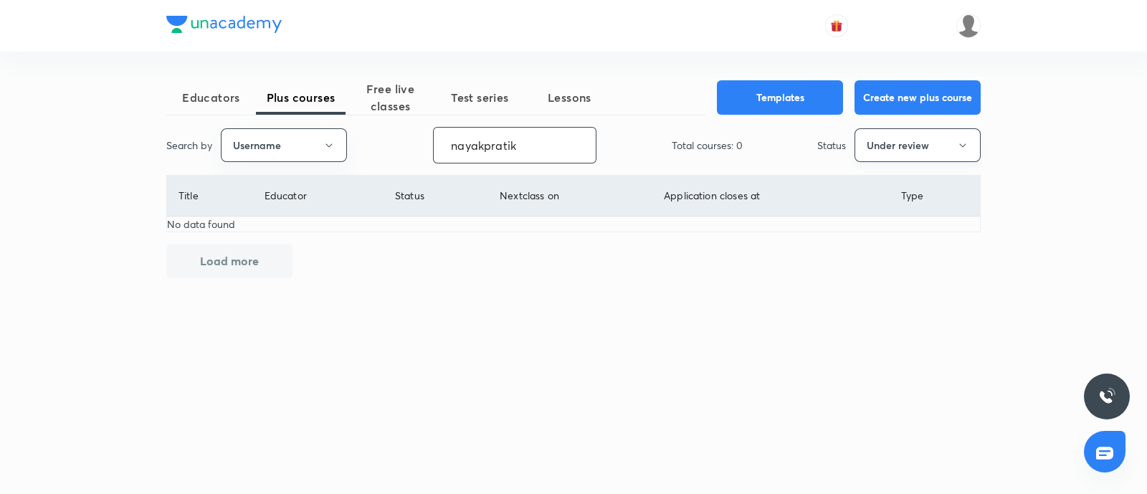
click at [914, 147] on button "Under review" at bounding box center [918, 145] width 126 height 34
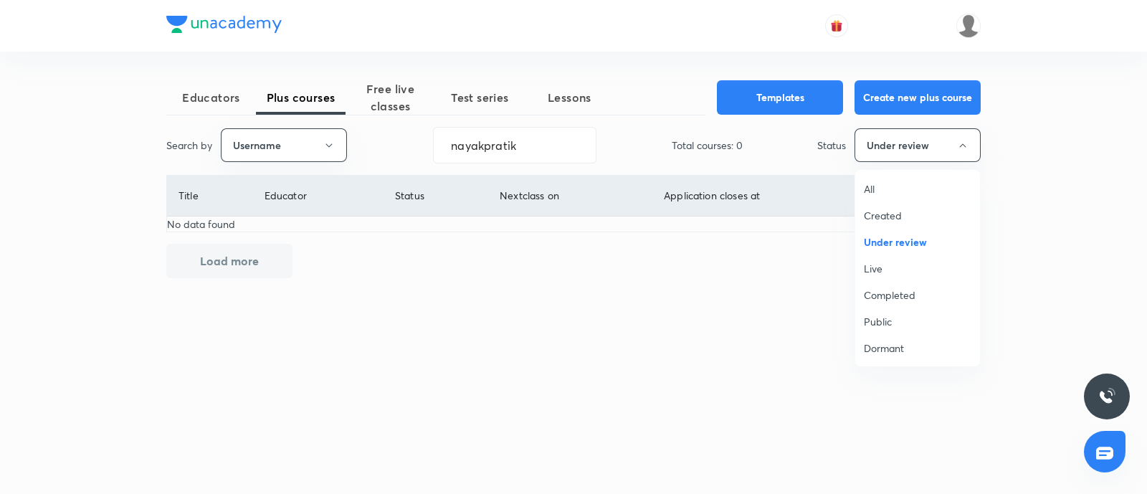
click at [873, 261] on span "Live" at bounding box center [918, 268] width 108 height 15
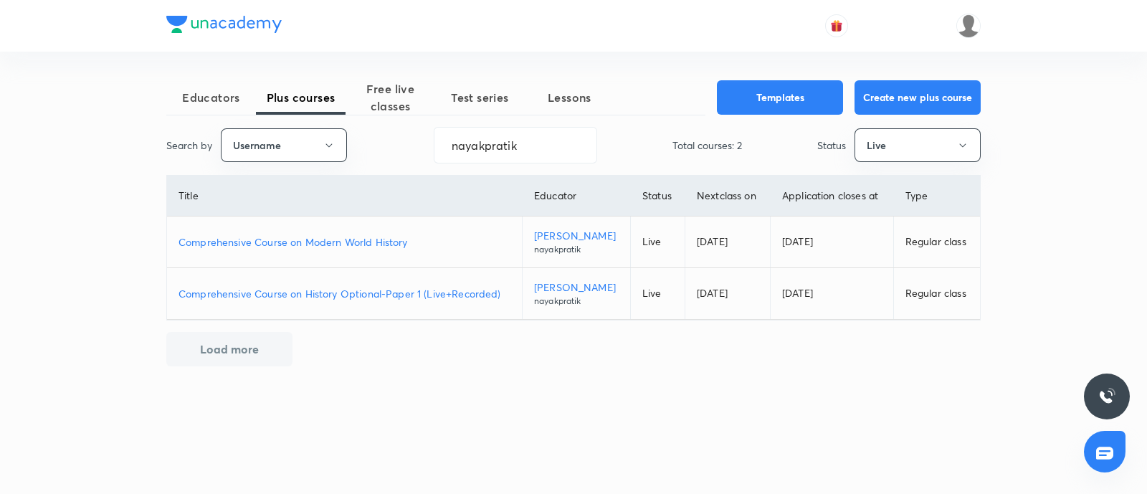
click at [541, 234] on p "[PERSON_NAME]" at bounding box center [576, 235] width 85 height 15
drag, startPoint x: 344, startPoint y: 156, endPoint x: 125, endPoint y: 147, distance: 218.9
click at [126, 147] on div "Educators Plus courses Free live classes Test series Lessons Templates Create n…" at bounding box center [573, 247] width 1147 height 494
click at [362, 242] on p "Comprehensive Course on Ancient Indian History" at bounding box center [340, 241] width 323 height 15
drag, startPoint x: 556, startPoint y: 136, endPoint x: 0, endPoint y: 210, distance: 560.6
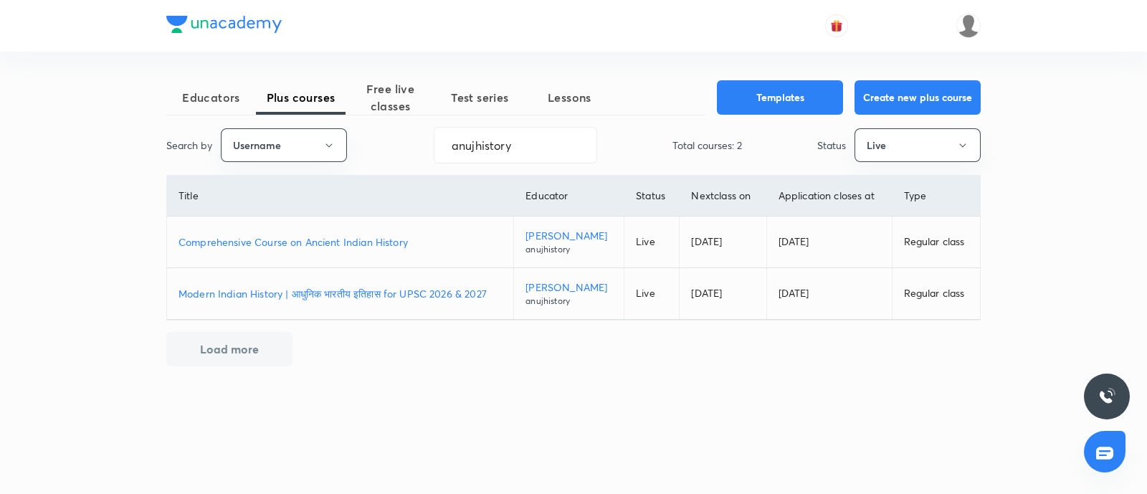
click at [0, 207] on div "Educators Plus courses Free live classes Test series Lessons Templates Create n…" at bounding box center [573, 247] width 1147 height 494
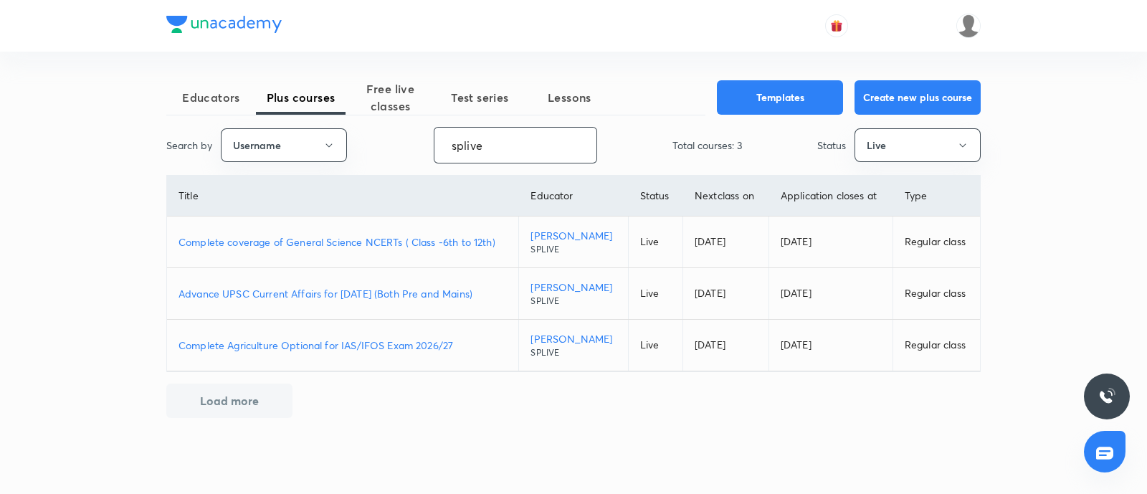
type input "splive"
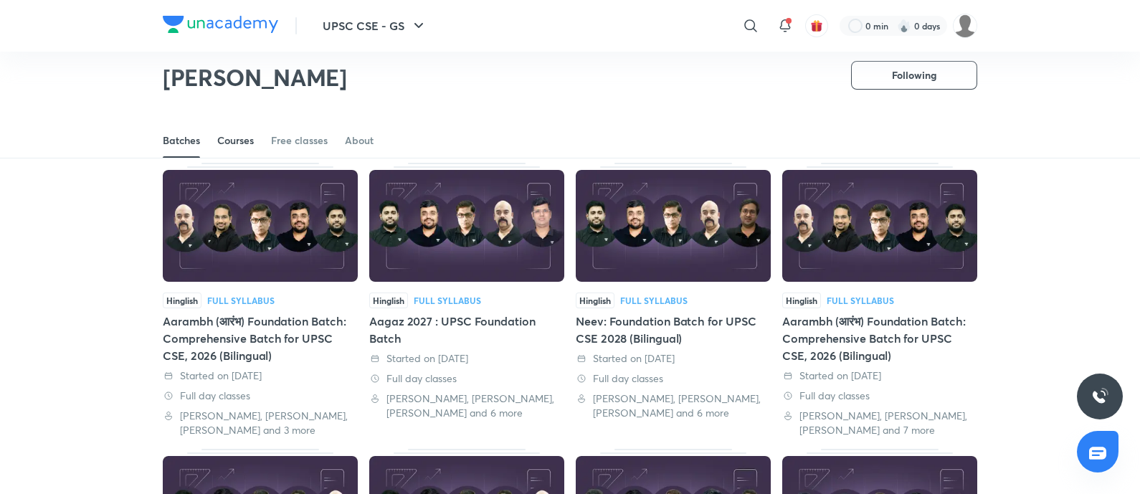
click at [222, 142] on div "Courses" at bounding box center [235, 140] width 37 height 14
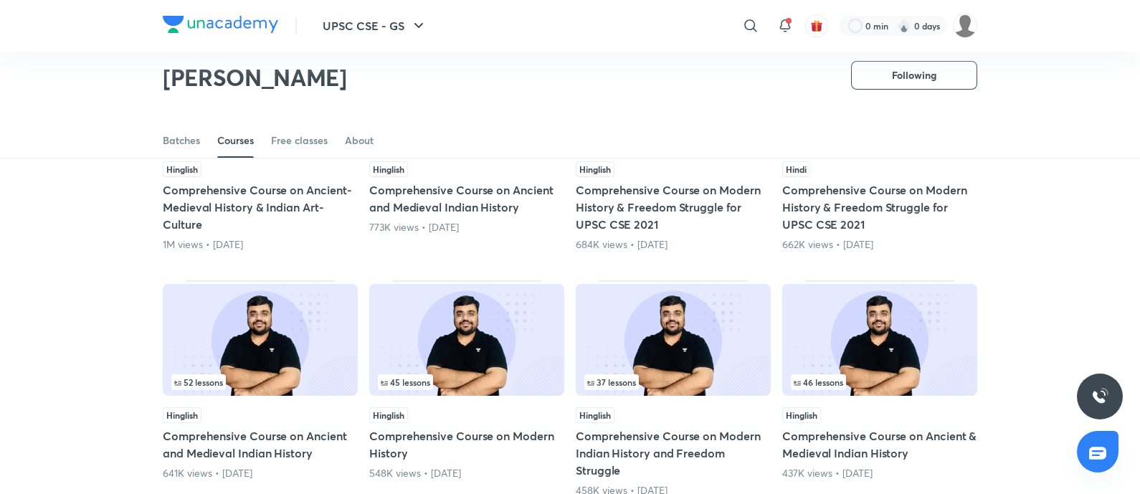
scroll to position [57, 0]
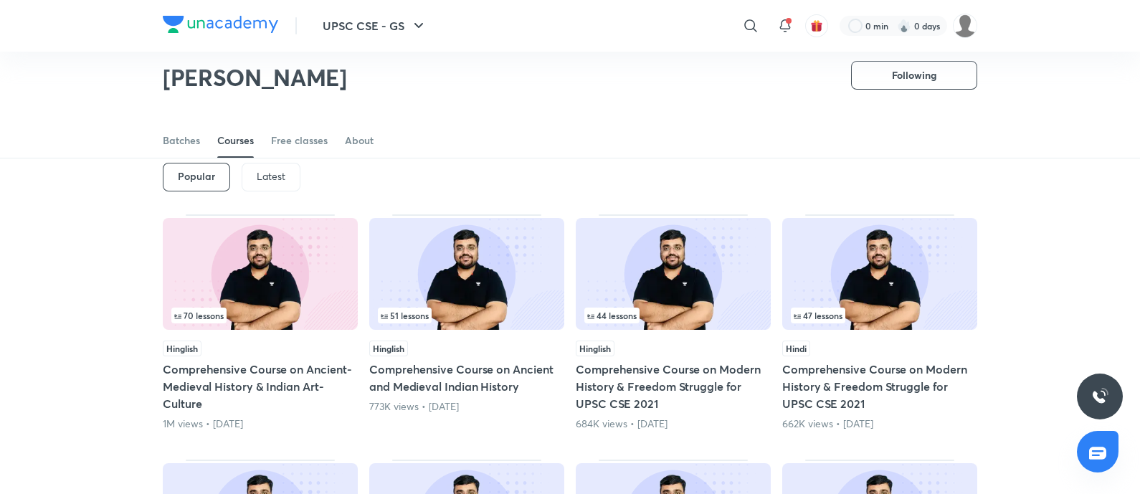
click at [261, 167] on div "Latest" at bounding box center [271, 177] width 59 height 29
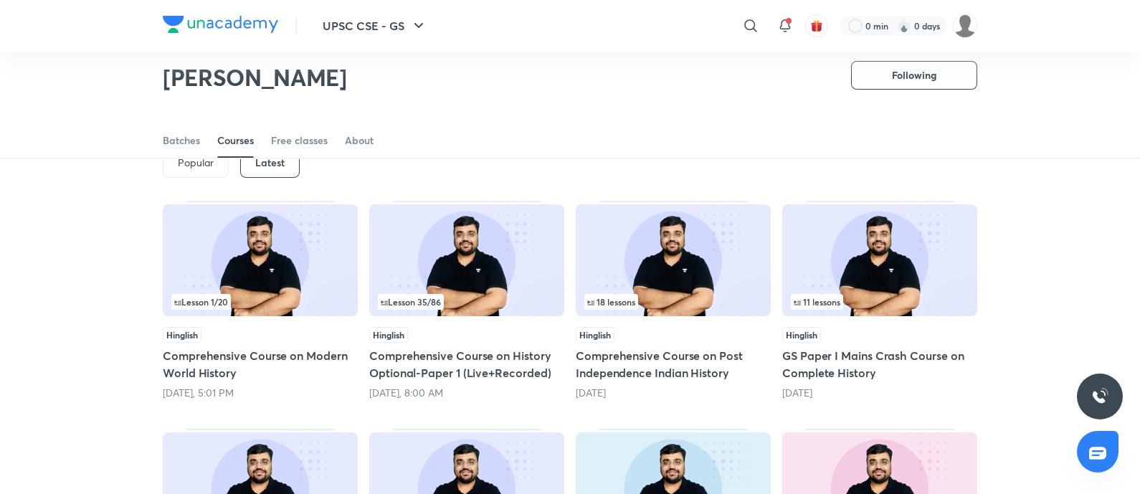
scroll to position [237, 0]
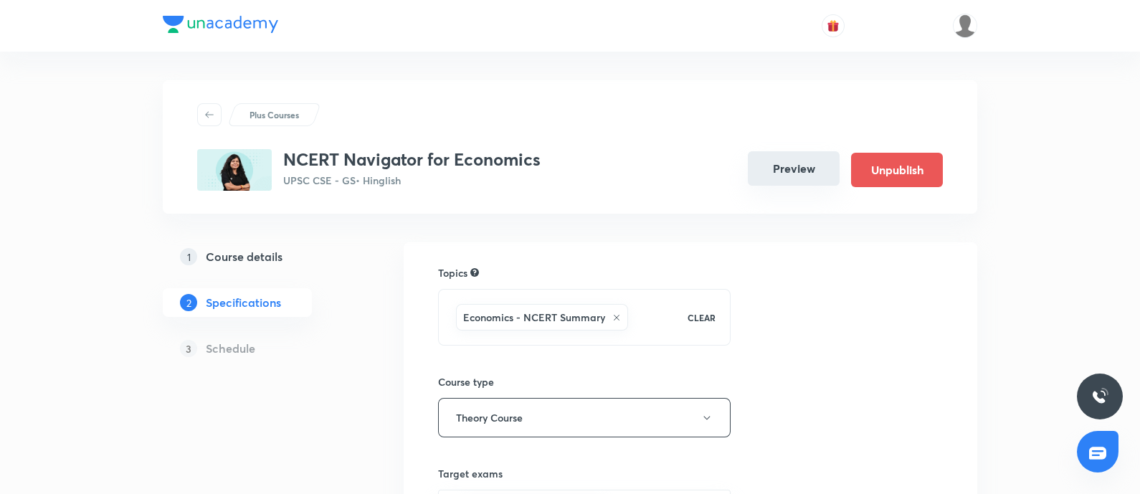
click at [801, 161] on button "Preview" at bounding box center [794, 168] width 92 height 34
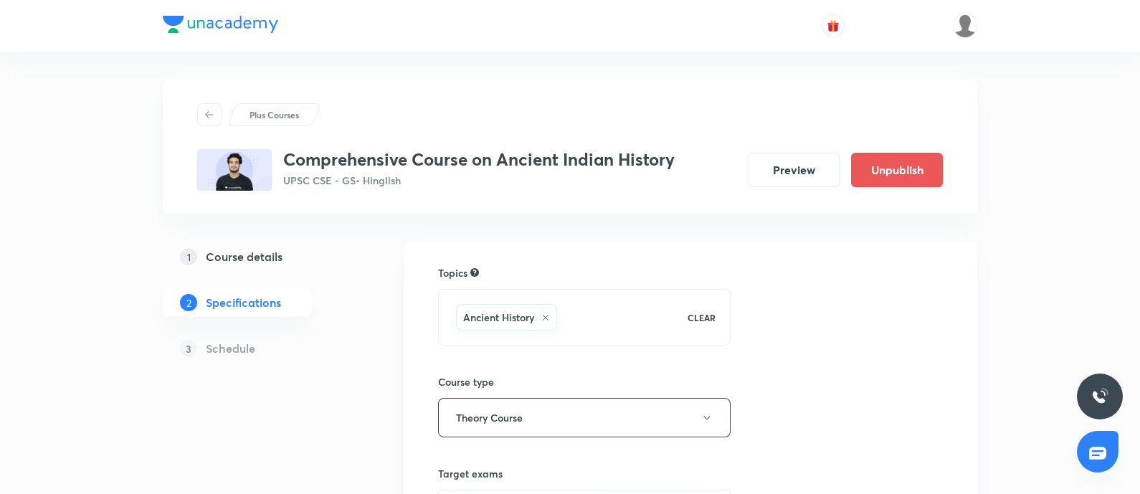
click at [237, 249] on h5 "Course details" at bounding box center [244, 256] width 77 height 17
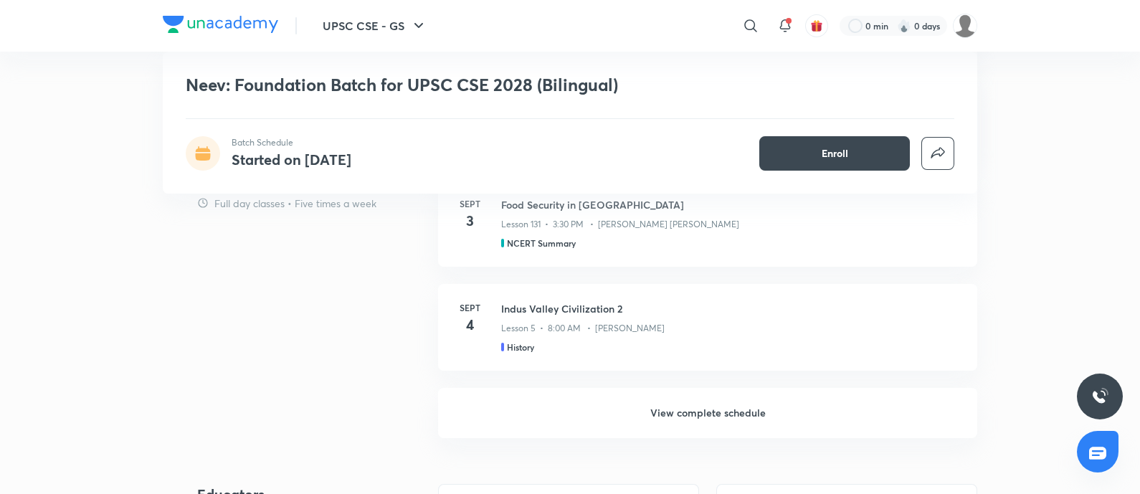
scroll to position [1254, 0]
click at [685, 414] on h6 "View complete schedule" at bounding box center [707, 413] width 539 height 50
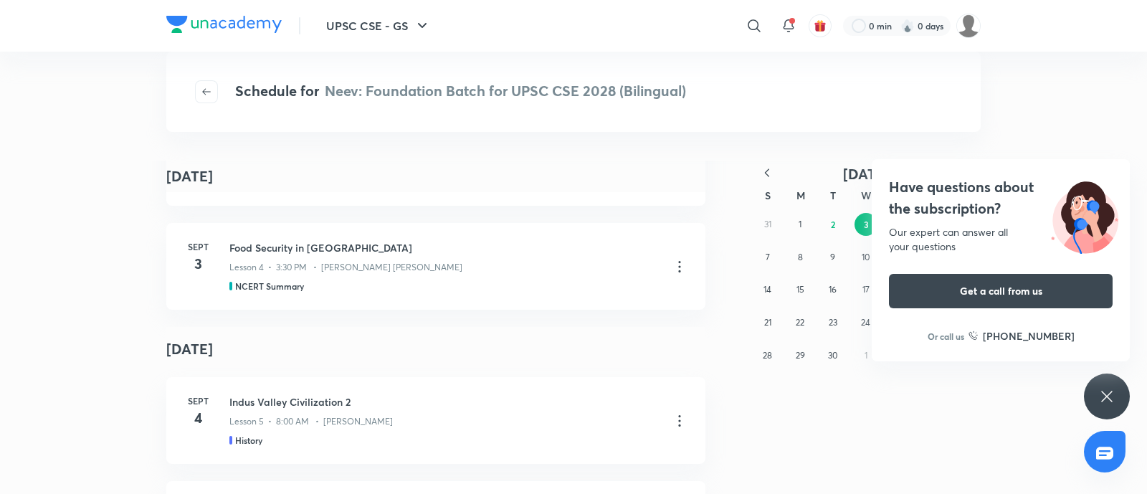
scroll to position [269, 0]
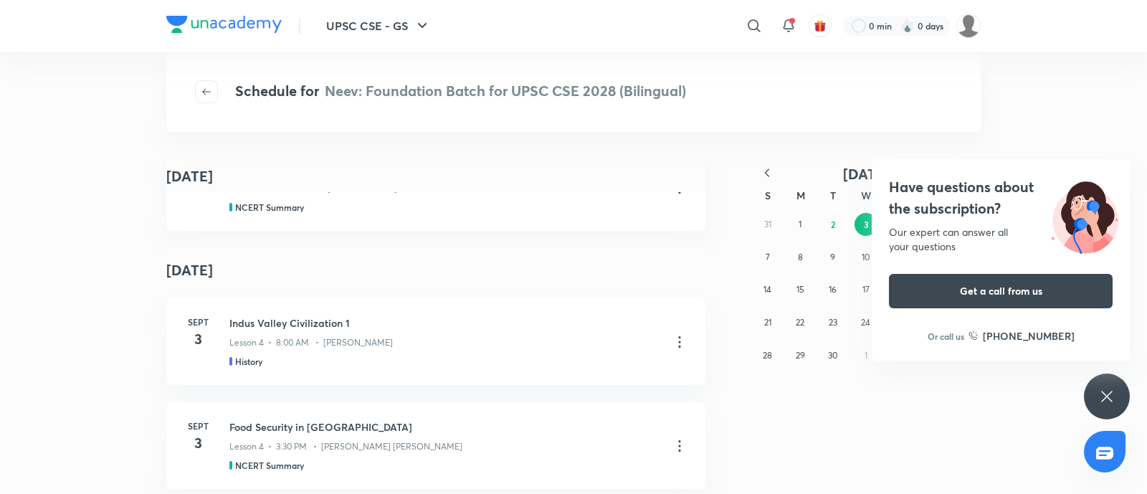
drag, startPoint x: 961, startPoint y: 199, endPoint x: 0, endPoint y: 4, distance: 980.5
click at [960, 197] on h4 "Have questions about the subscription?" at bounding box center [1001, 197] width 224 height 43
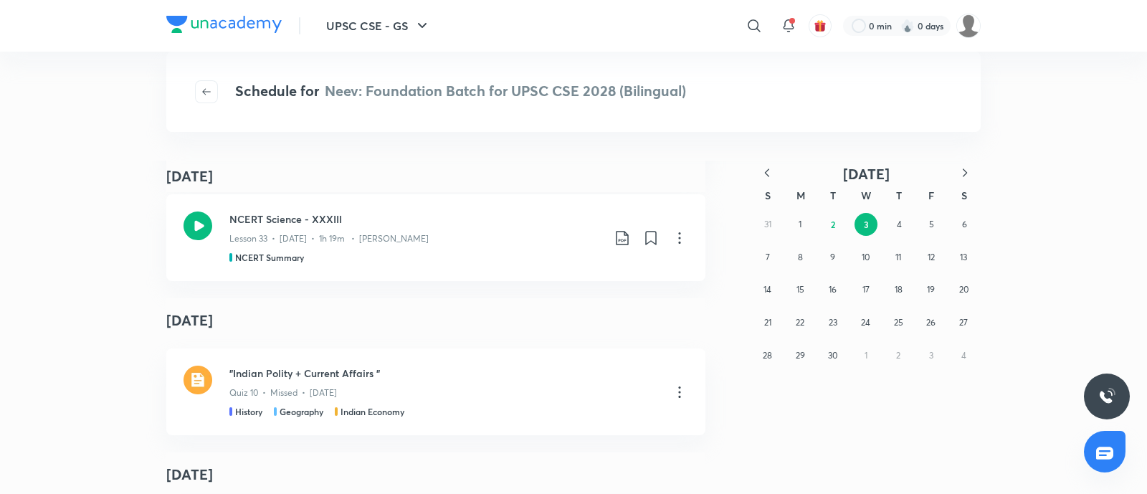
scroll to position [2068, 0]
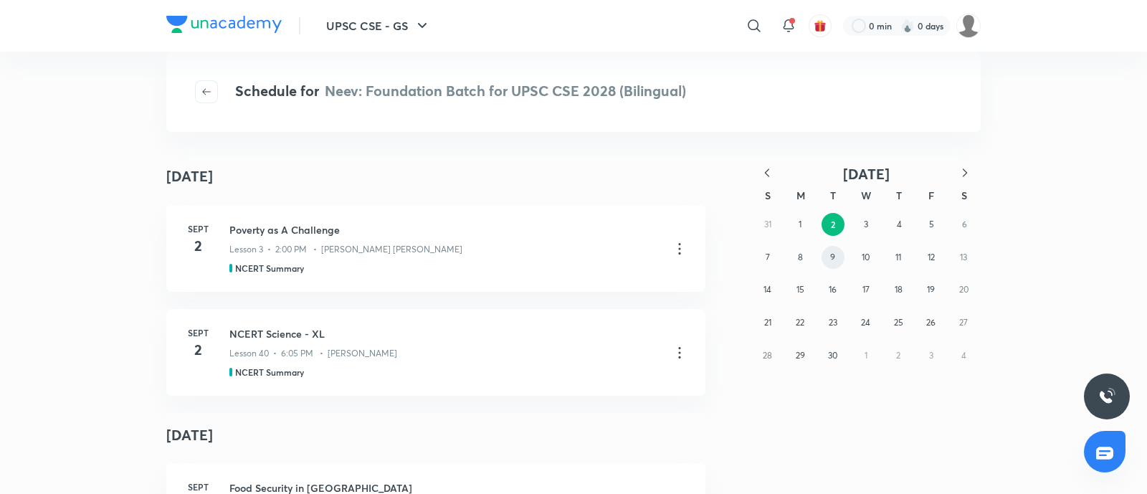
click at [825, 255] on button "9" at bounding box center [833, 257] width 23 height 23
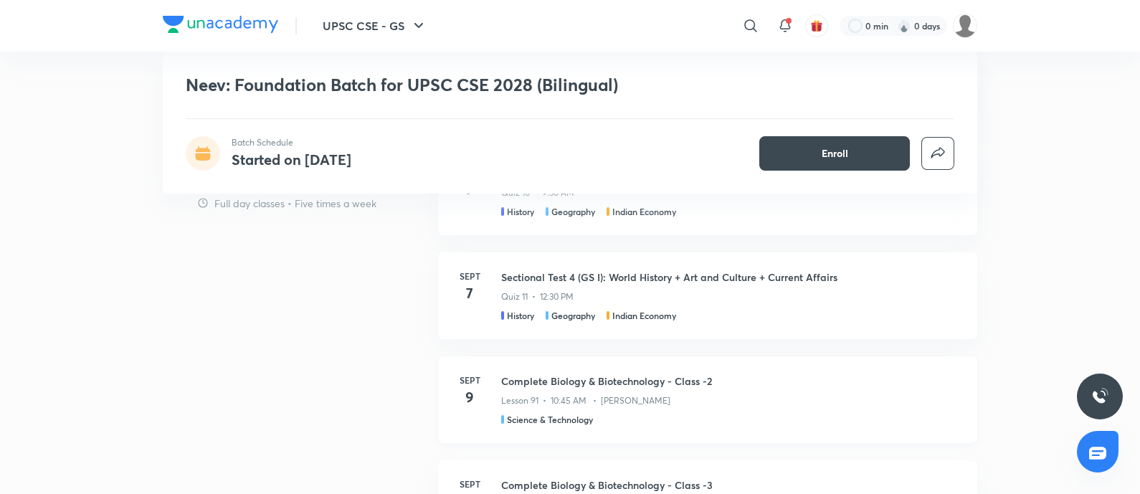
scroll to position [1254, 0]
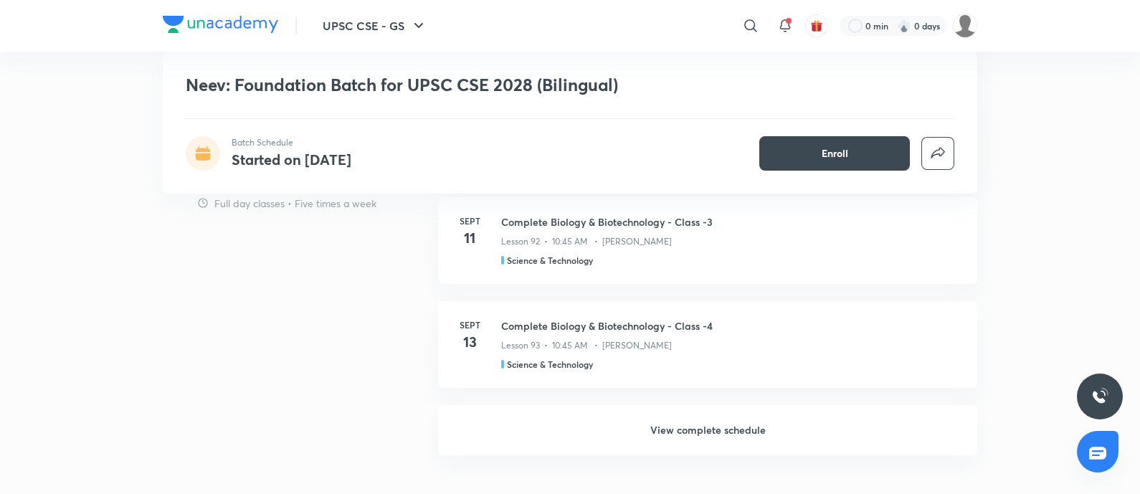
click at [685, 427] on h6 "View complete schedule" at bounding box center [707, 430] width 539 height 50
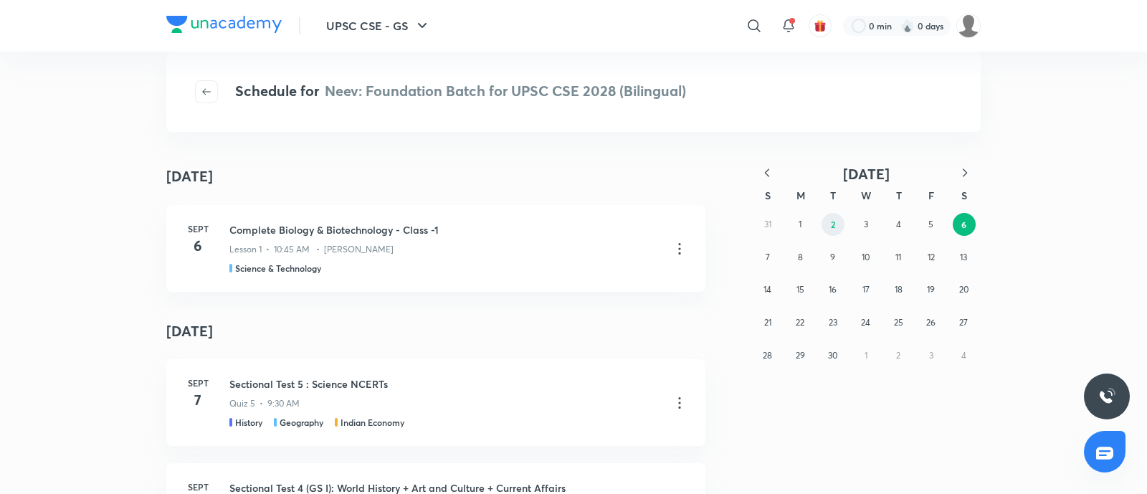
click at [835, 231] on button "2" at bounding box center [833, 224] width 23 height 23
click at [771, 170] on icon "button" at bounding box center [767, 173] width 14 height 14
click at [889, 349] on button "28" at bounding box center [898, 355] width 23 height 23
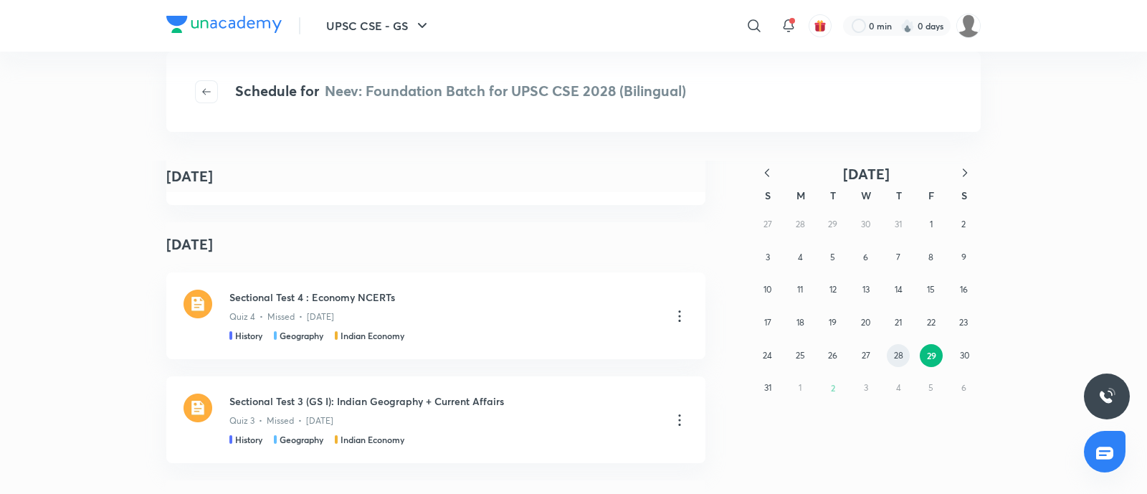
scroll to position [269, 0]
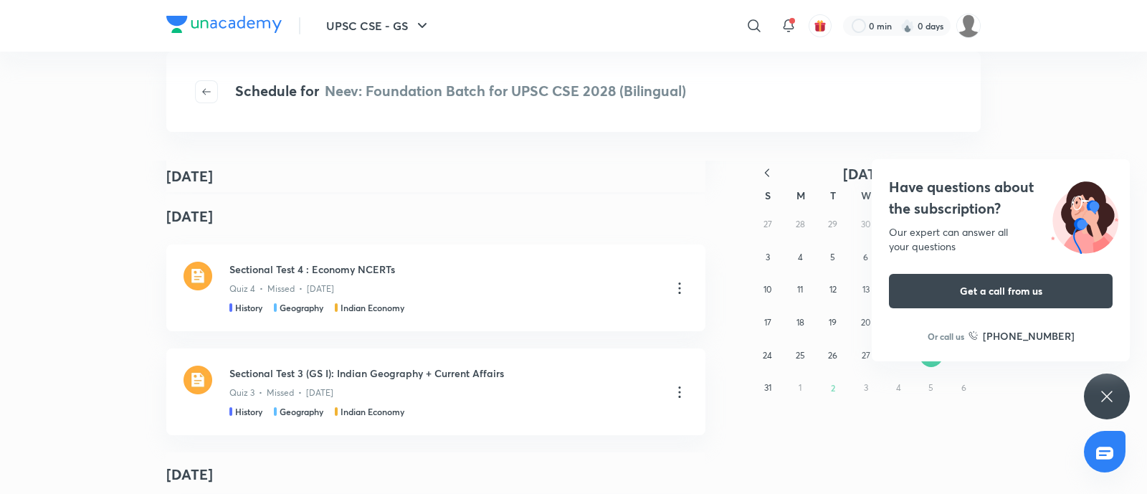
click at [930, 194] on h4 "Have questions about the subscription?" at bounding box center [1001, 197] width 224 height 43
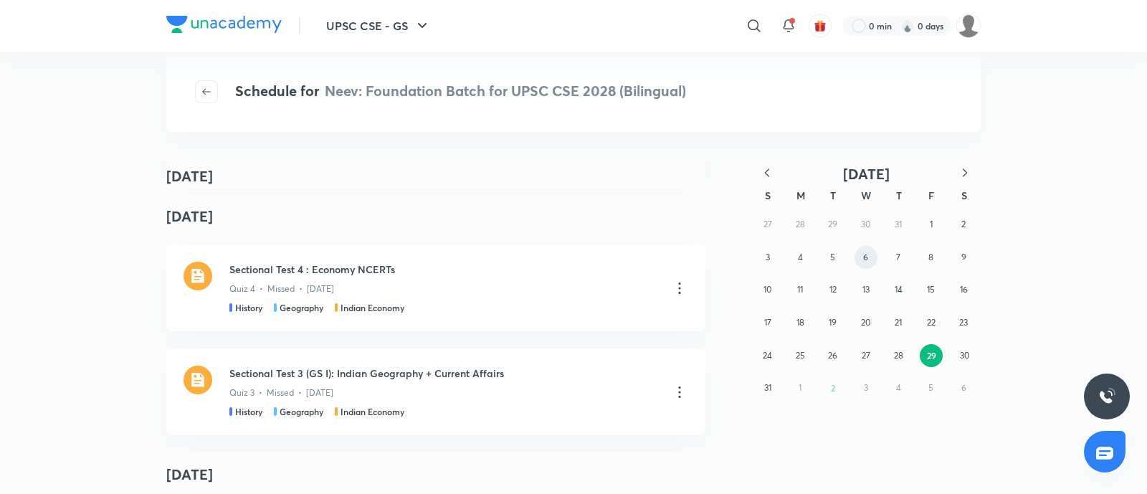
click at [861, 257] on button "6" at bounding box center [866, 257] width 23 height 23
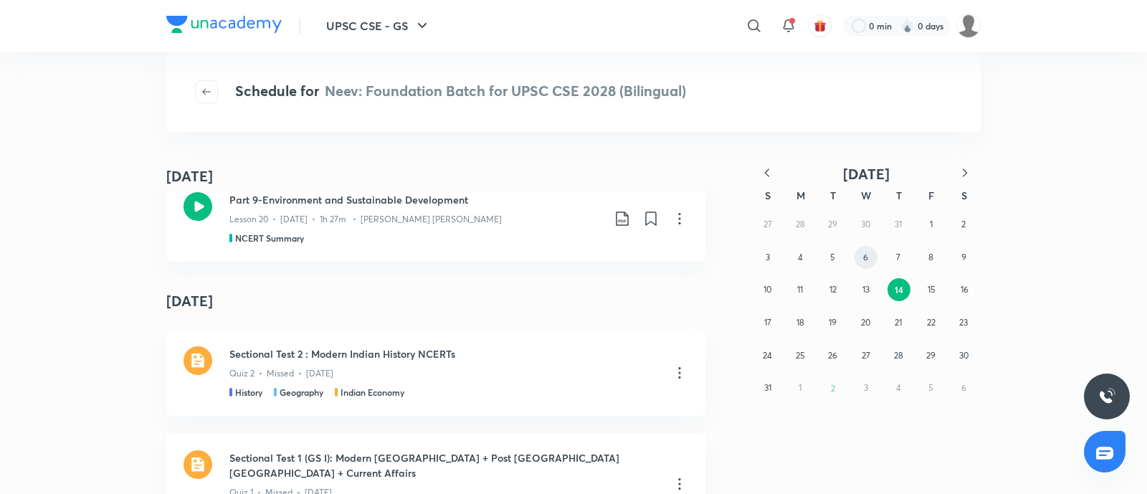
scroll to position [448, 0]
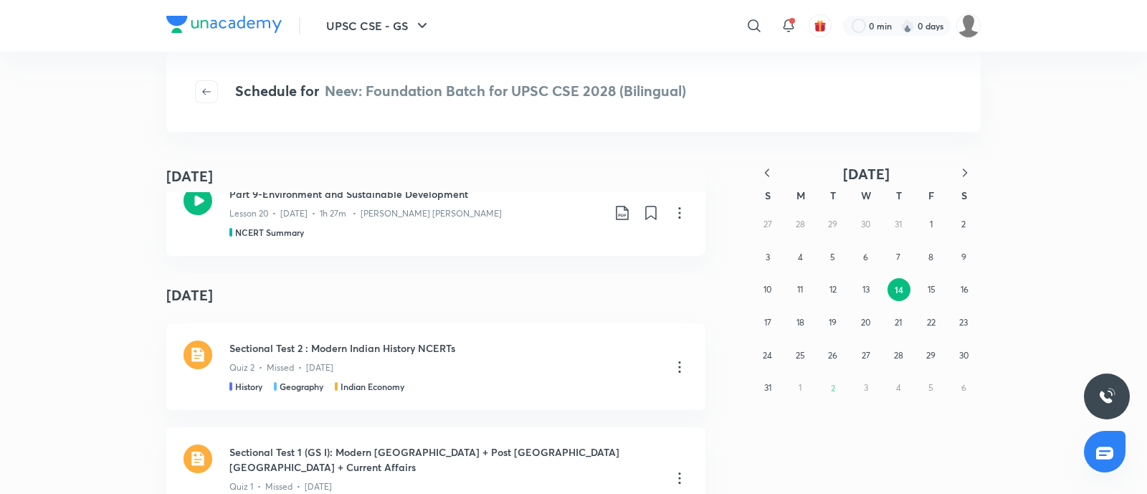
click at [959, 170] on icon "button" at bounding box center [965, 173] width 14 height 14
click at [960, 225] on button "6" at bounding box center [963, 224] width 23 height 23
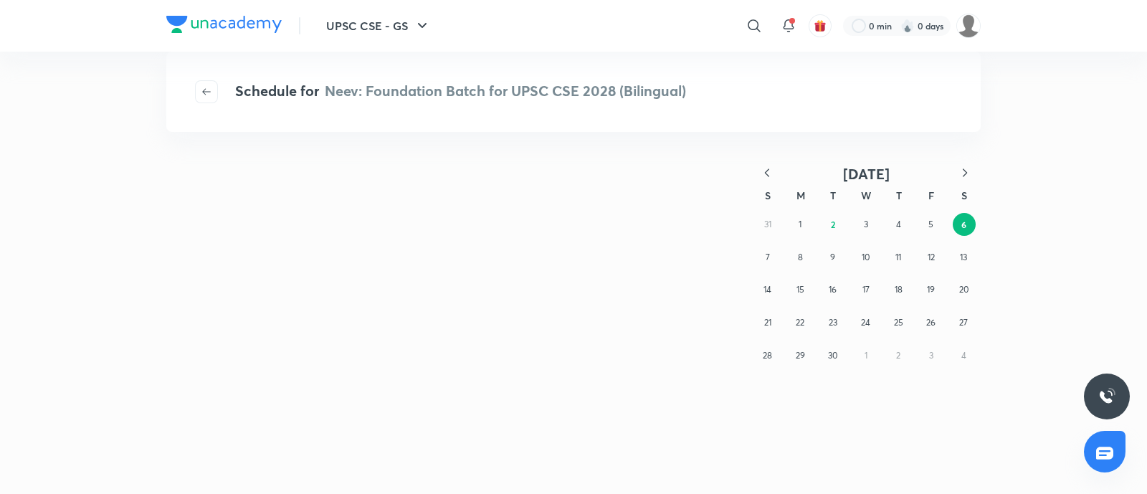
scroll to position [0, 0]
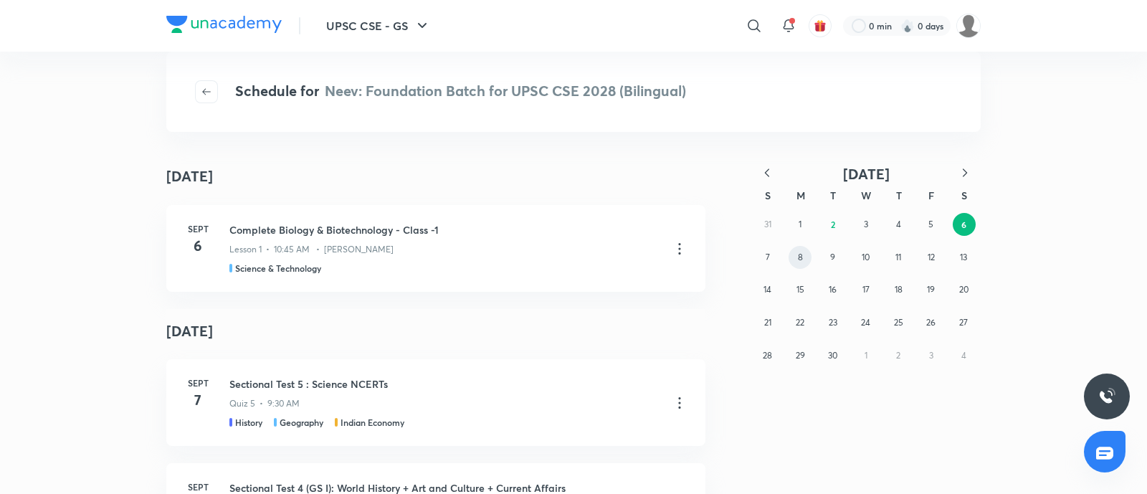
click at [800, 256] on abbr "8" at bounding box center [800, 257] width 5 height 11
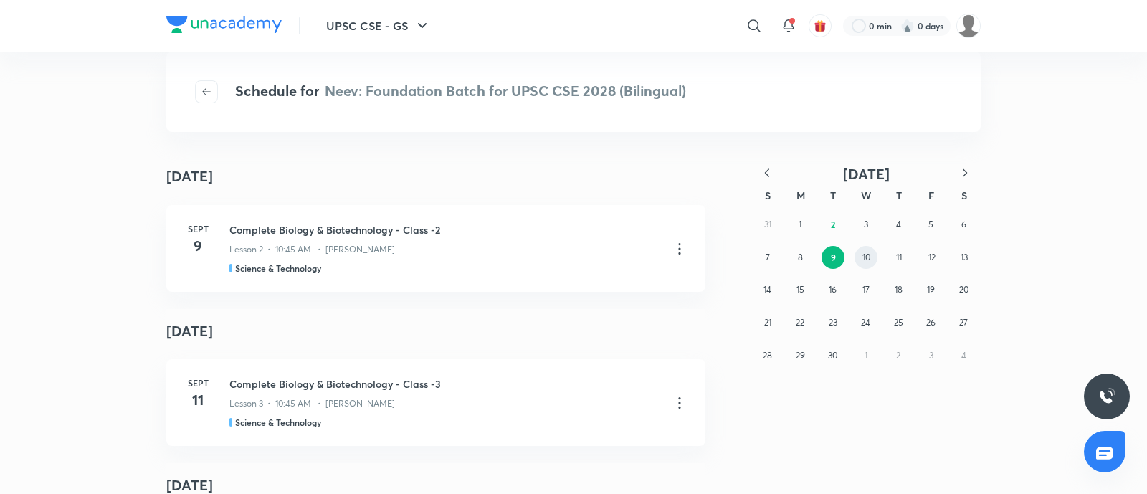
click at [859, 261] on button "10" at bounding box center [866, 257] width 23 height 23
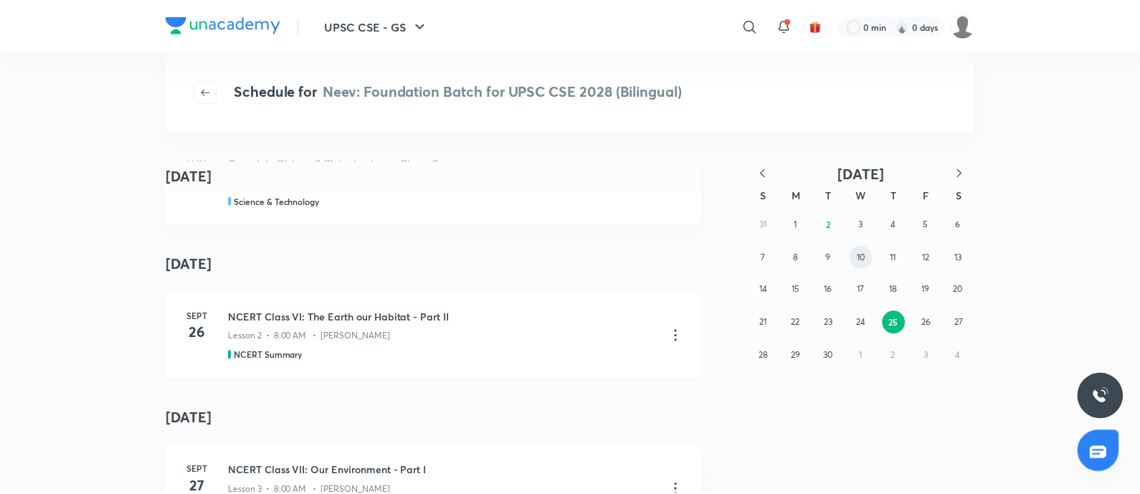
scroll to position [6057, 0]
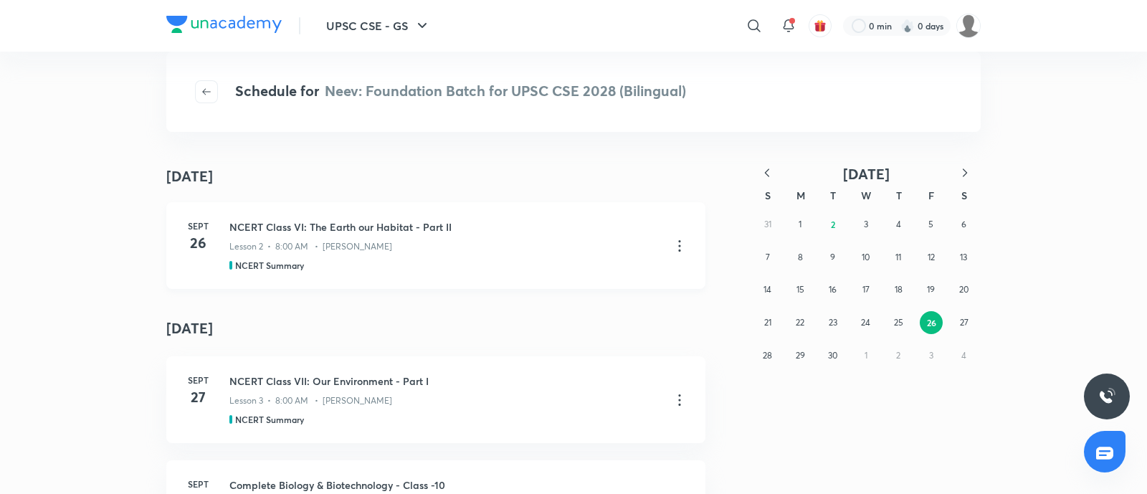
click at [676, 244] on icon at bounding box center [679, 245] width 17 height 17
click at [558, 277] on p "Go to course page" at bounding box center [570, 279] width 85 height 15
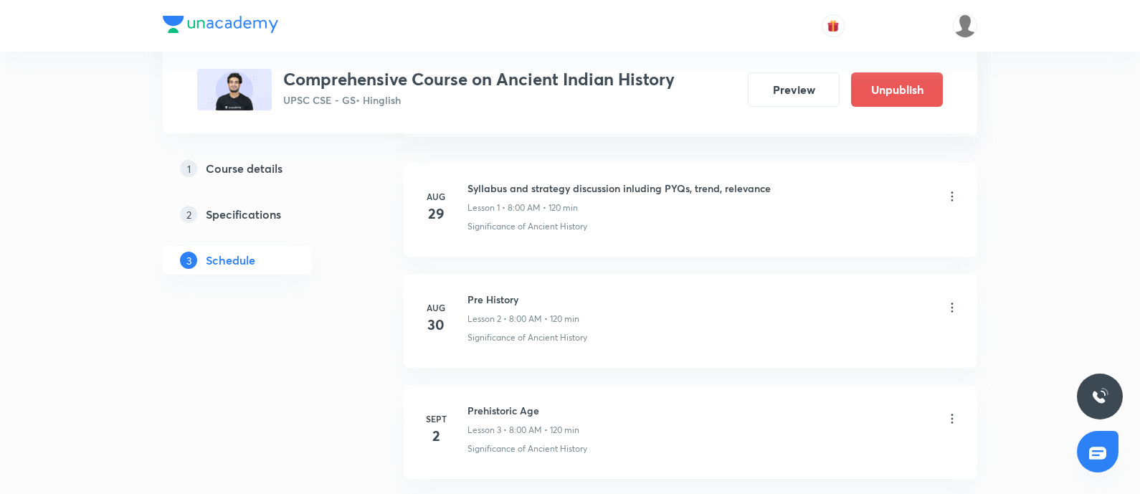
scroll to position [783, 0]
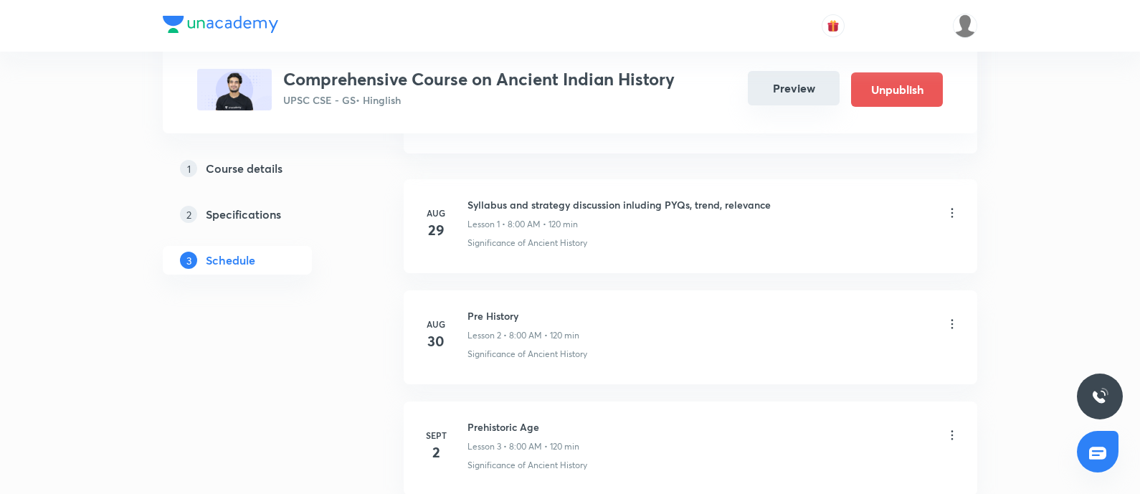
click at [793, 80] on button "Preview" at bounding box center [794, 88] width 92 height 34
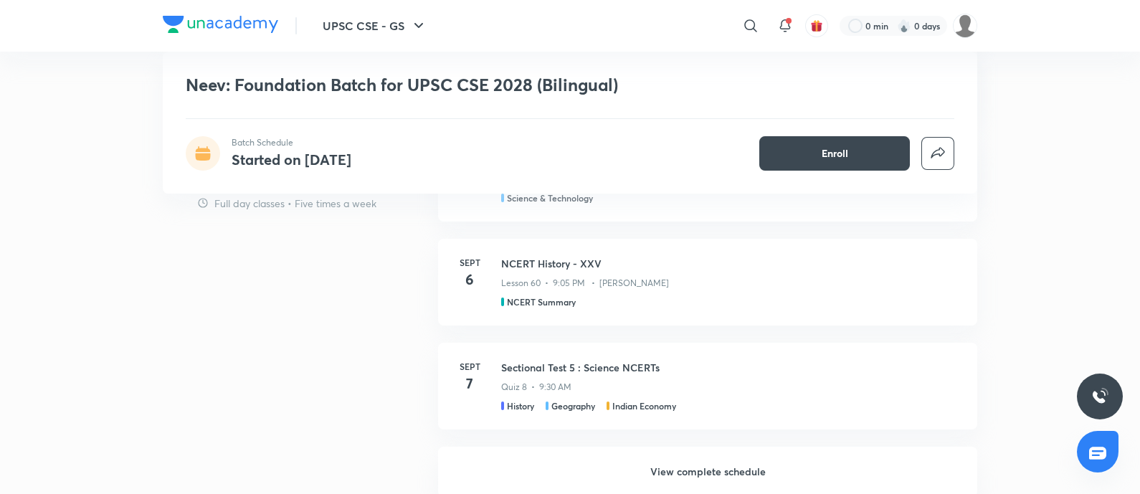
scroll to position [1254, 0]
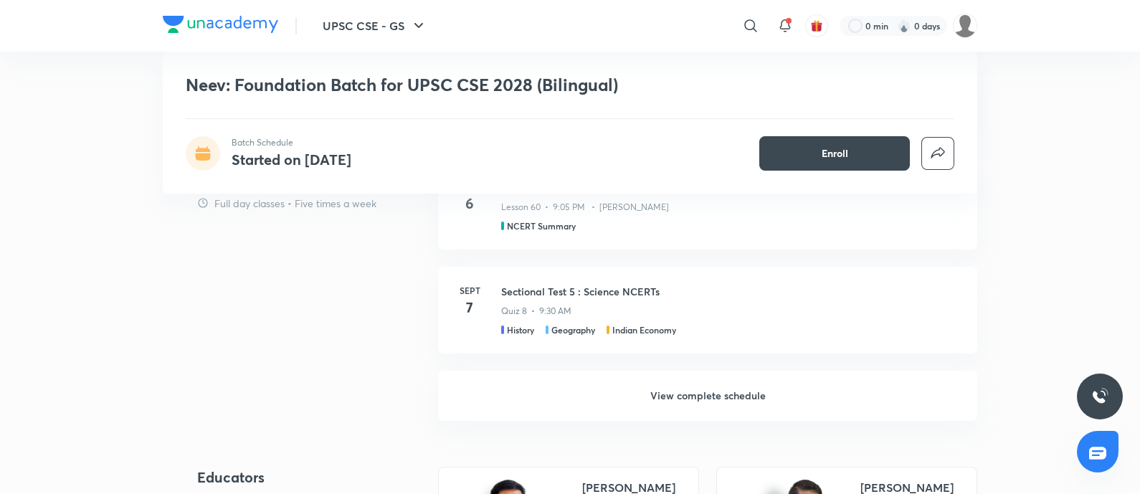
click at [686, 394] on h6 "View complete schedule" at bounding box center [707, 396] width 539 height 50
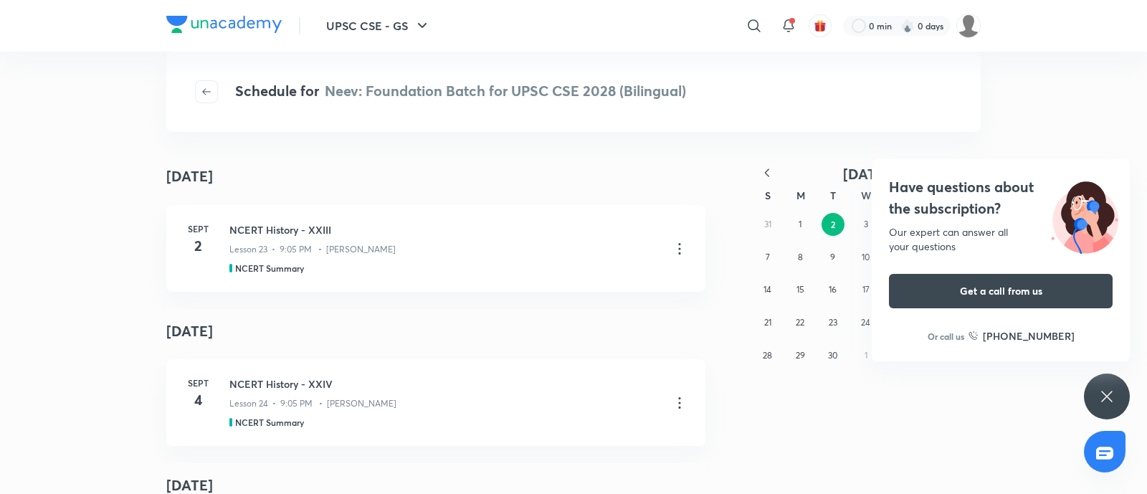
click at [957, 221] on div "Have questions about the subscription? Our expert can answer all your questions…" at bounding box center [1001, 260] width 258 height 202
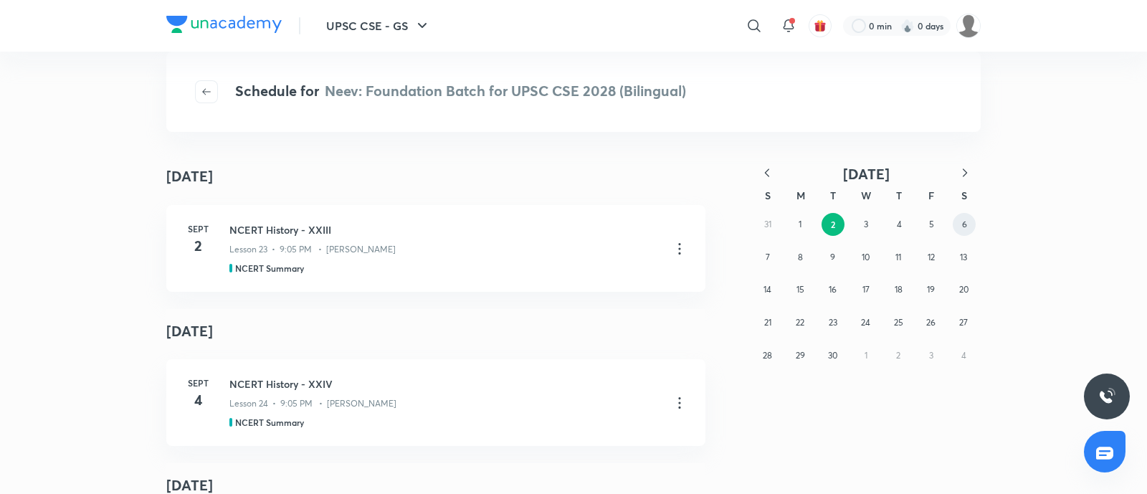
click at [956, 220] on button "6" at bounding box center [964, 224] width 23 height 23
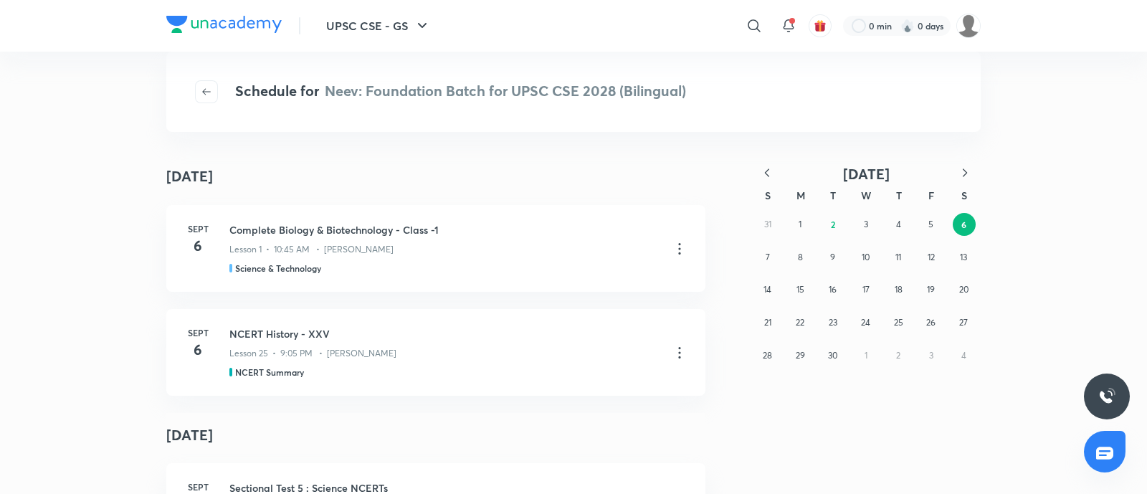
click at [787, 261] on div "31 1 2 3 4 5 6 7 8 9 10 11 12 13 14 15 16 17 18 19 20 21 22 23 24 25 26 27 28 2…" at bounding box center [866, 289] width 229 height 163
click at [799, 260] on abbr "8" at bounding box center [800, 257] width 5 height 11
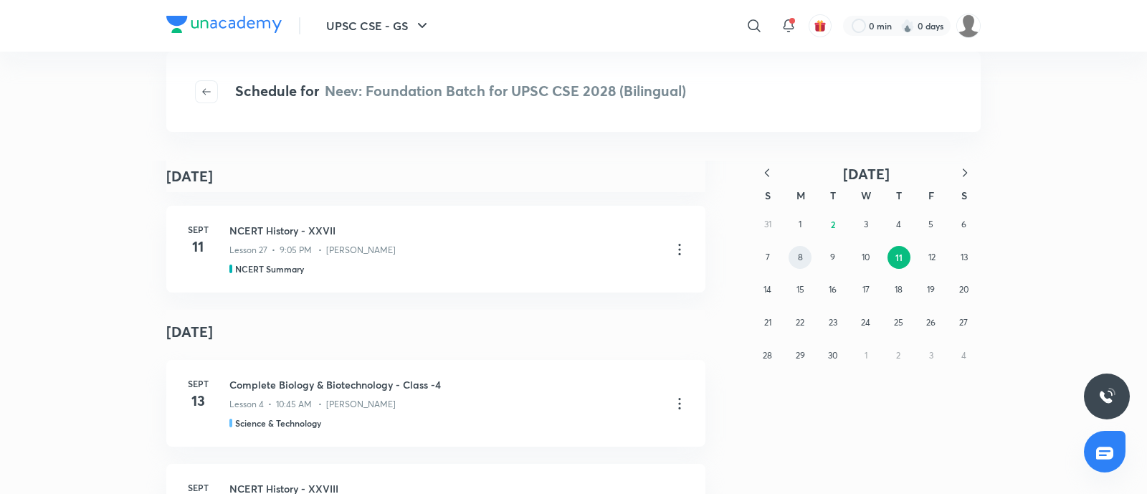
scroll to position [716, 0]
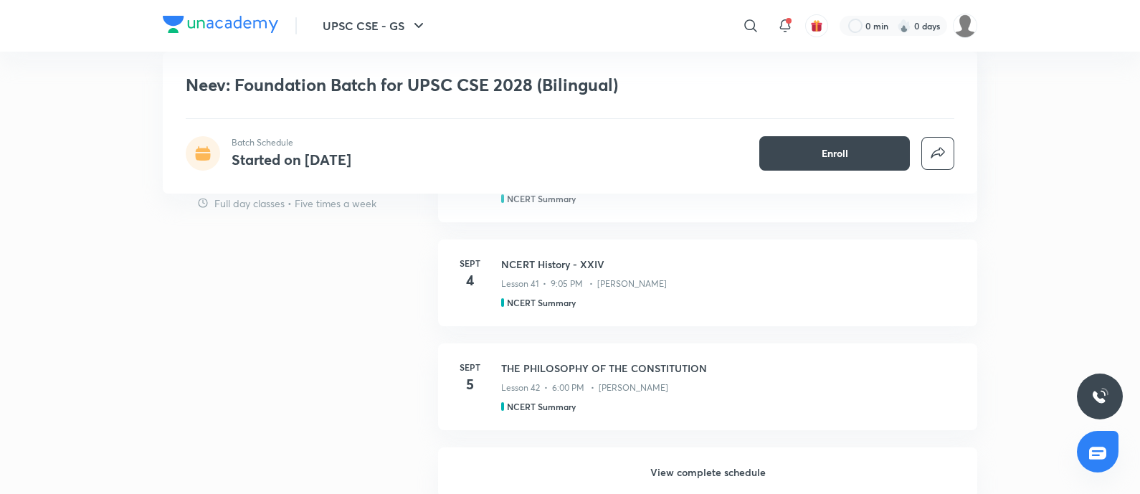
scroll to position [1165, 0]
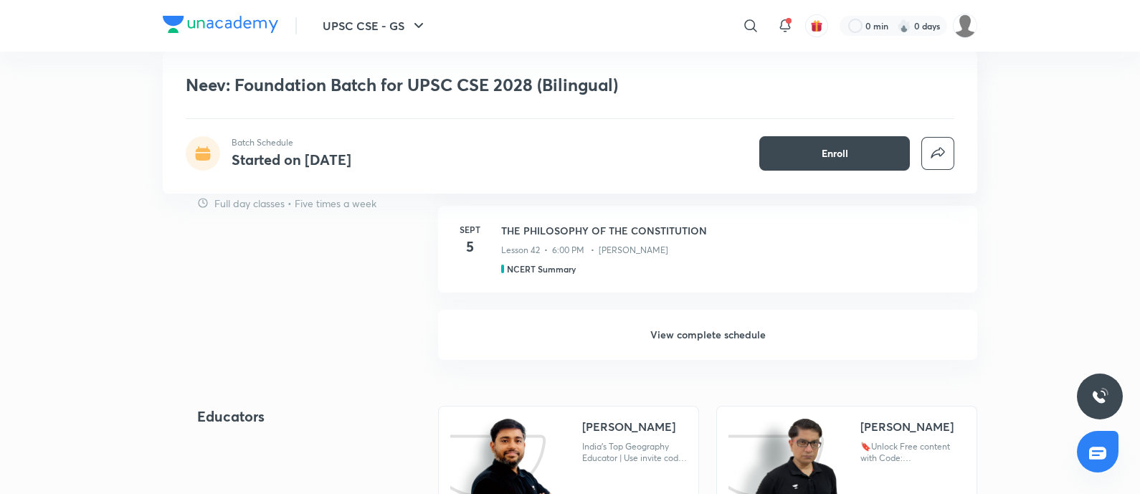
click at [725, 332] on h6 "View complete schedule" at bounding box center [707, 335] width 539 height 50
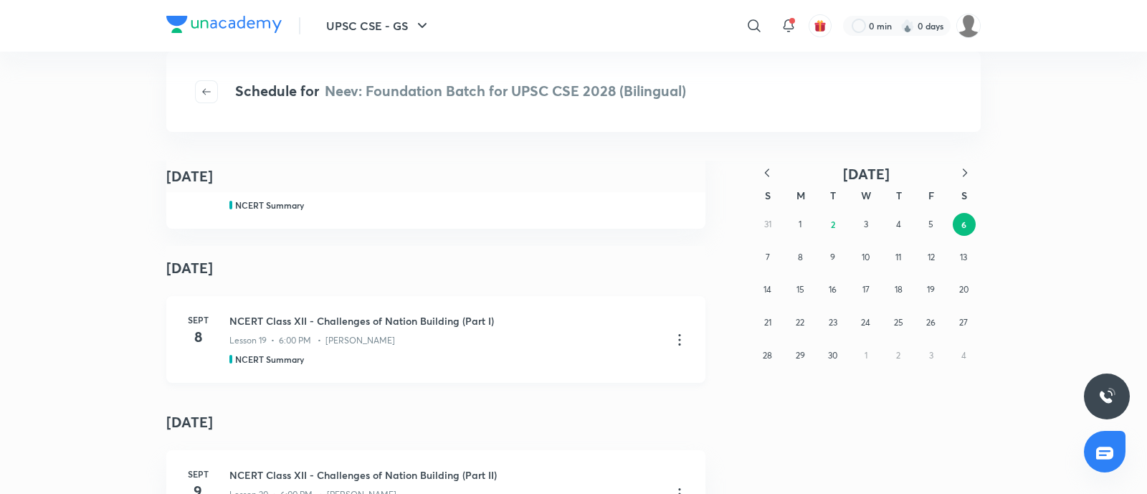
scroll to position [896, 0]
